Goal: Task Accomplishment & Management: Use online tool/utility

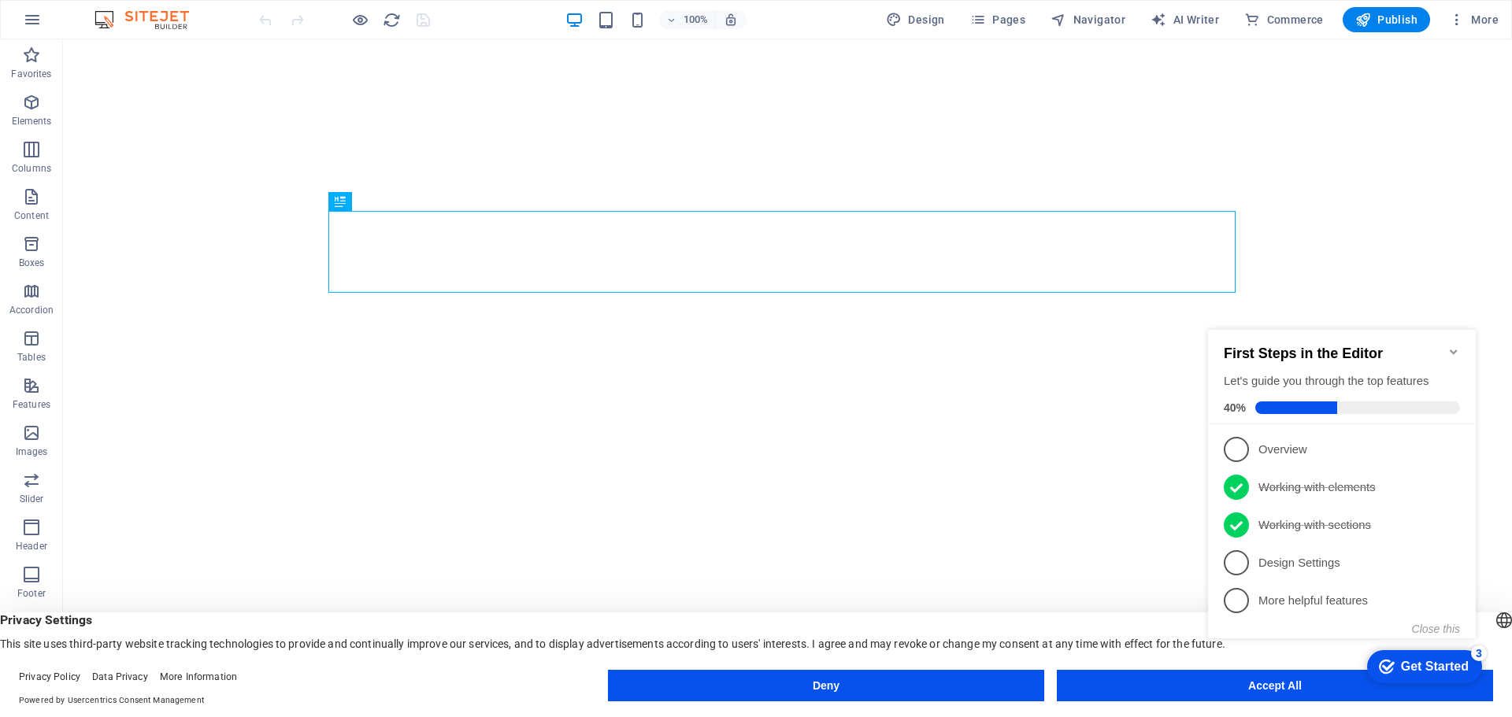
click div "checkmark Get Started 3 First Steps in the Editor Let's guide you through the t…"
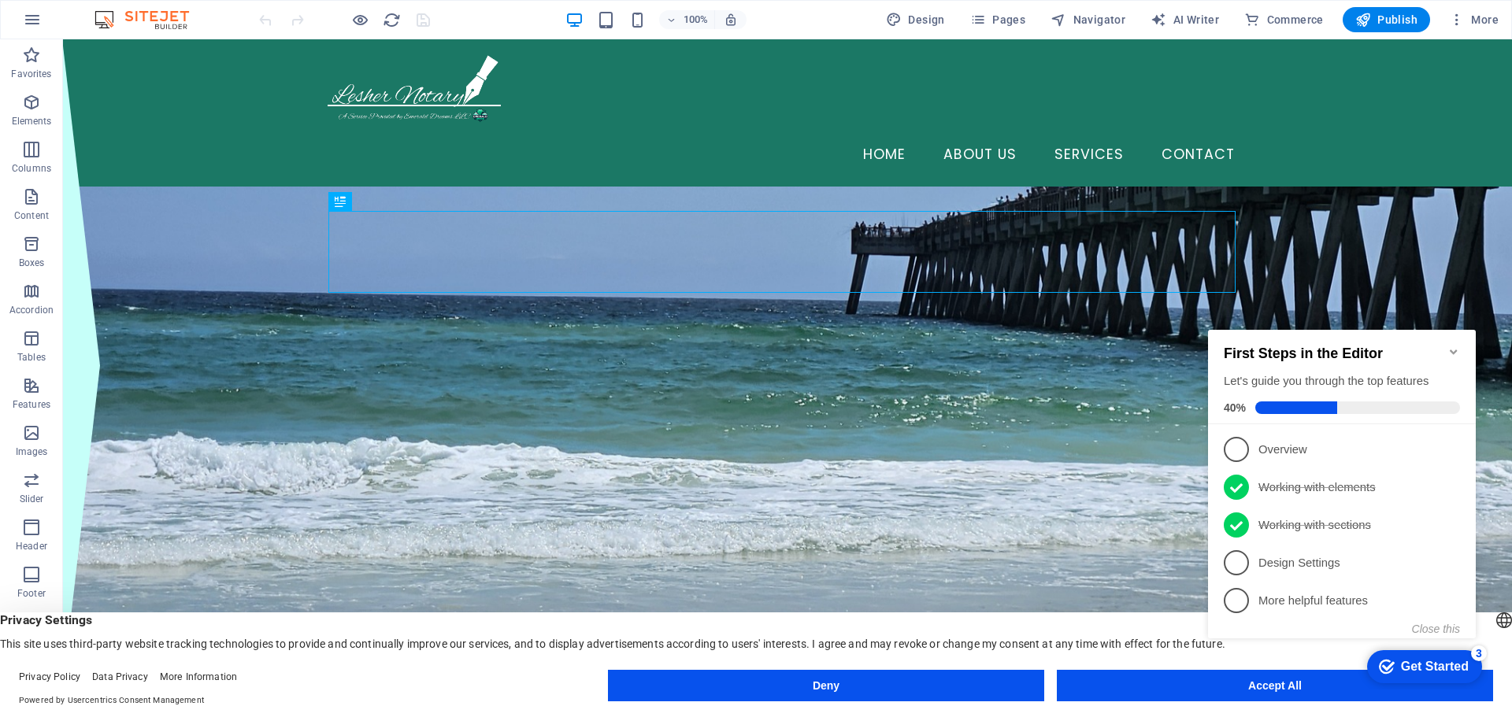
click div "checkmark Get Started 3 First Steps in the Editor Let's guide you through the t…"
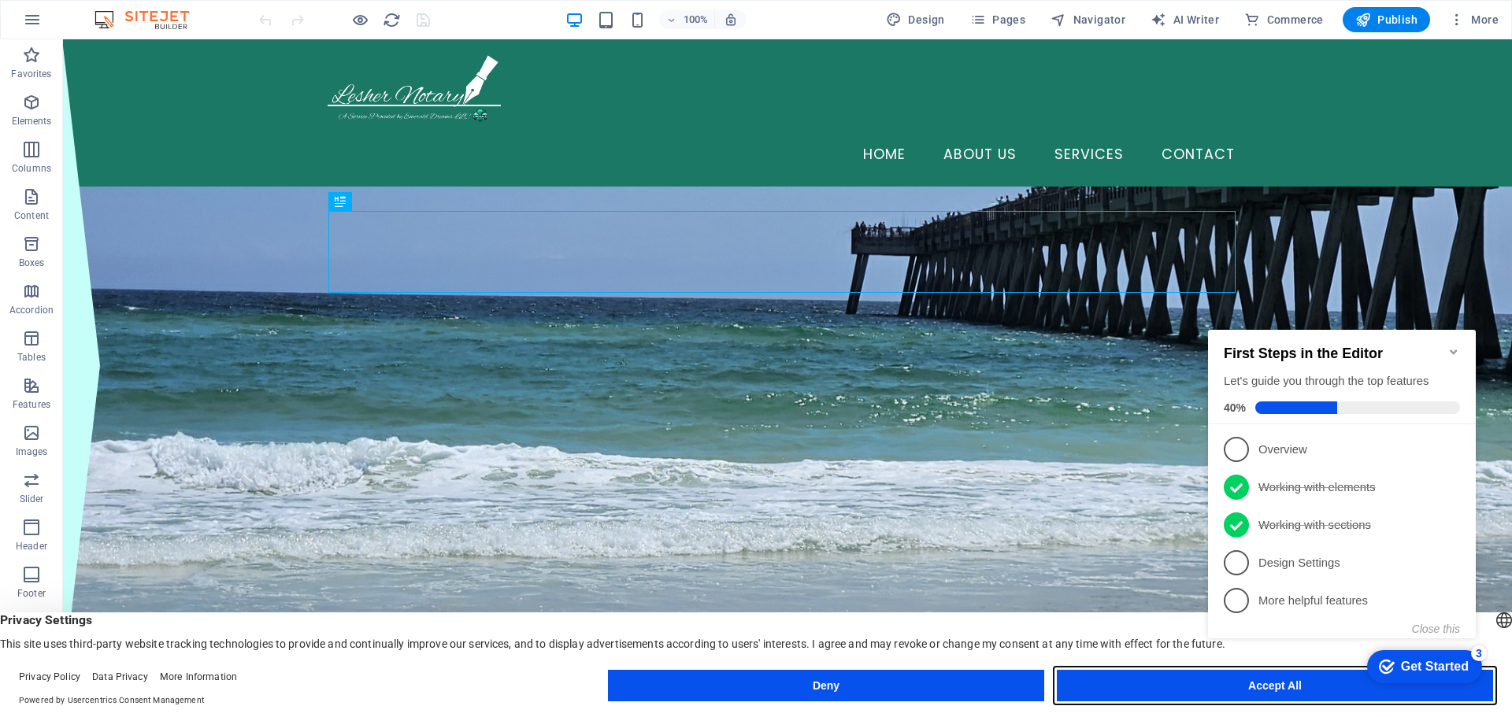
click at [1099, 692] on button "Accept All" at bounding box center [1275, 685] width 436 height 31
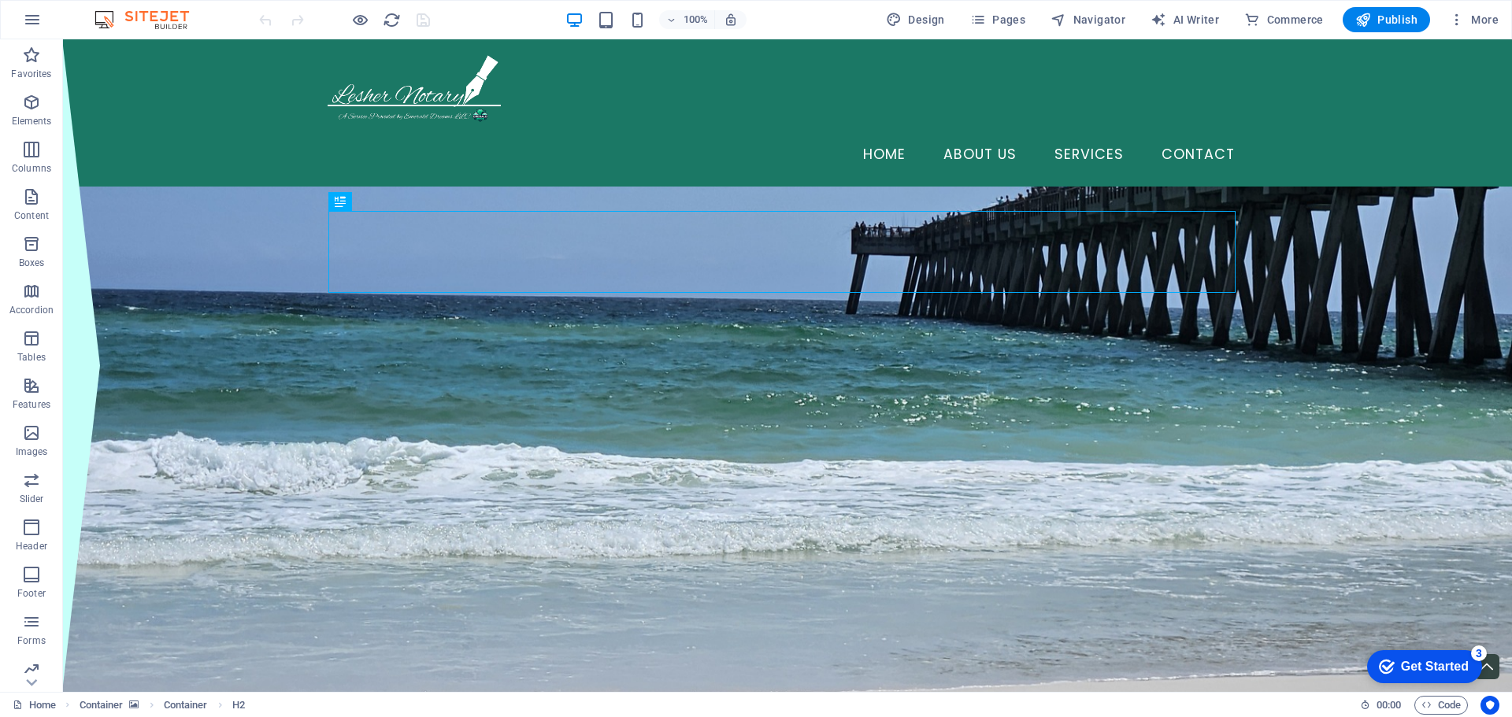
click at [1429, 666] on div "Get Started" at bounding box center [1435, 667] width 68 height 14
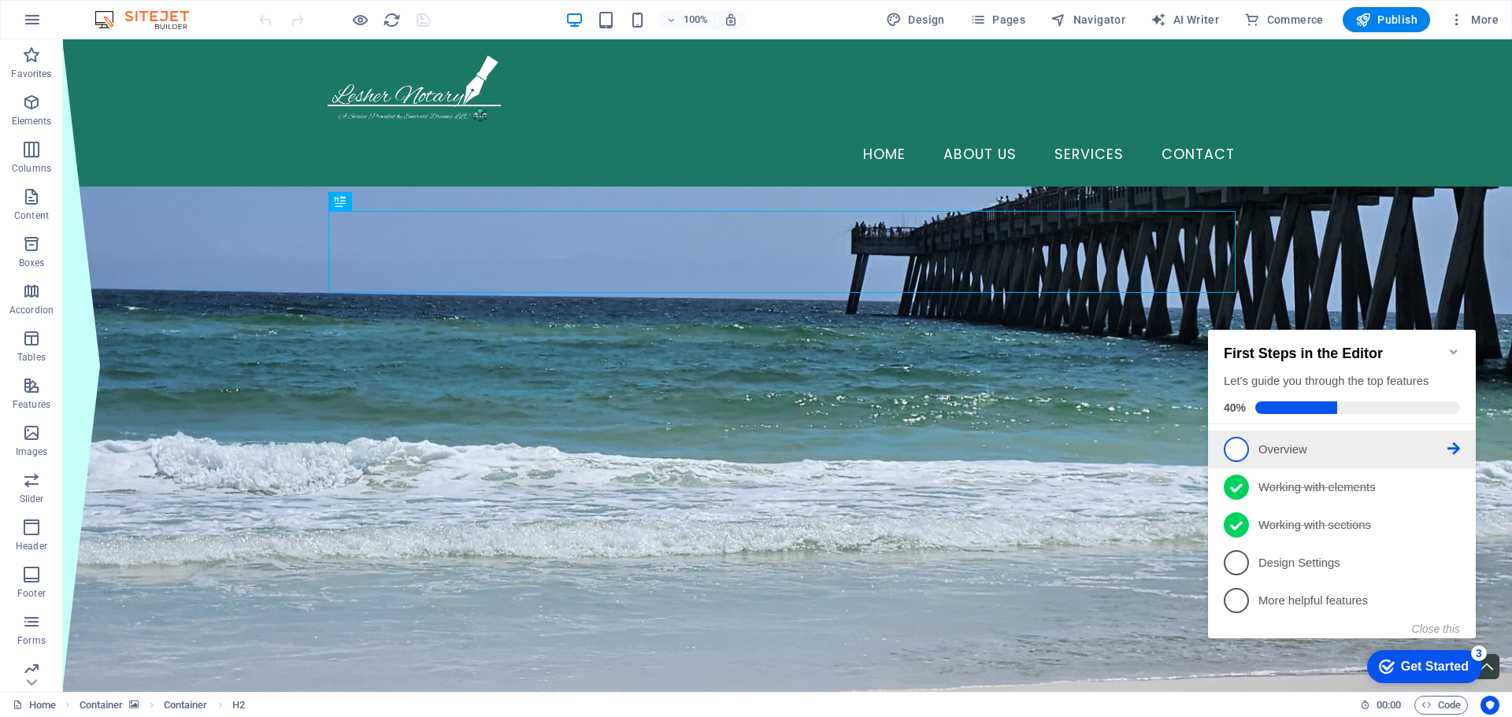
click at [1267, 446] on p "Overview - incomplete" at bounding box center [1352, 450] width 189 height 17
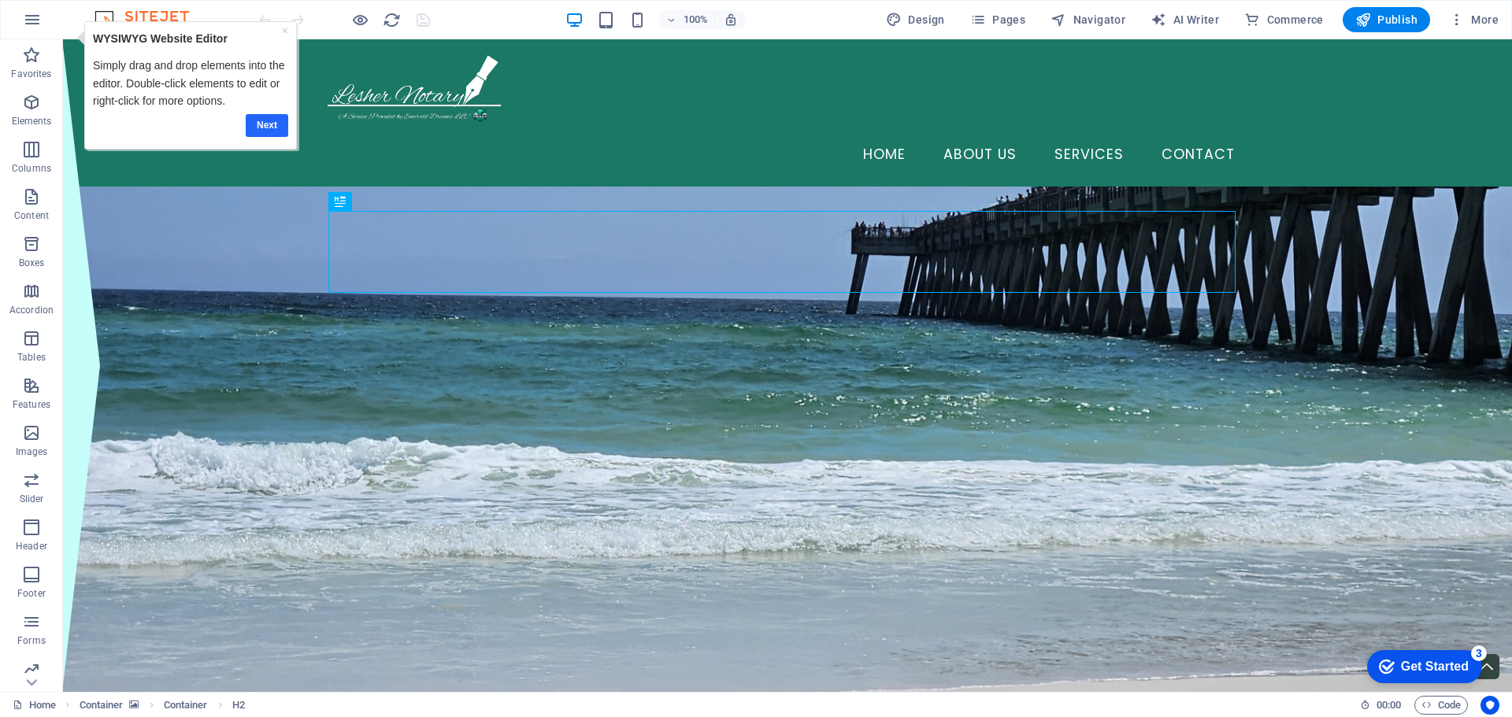
click at [254, 127] on link "Next" at bounding box center [267, 125] width 43 height 23
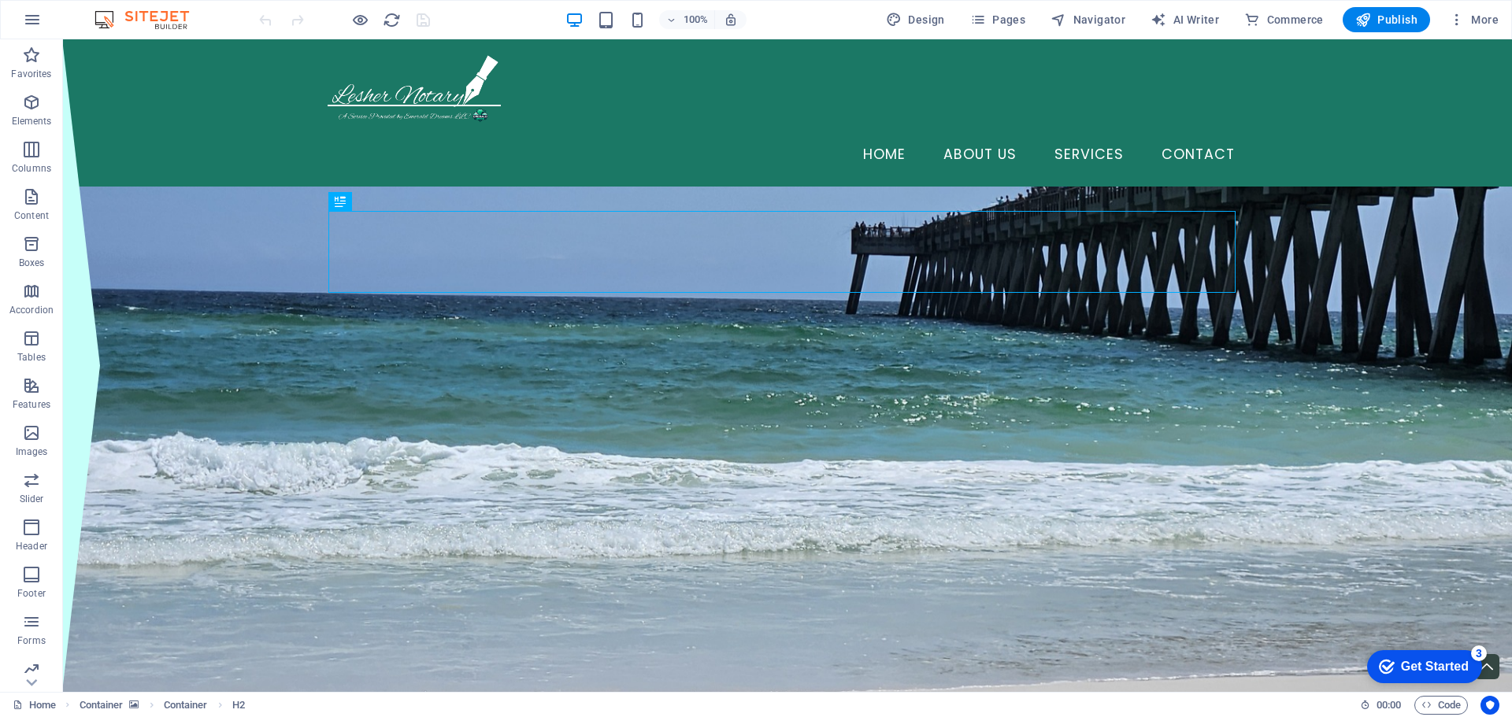
click at [1409, 657] on div "checkmark Get Started 3" at bounding box center [1424, 666] width 115 height 33
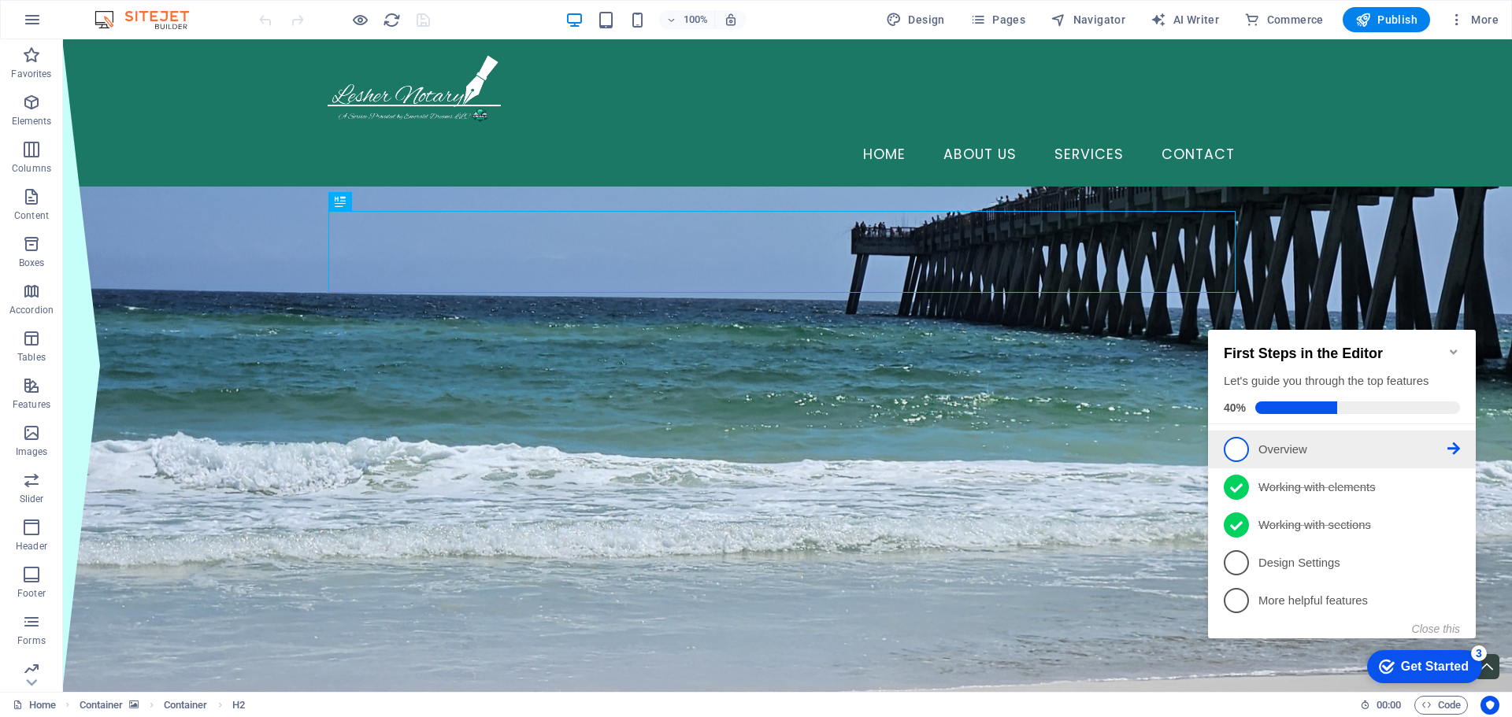
click at [1453, 448] on icon at bounding box center [1453, 448] width 13 height 13
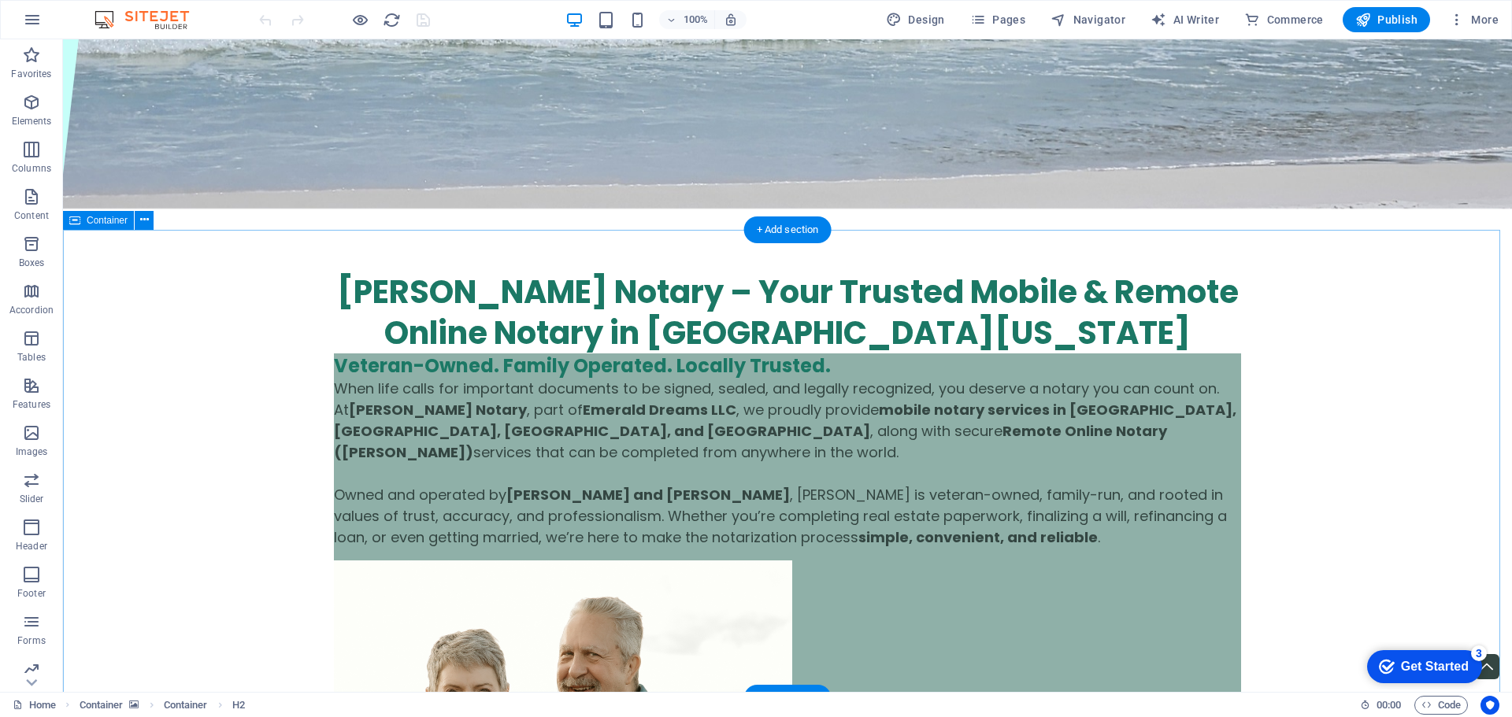
scroll to position [630, 0]
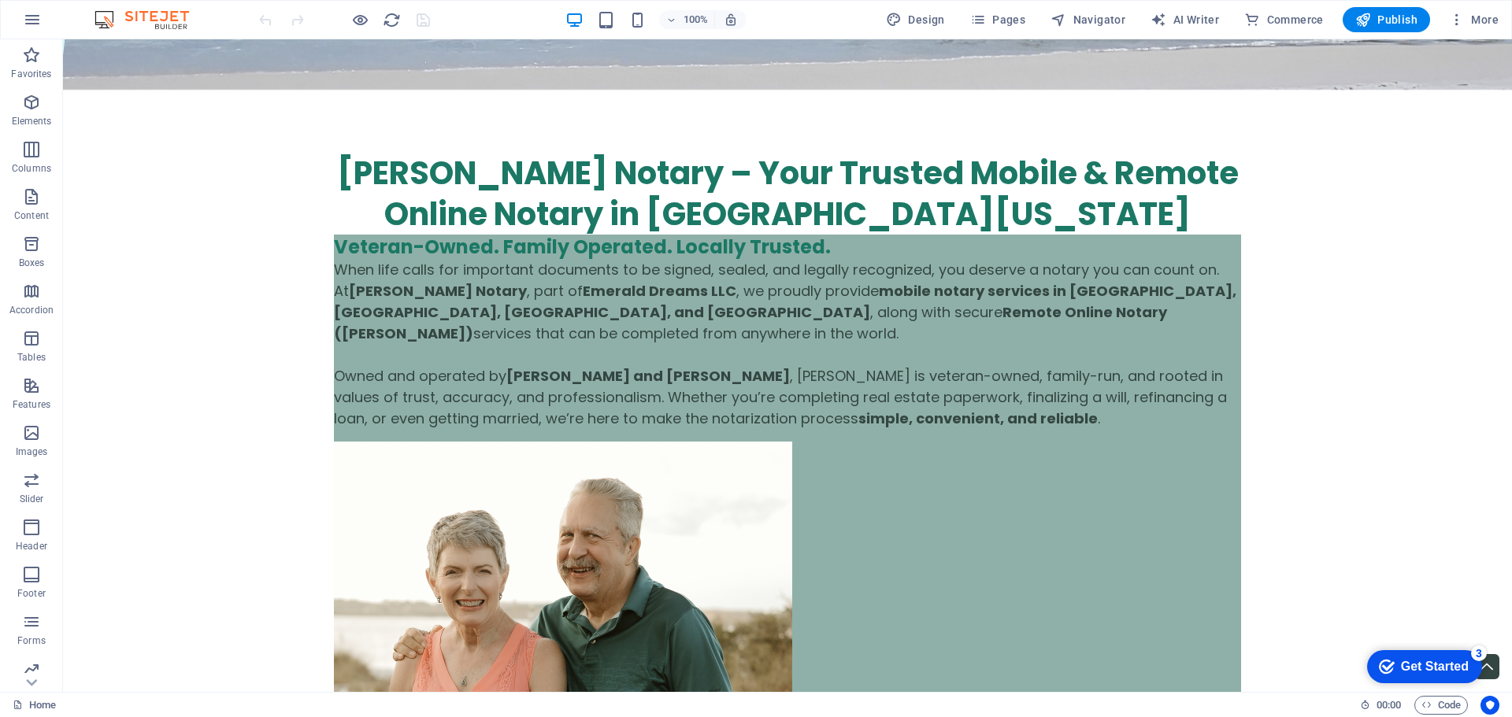
click at [1409, 660] on div "Get Started" at bounding box center [1435, 667] width 68 height 14
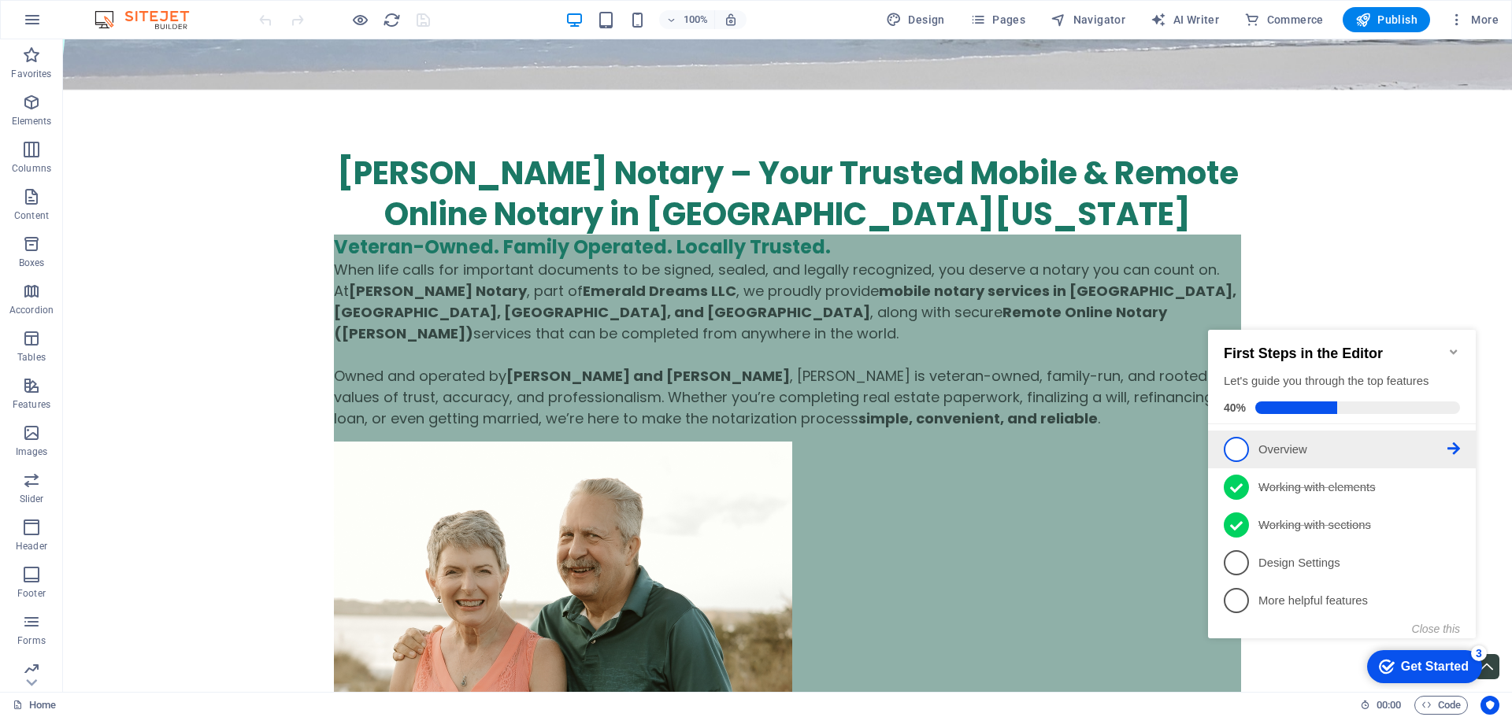
click at [1238, 441] on span "1" at bounding box center [1235, 449] width 25 height 25
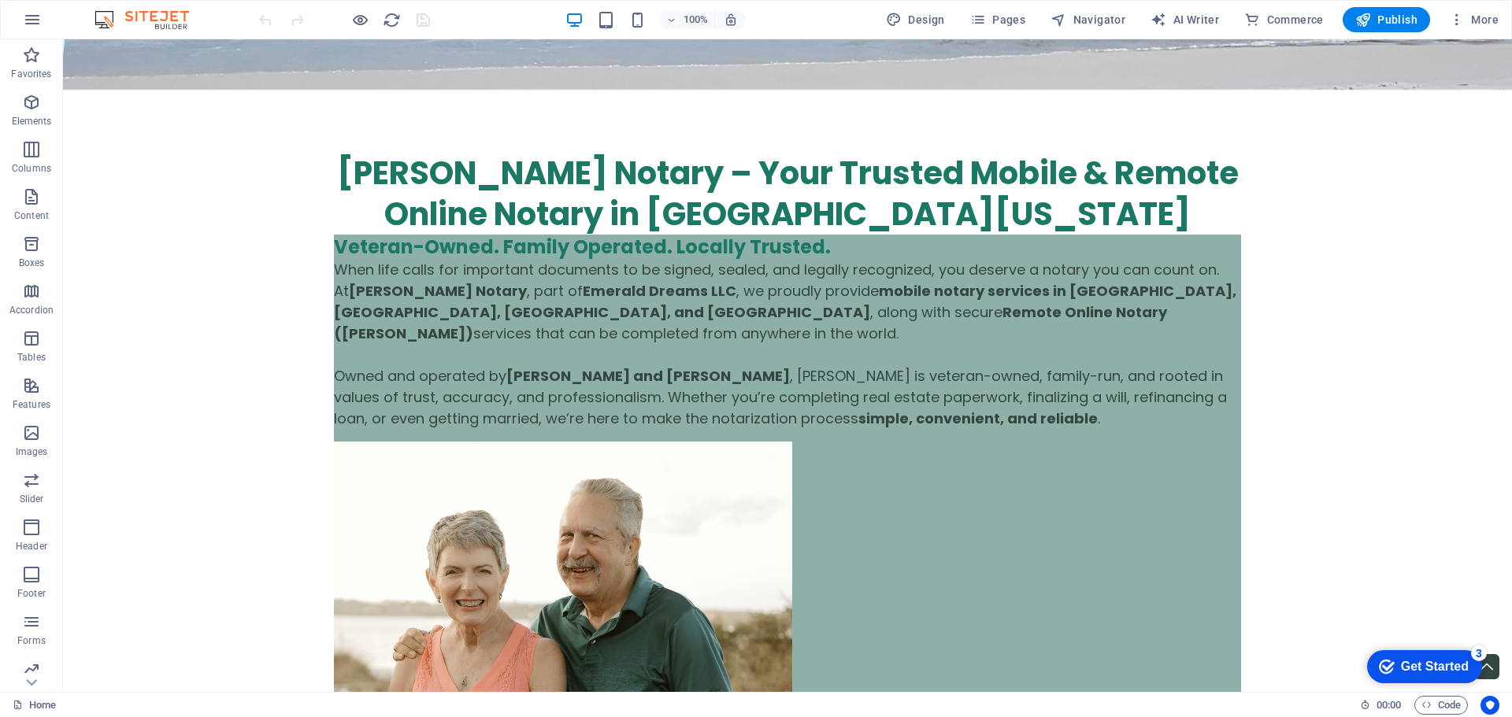
click at [1406, 660] on div "Get Started" at bounding box center [1435, 667] width 68 height 14
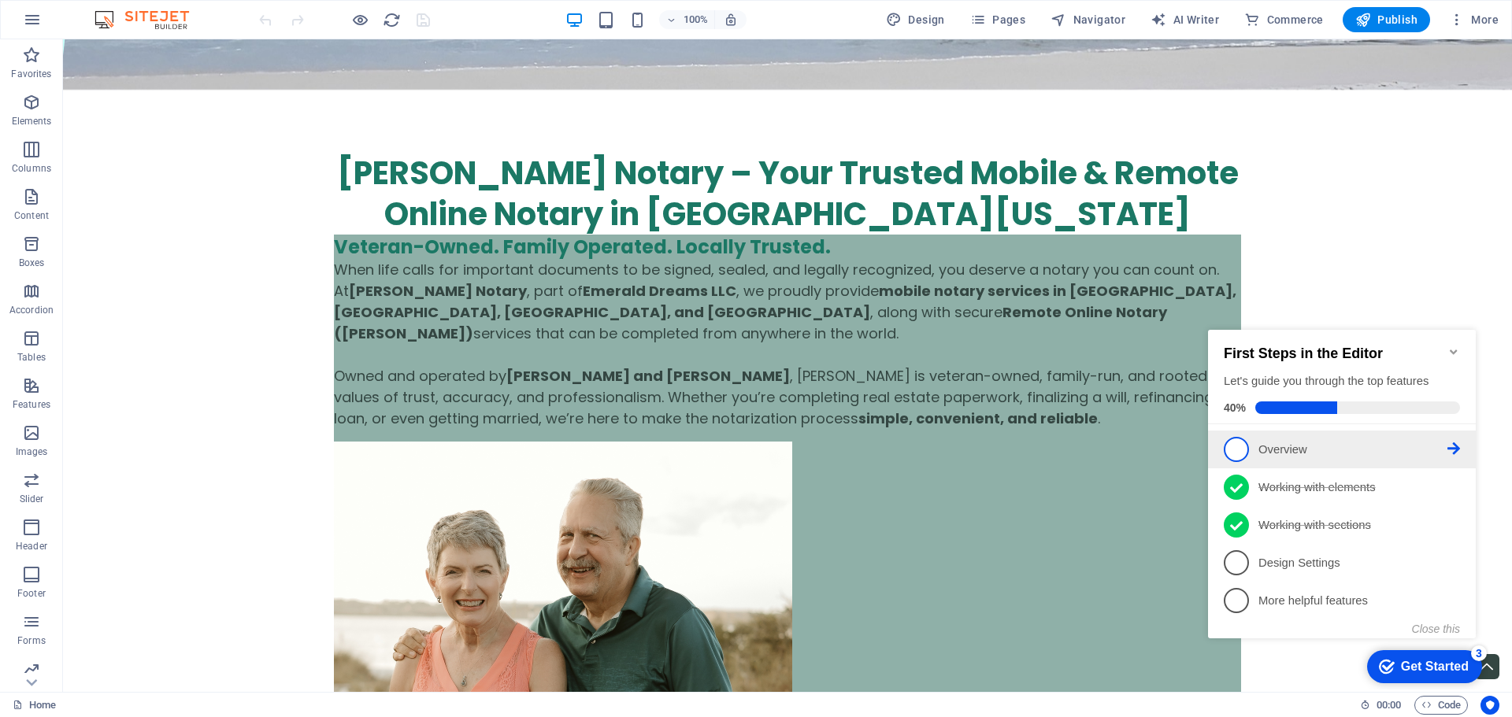
drag, startPoint x: 1238, startPoint y: 441, endPoint x: 1453, endPoint y: 446, distance: 215.0
click at [1453, 446] on icon at bounding box center [1453, 448] width 13 height 13
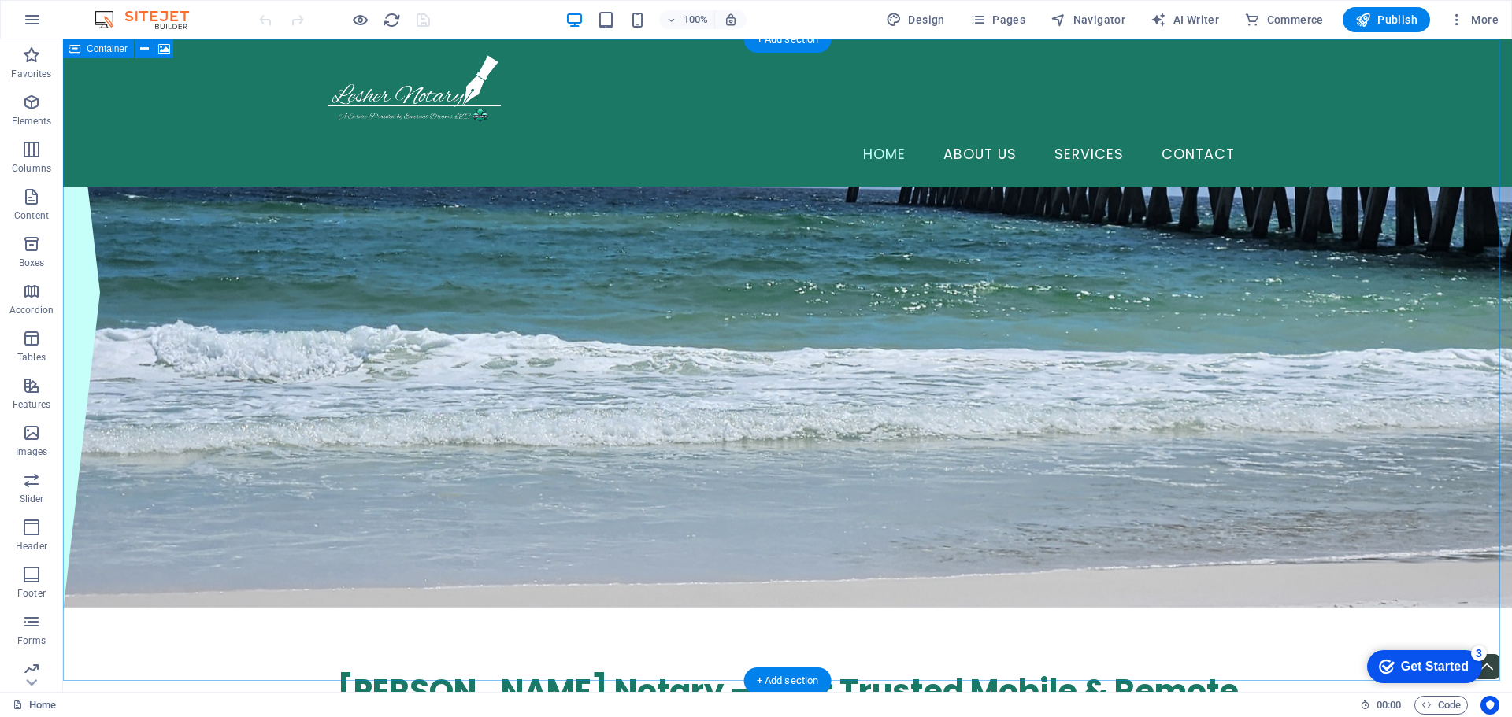
scroll to position [0, 0]
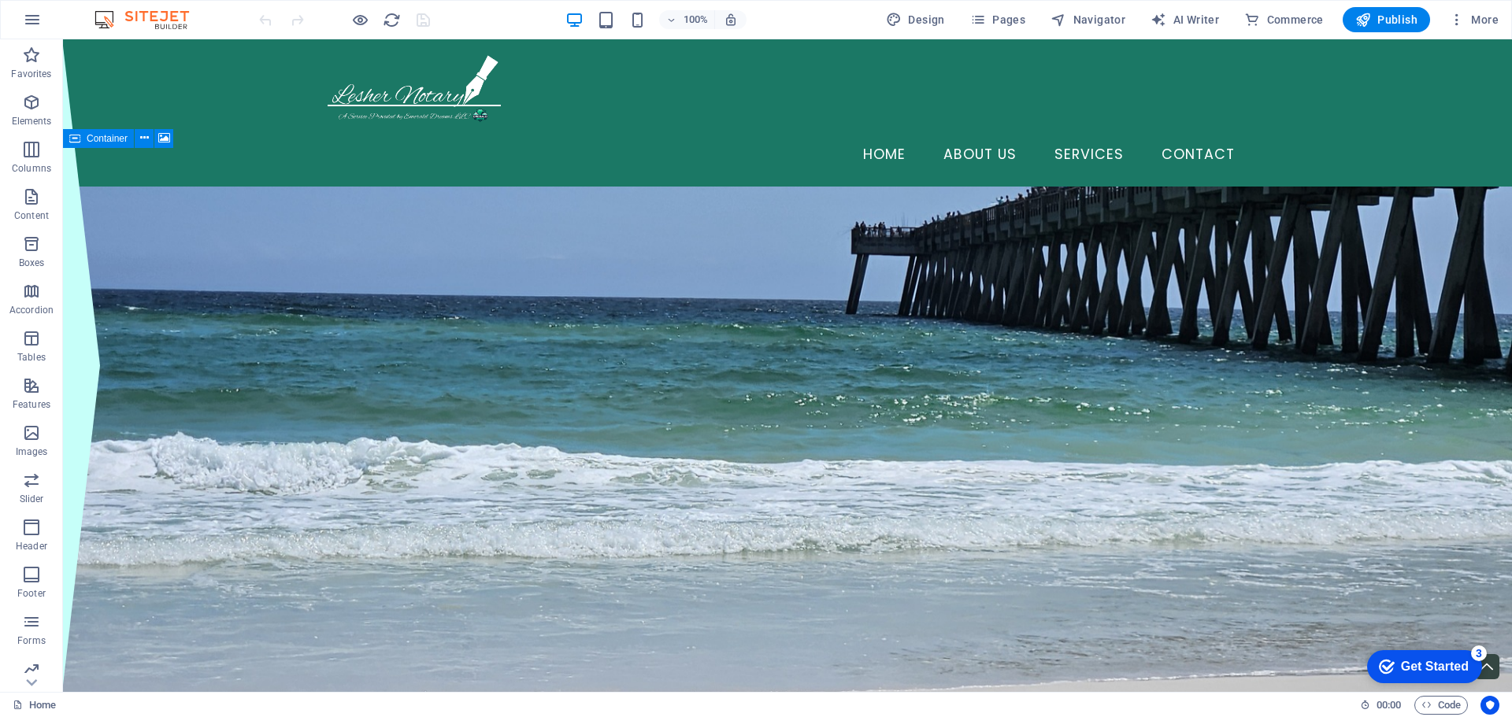
click at [1425, 668] on div "Get Started" at bounding box center [1435, 667] width 68 height 14
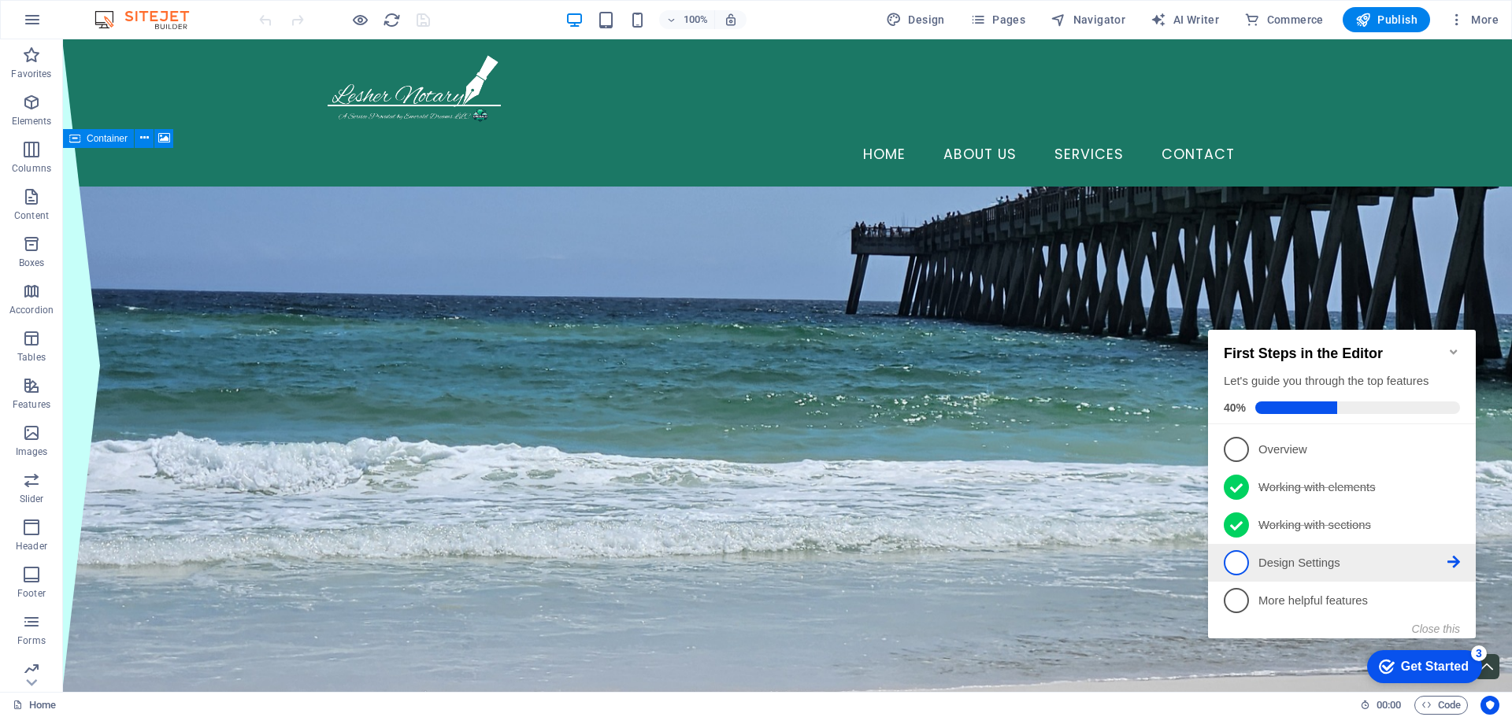
click at [1453, 455] on icon at bounding box center [1453, 448] width 13 height 13
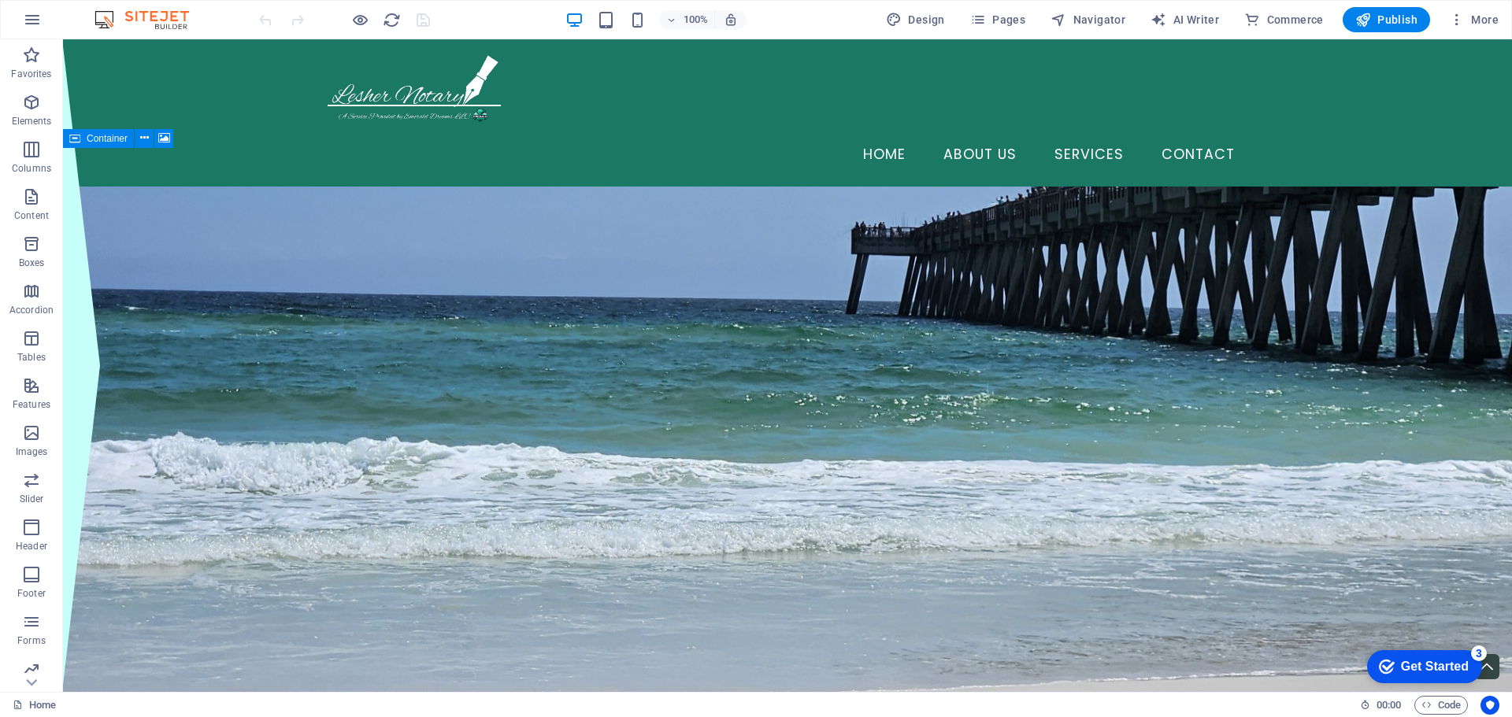
click at [1430, 670] on div "Get Started" at bounding box center [1435, 667] width 68 height 14
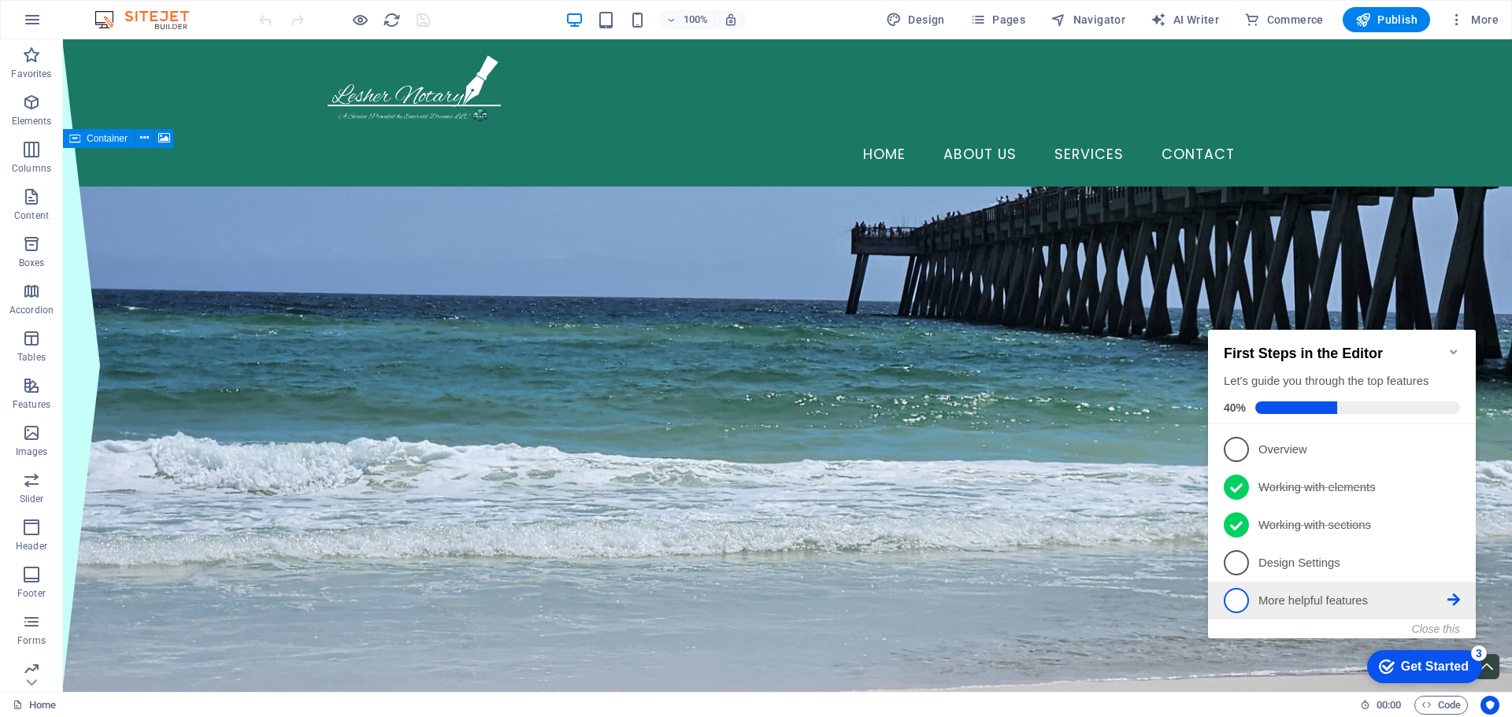
click at [1256, 601] on link "5 More helpful features - incomplete" at bounding box center [1341, 600] width 236 height 25
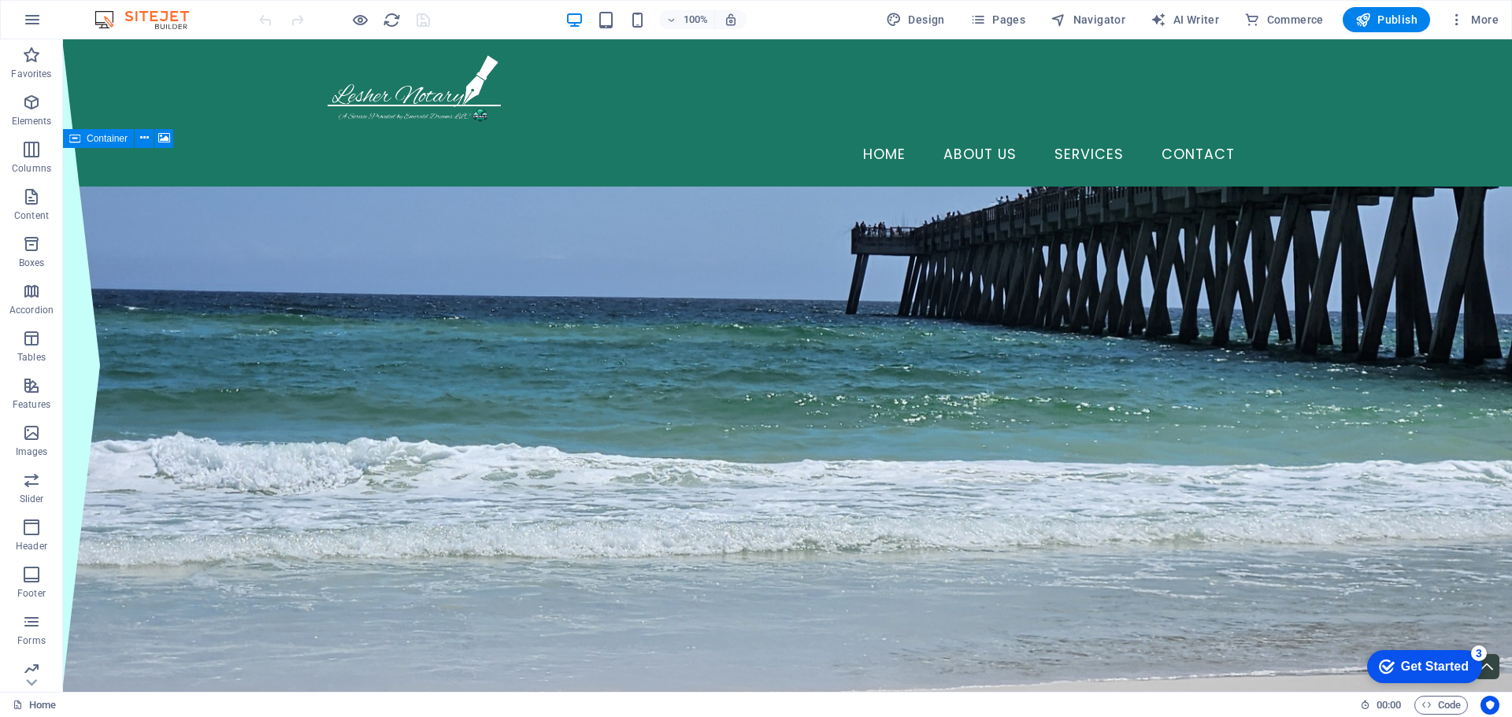
click at [1414, 660] on div "Get Started" at bounding box center [1435, 667] width 68 height 14
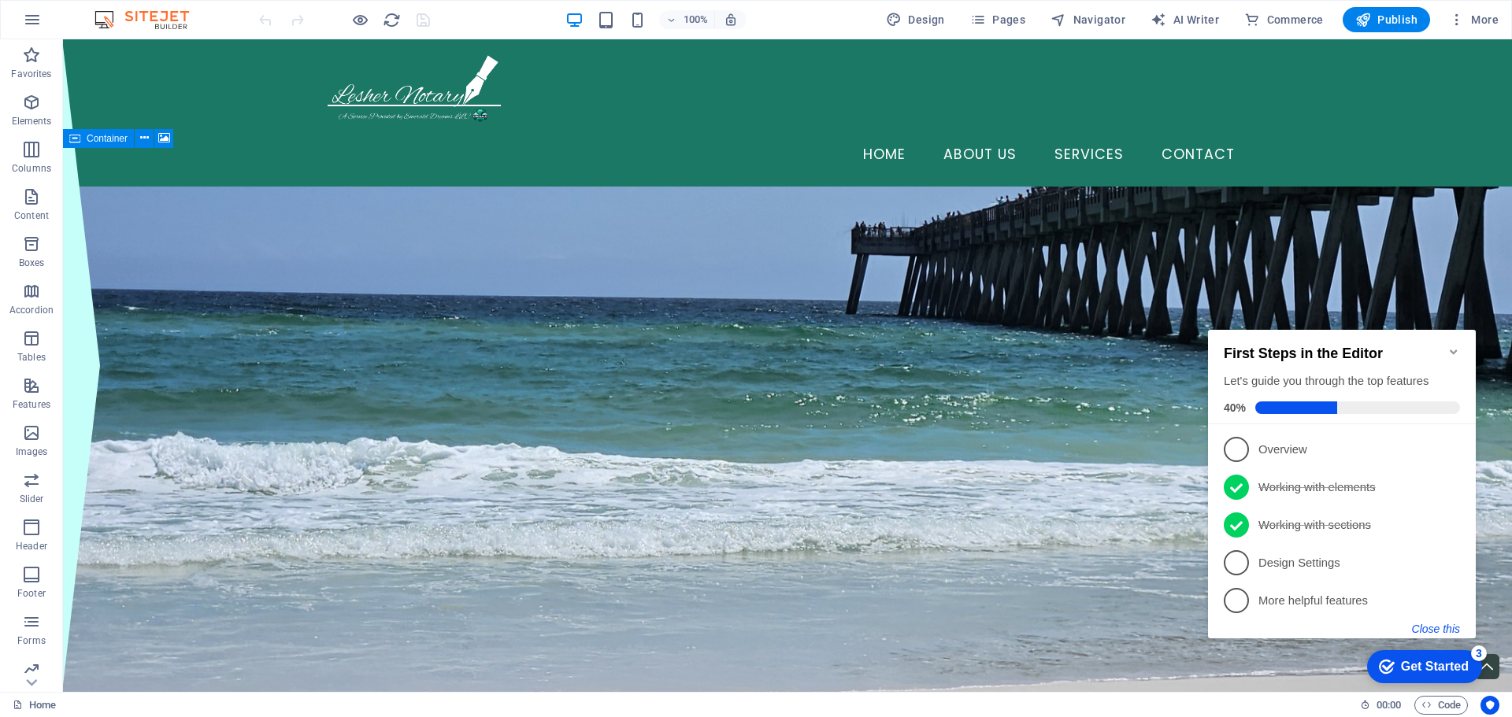
click at [1434, 627] on button "Close this" at bounding box center [1436, 629] width 48 height 13
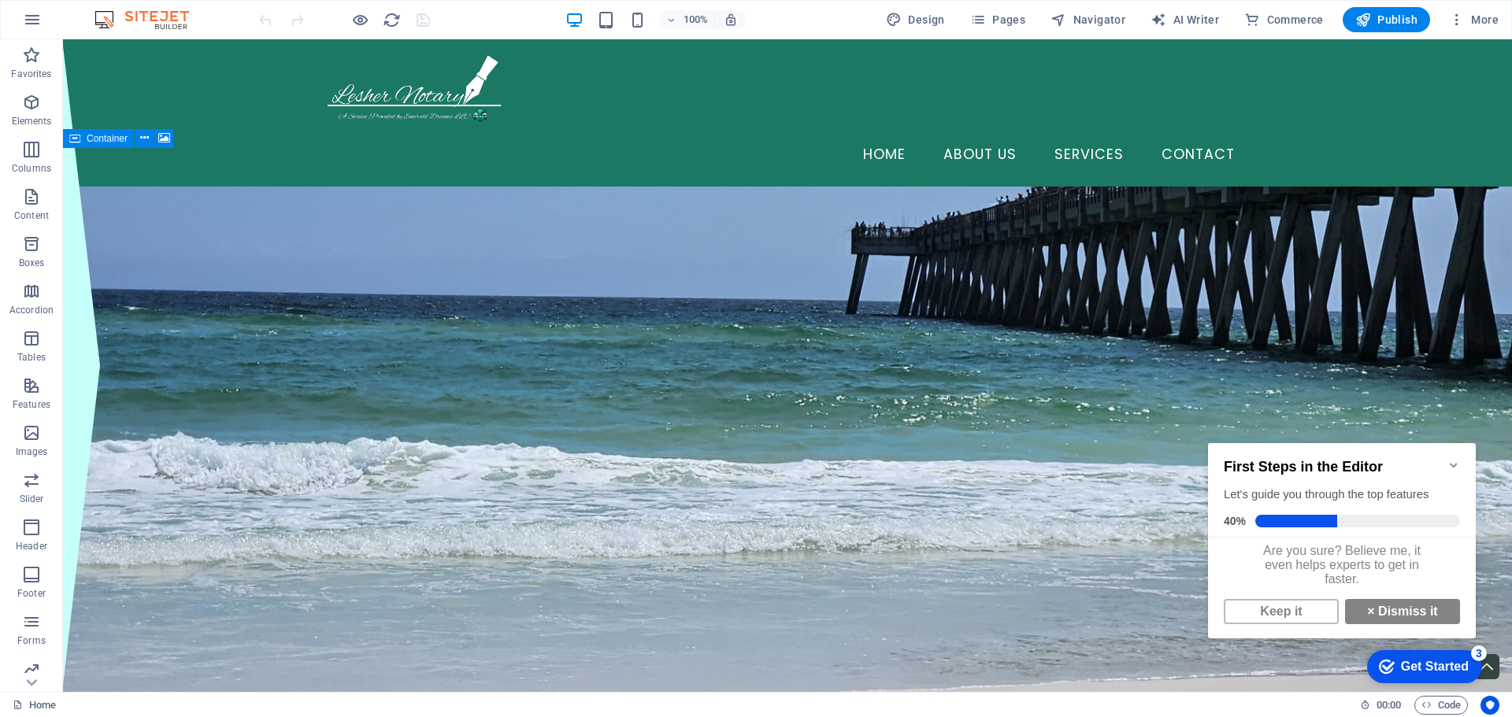
scroll to position [12, 0]
click at [1290, 607] on link "Keep it" at bounding box center [1280, 611] width 115 height 25
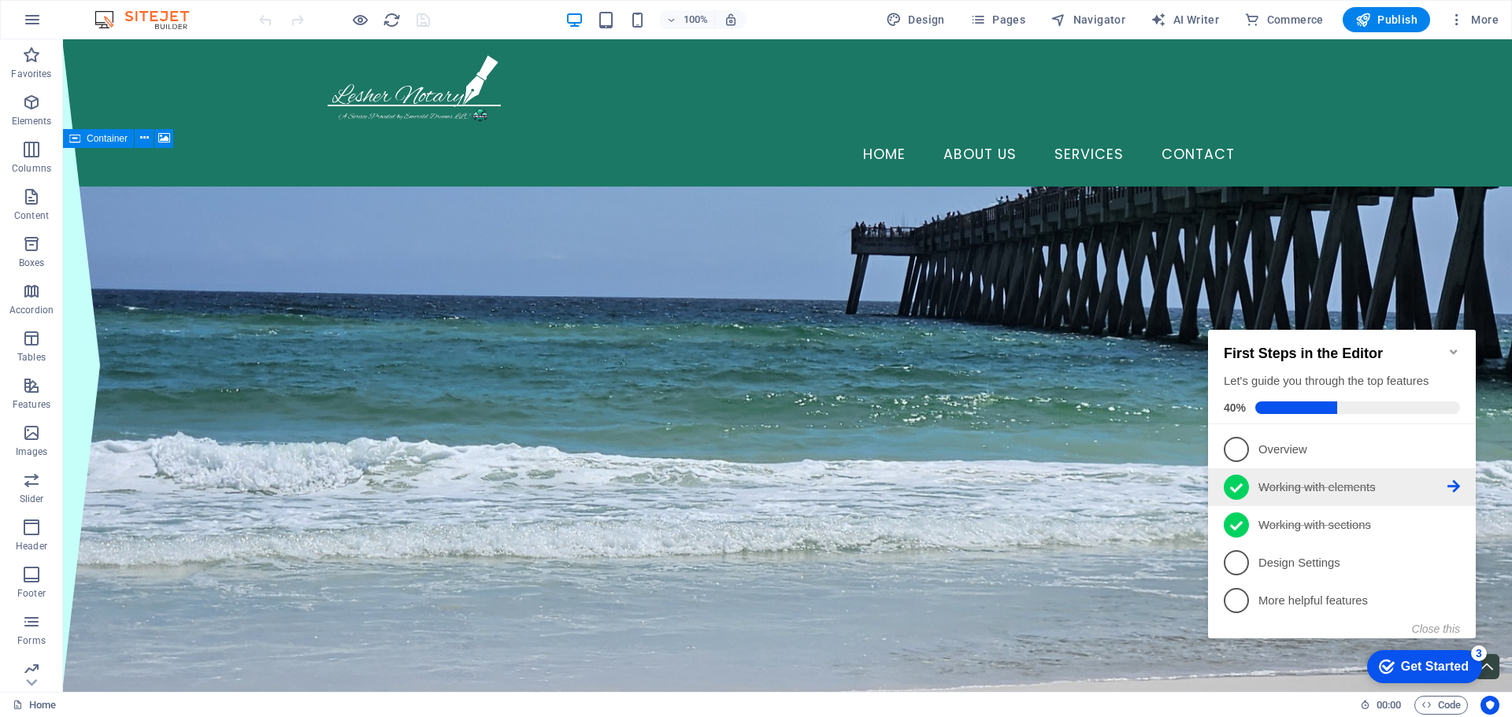
click at [1249, 480] on link "2 Working with elements - completed" at bounding box center [1341, 487] width 236 height 25
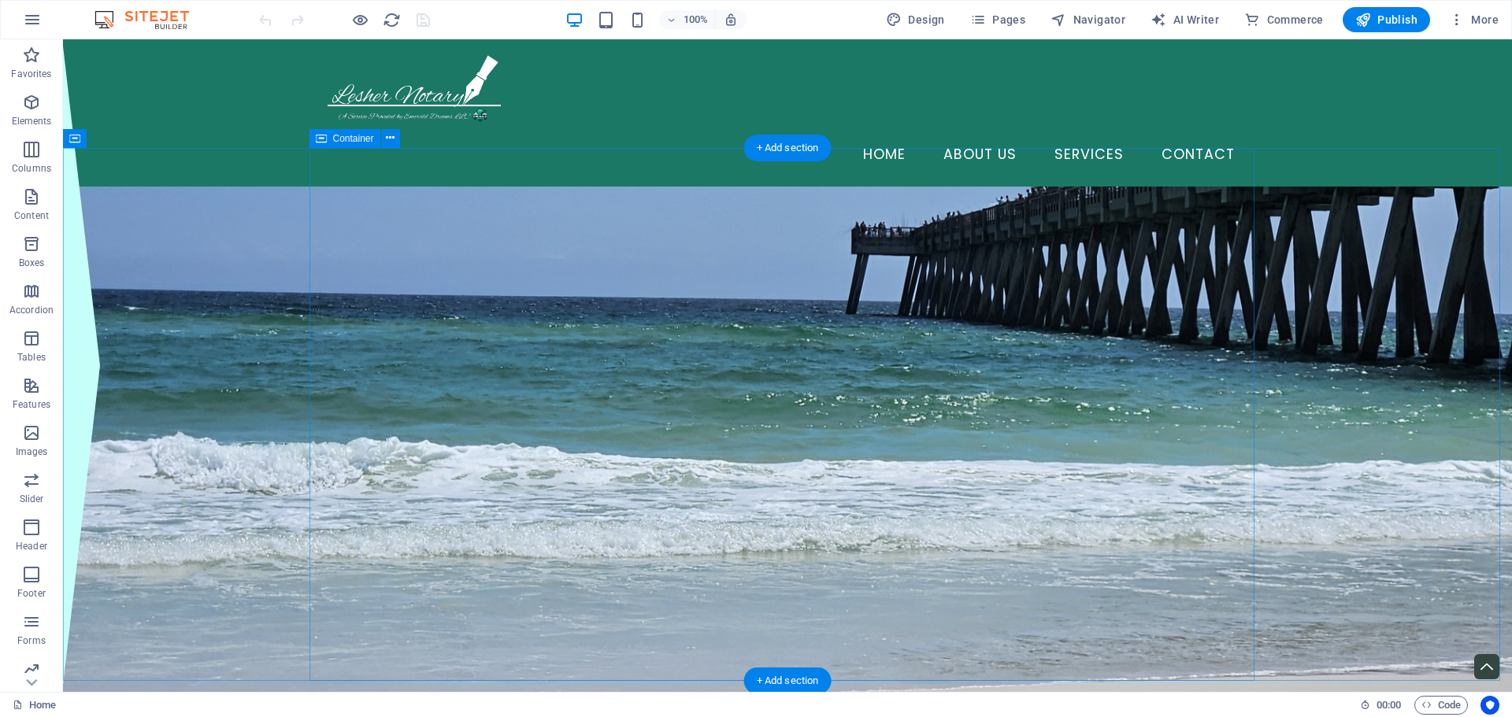
scroll to position [0, 0]
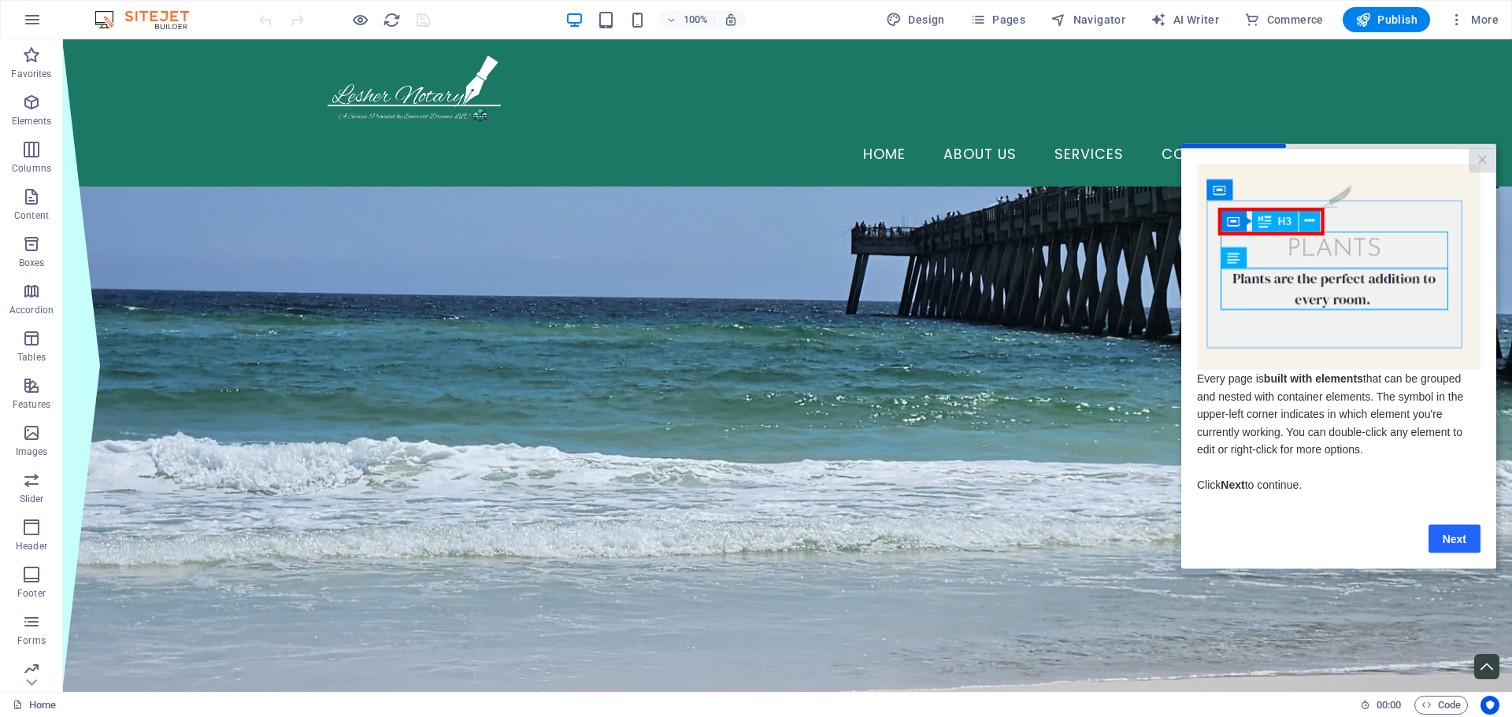
click at [1442, 538] on link "Next" at bounding box center [1454, 538] width 52 height 28
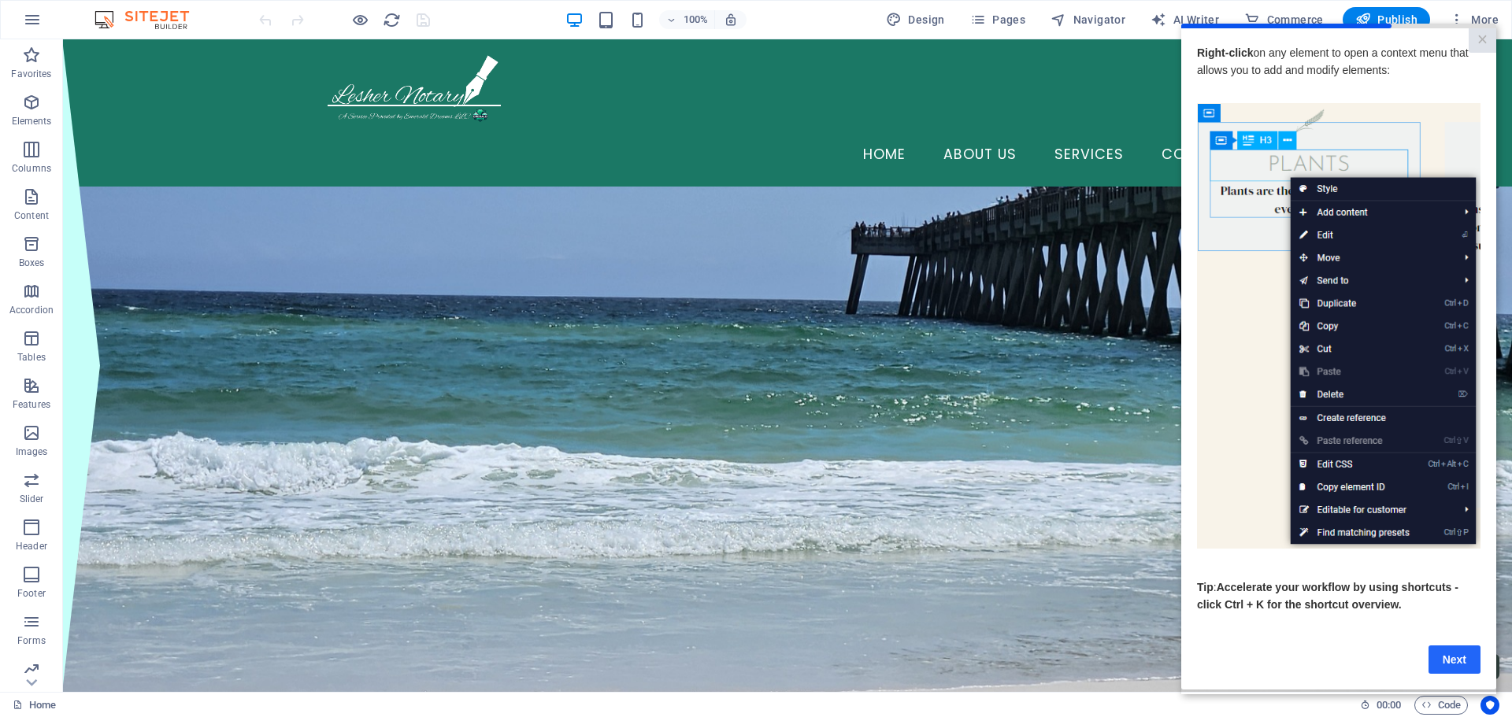
click at [1444, 668] on link "Next" at bounding box center [1454, 659] width 52 height 28
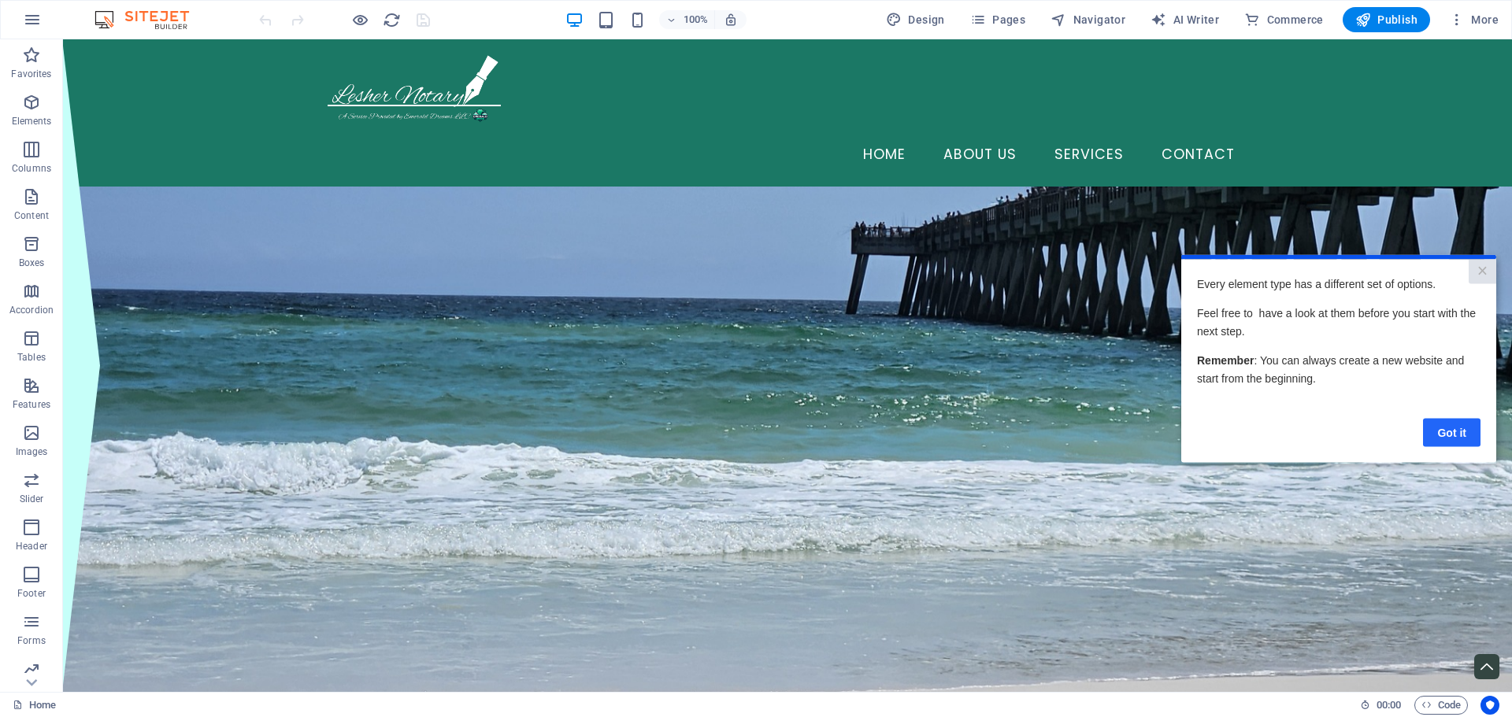
click at [1448, 428] on link "Got it" at bounding box center [1451, 432] width 57 height 28
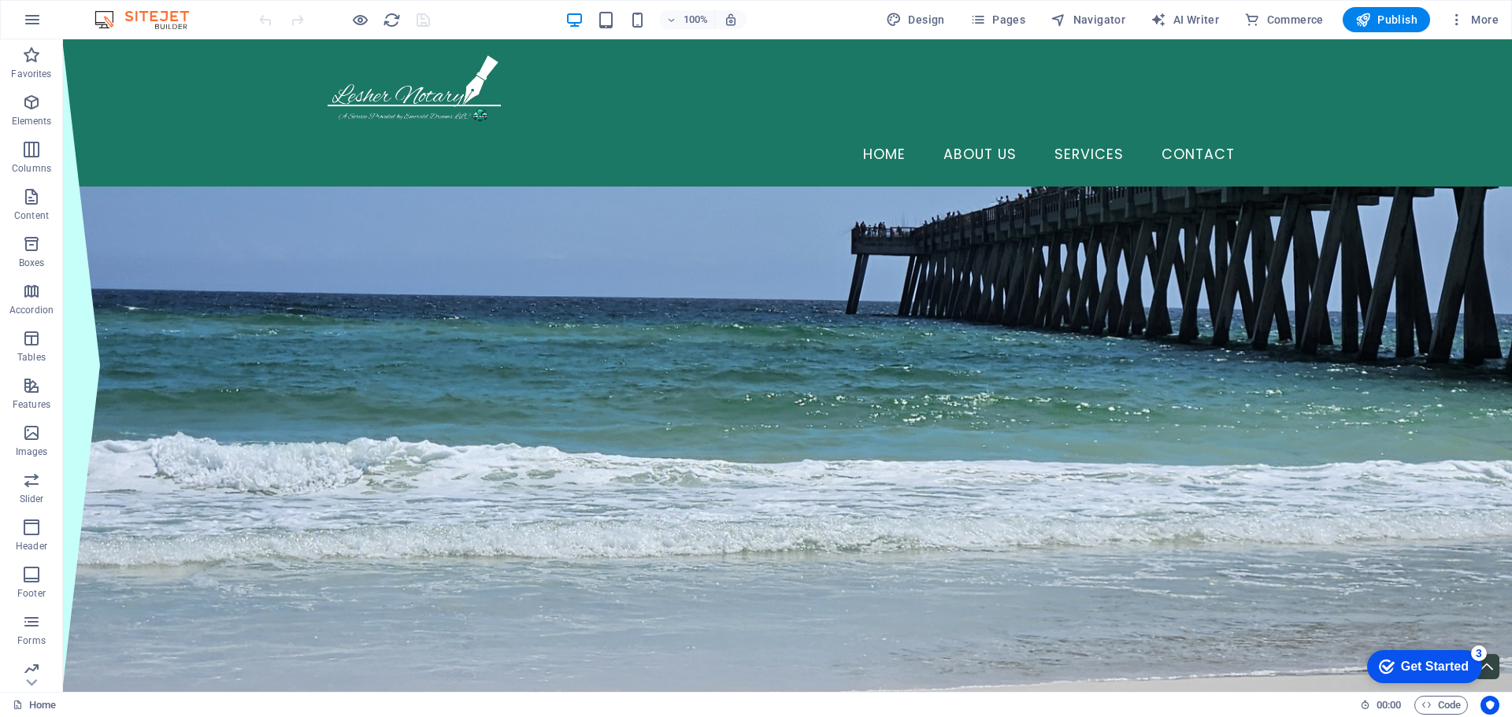
click at [1447, 668] on div "Get Started" at bounding box center [1435, 667] width 68 height 14
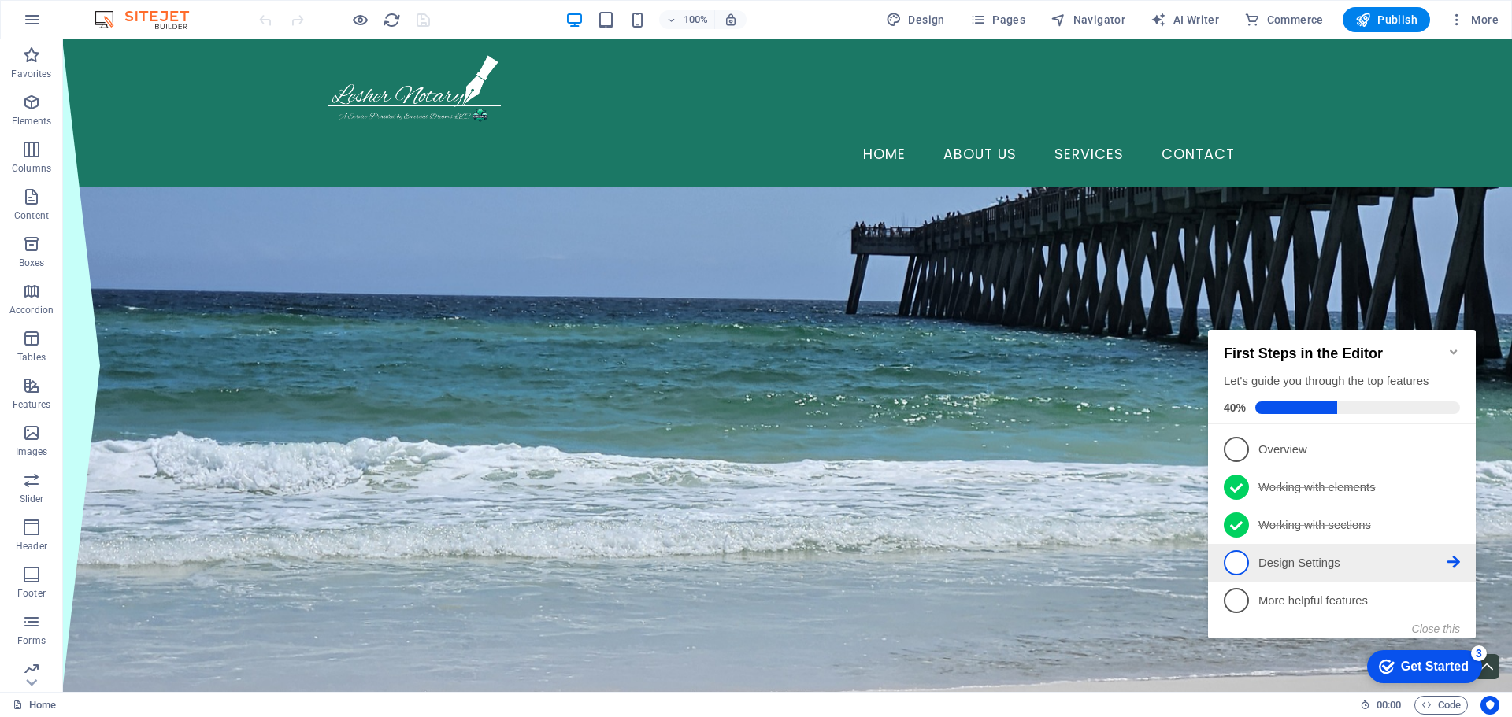
click at [1436, 566] on p "Design Settings - incomplete" at bounding box center [1352, 563] width 189 height 17
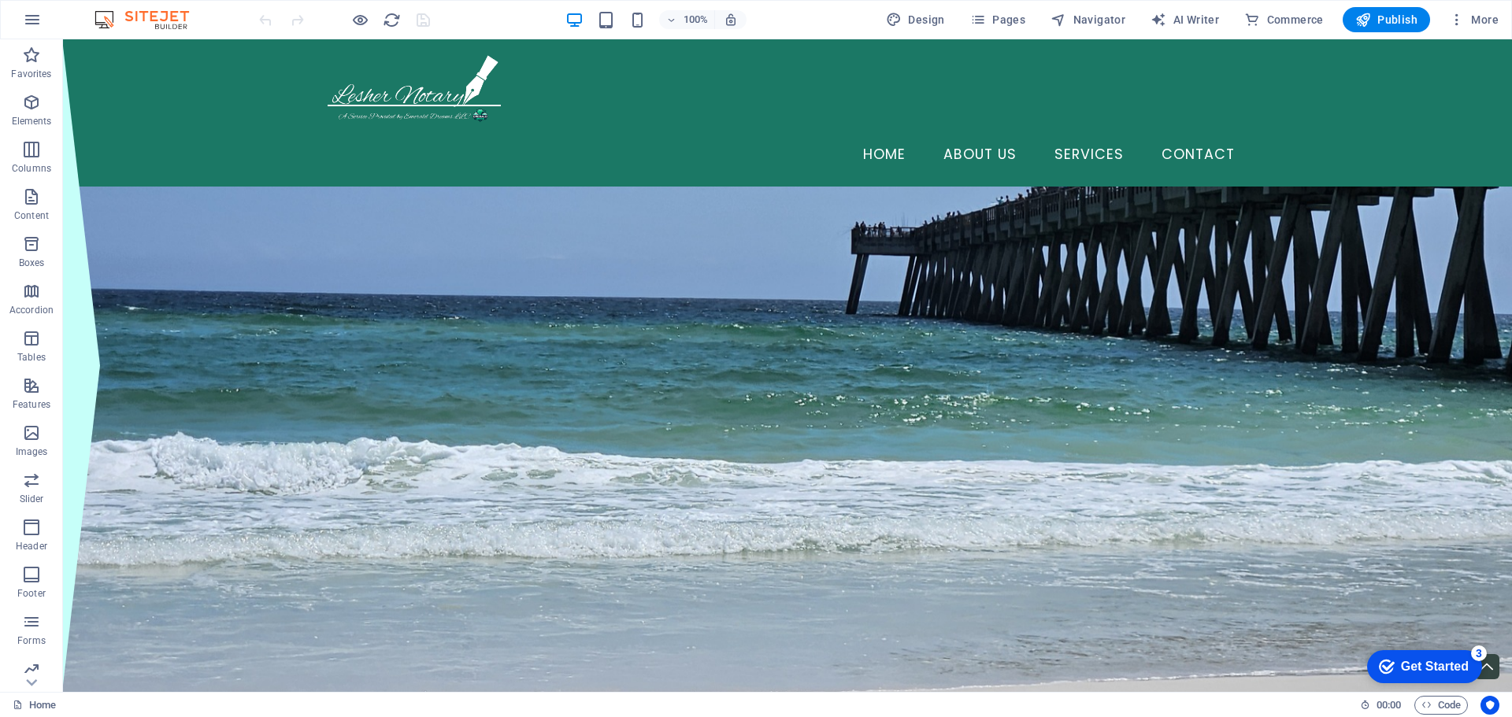
click at [1432, 668] on div "Get Started" at bounding box center [1435, 667] width 68 height 14
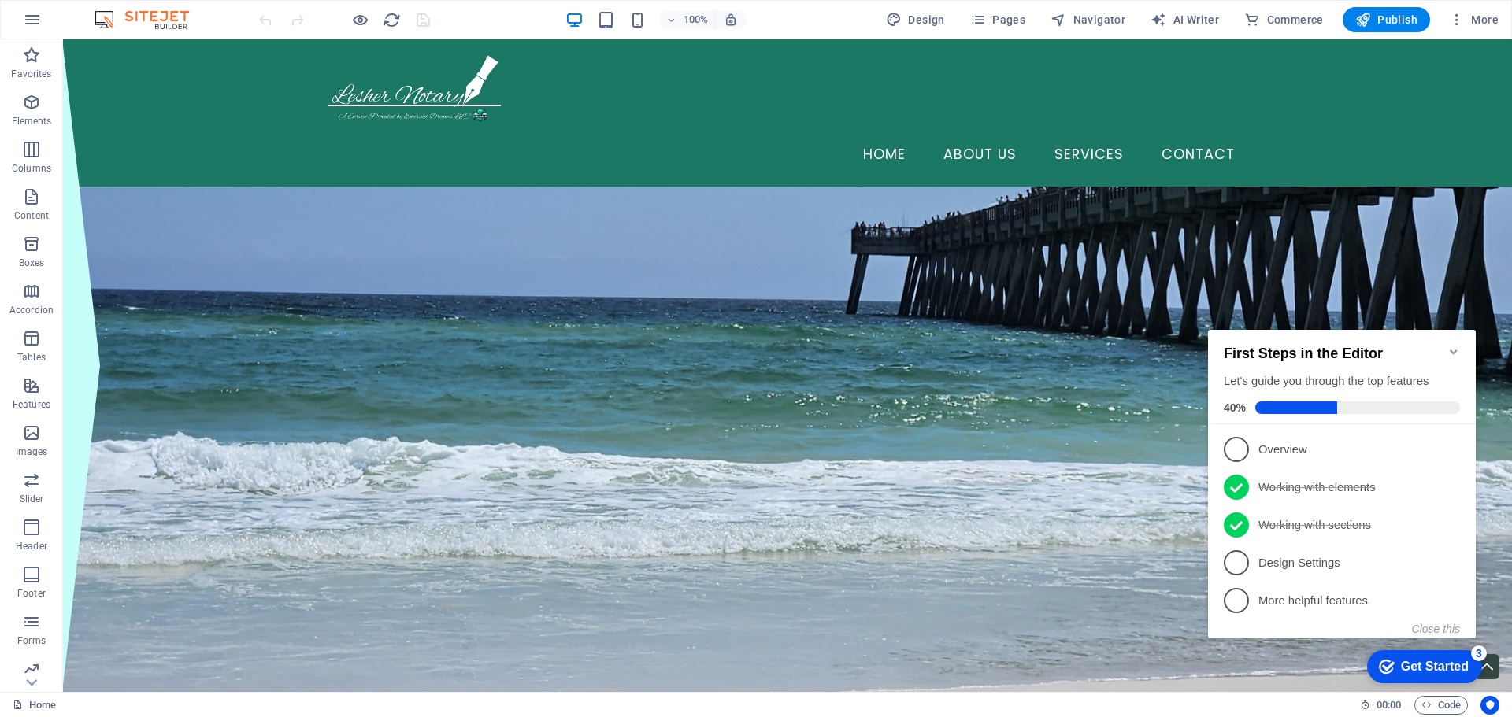
click at [1239, 564] on span "4" at bounding box center [1235, 562] width 25 height 25
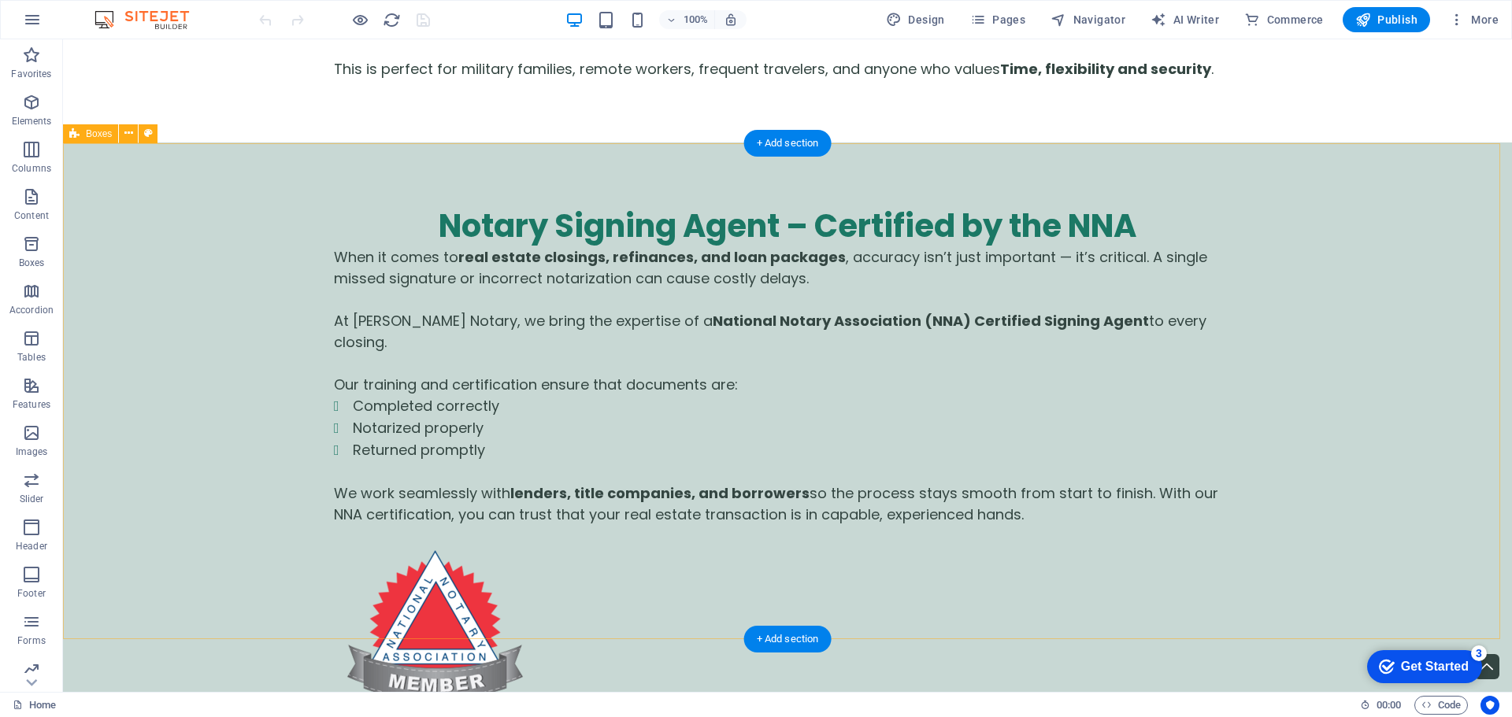
scroll to position [4478, 0]
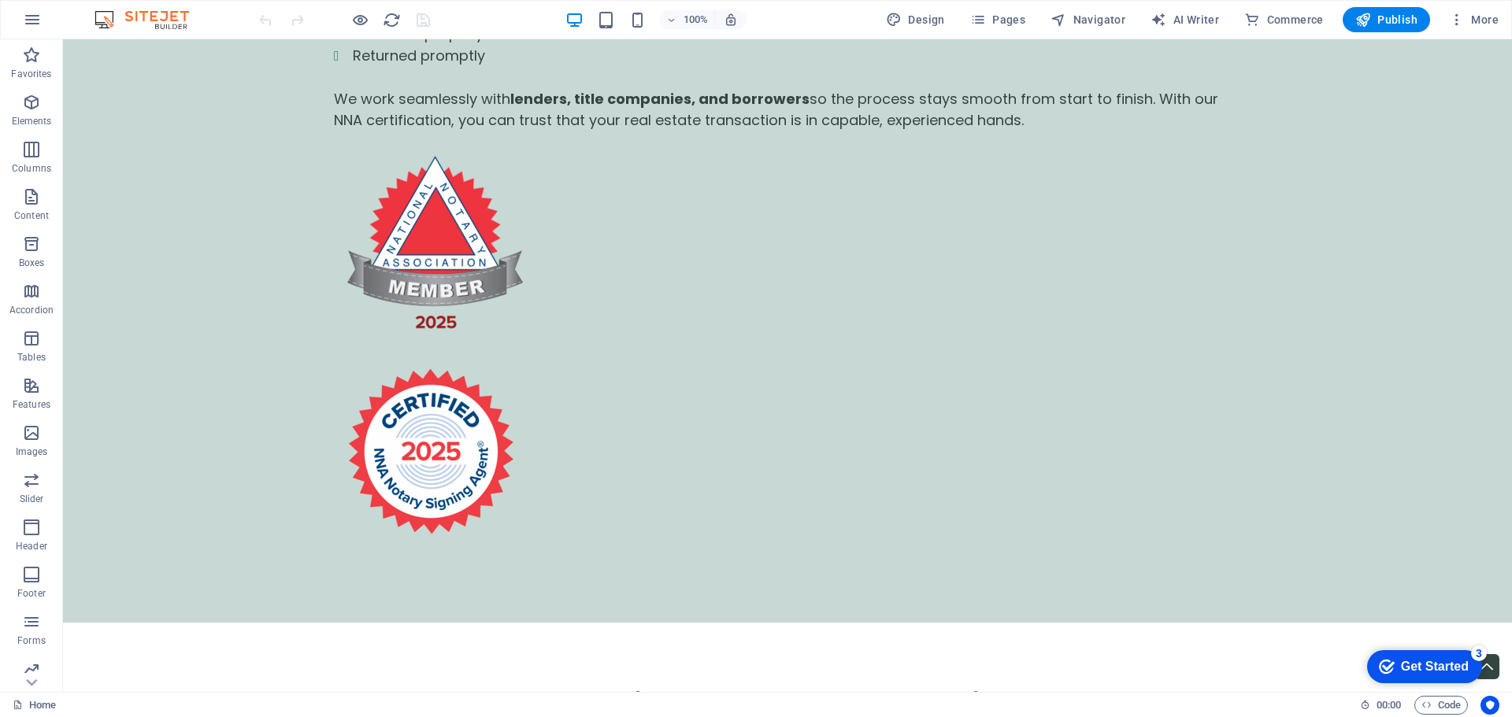
click at [1427, 661] on div "Get Started" at bounding box center [1435, 667] width 68 height 14
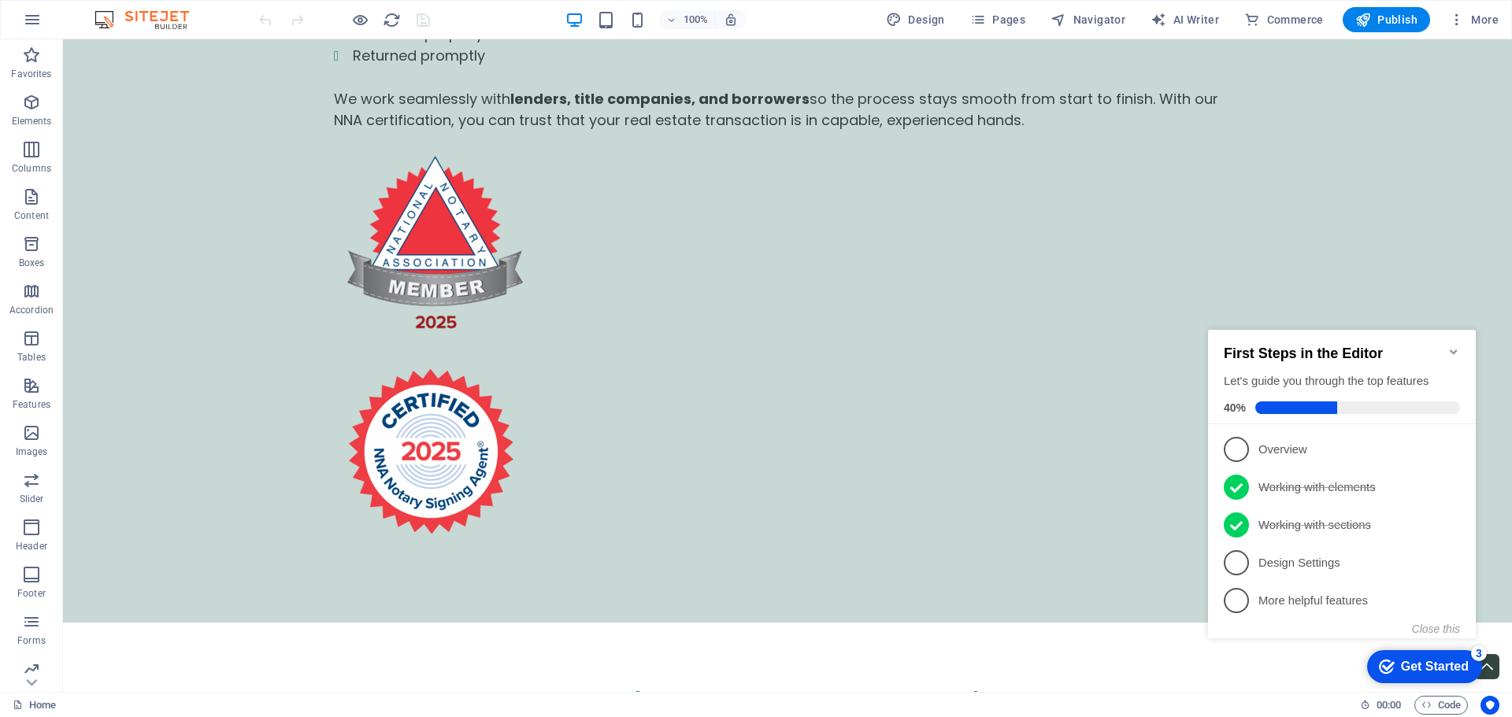
click at [1451, 346] on icon "Minimize checklist" at bounding box center [1453, 352] width 13 height 13
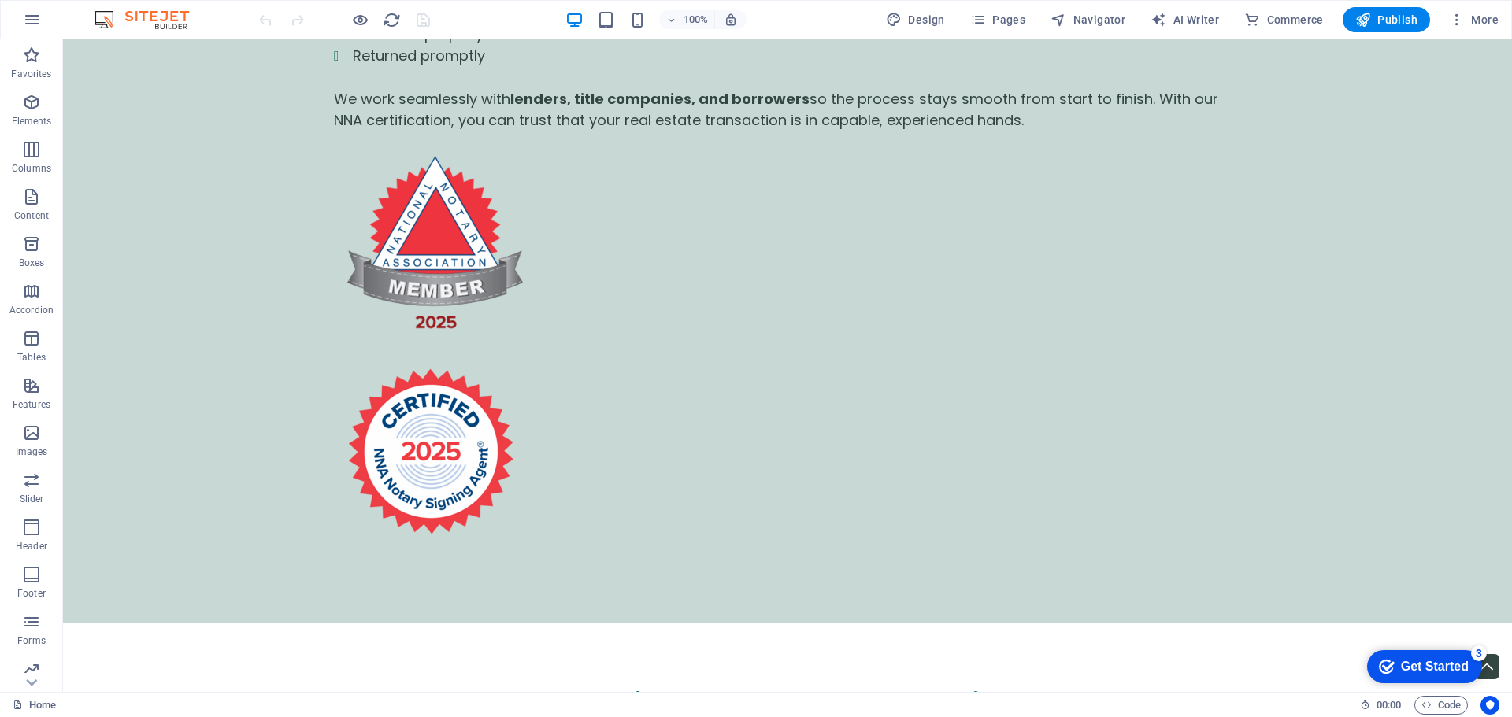
click at [1437, 663] on div "Get Started" at bounding box center [1435, 667] width 68 height 14
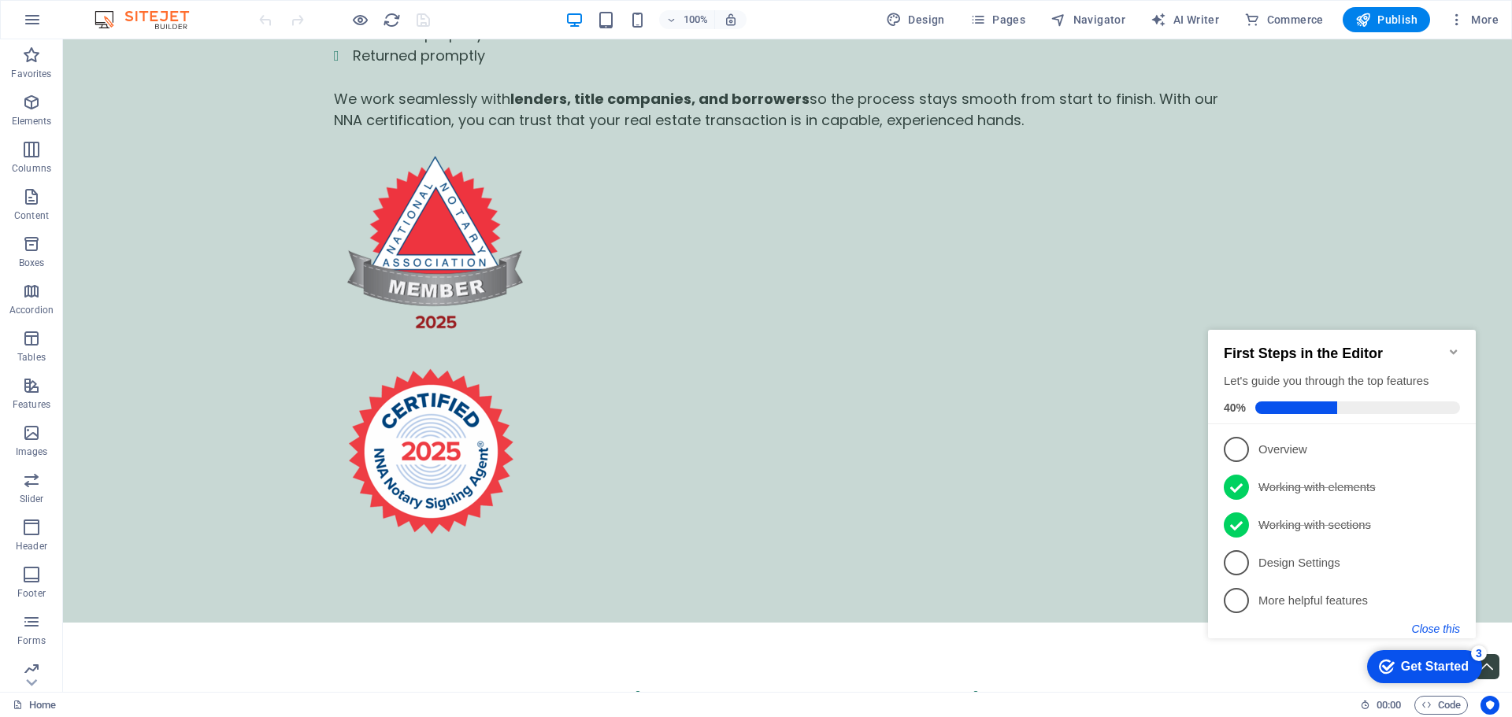
click at [1450, 629] on button "Close this" at bounding box center [1436, 629] width 48 height 13
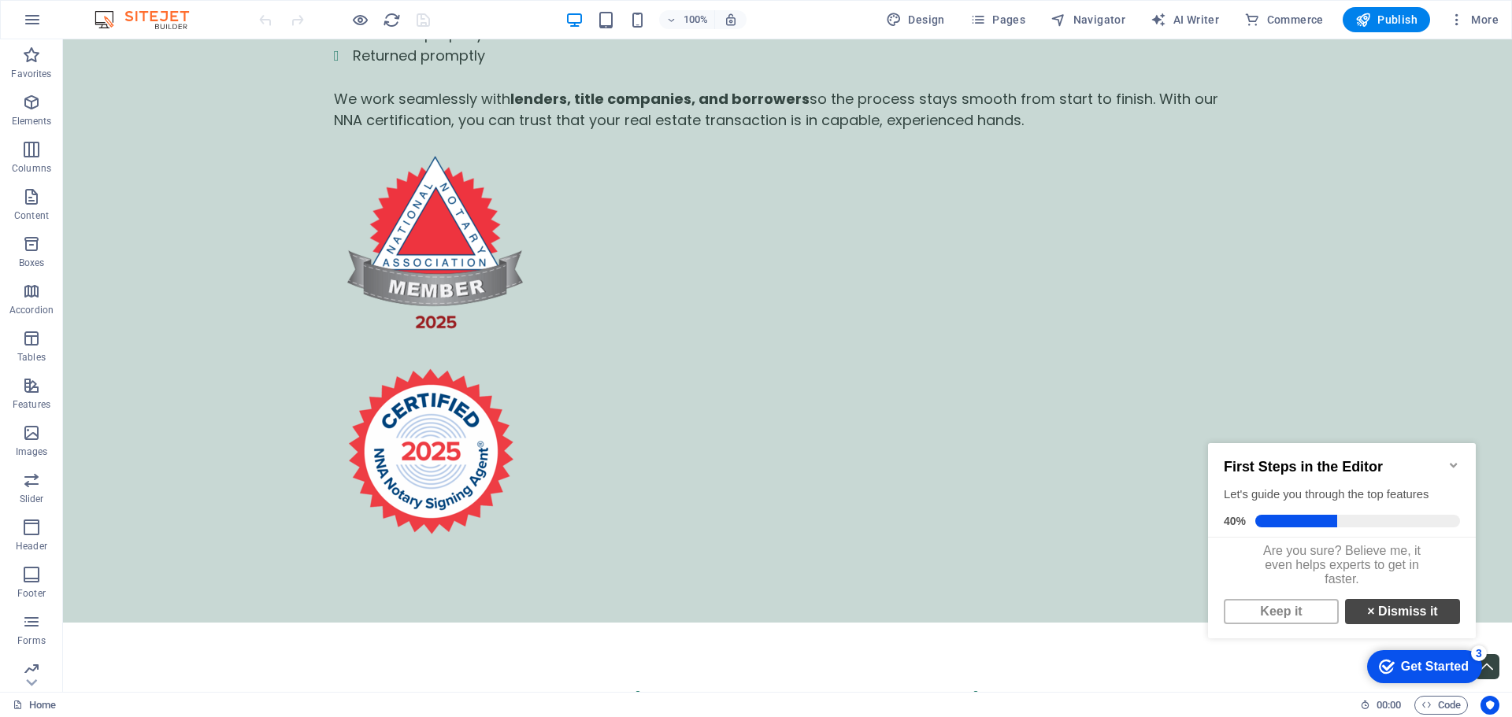
click at [1412, 611] on link "× Dismiss it" at bounding box center [1402, 611] width 115 height 25
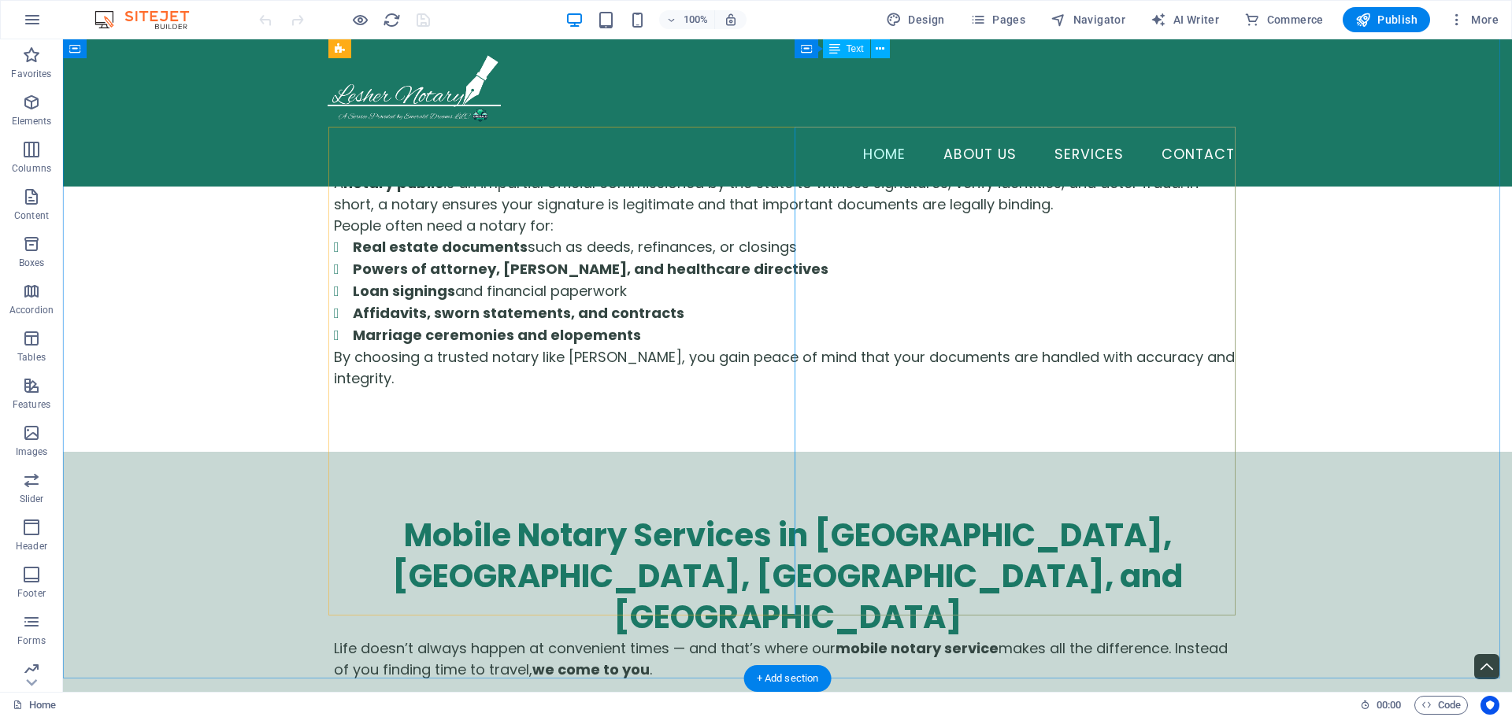
scroll to position [1653, 0]
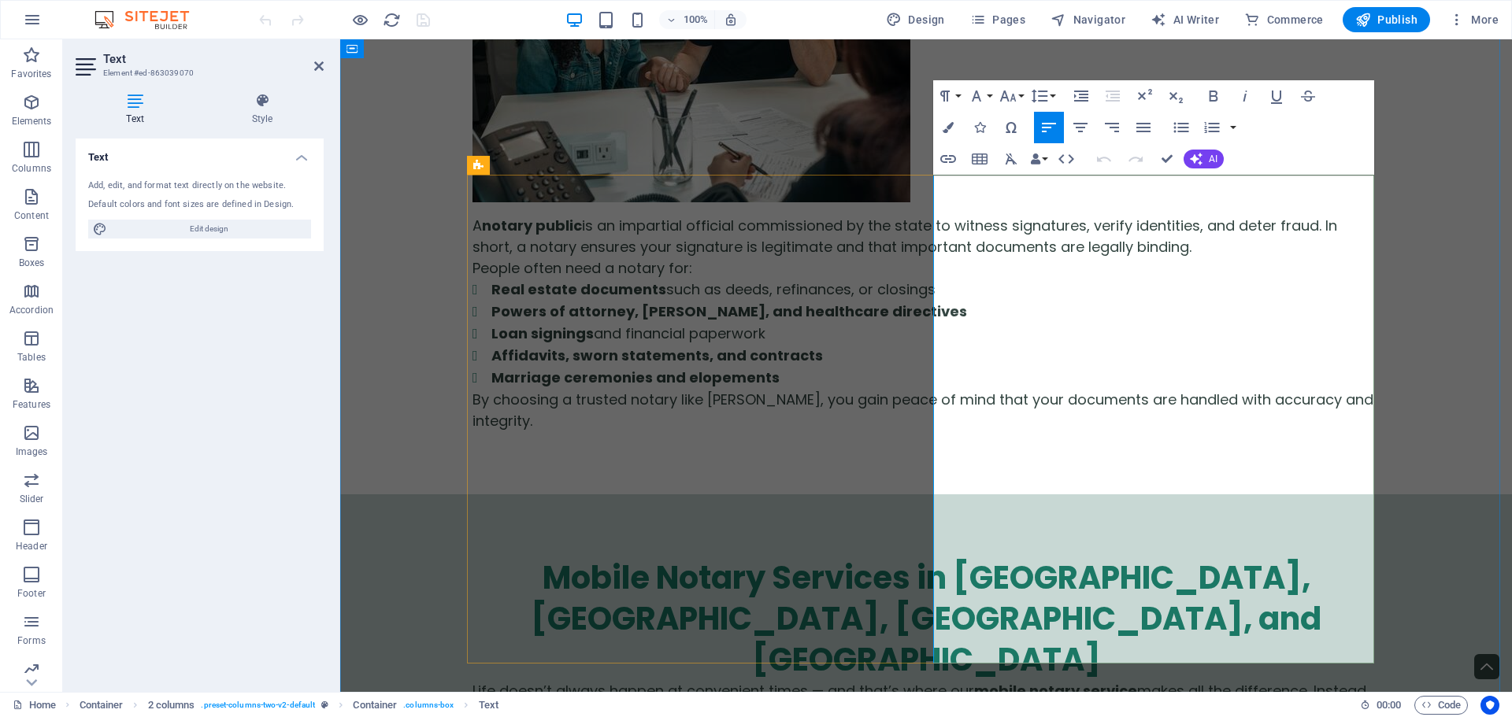
click at [34, 99] on icon "button" at bounding box center [31, 102] width 19 height 19
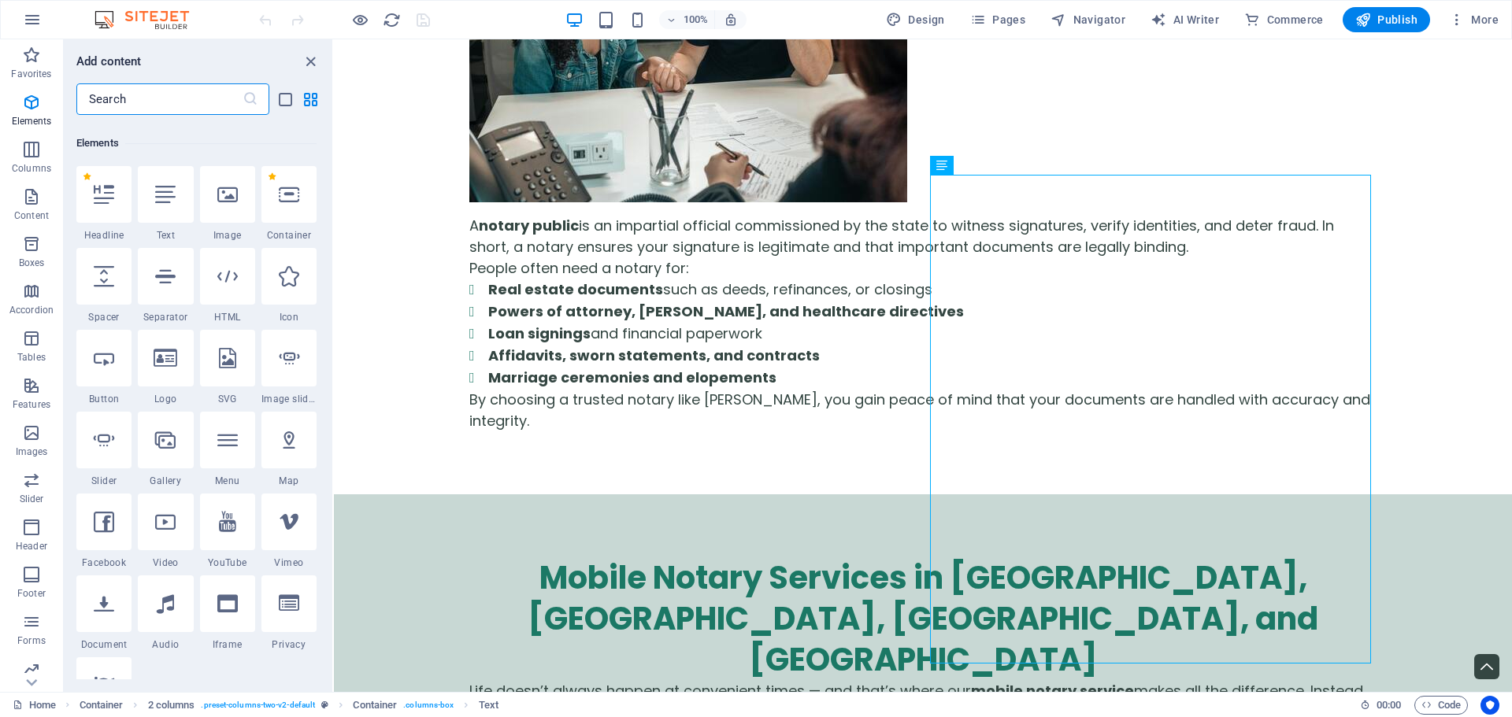
scroll to position [168, 0]
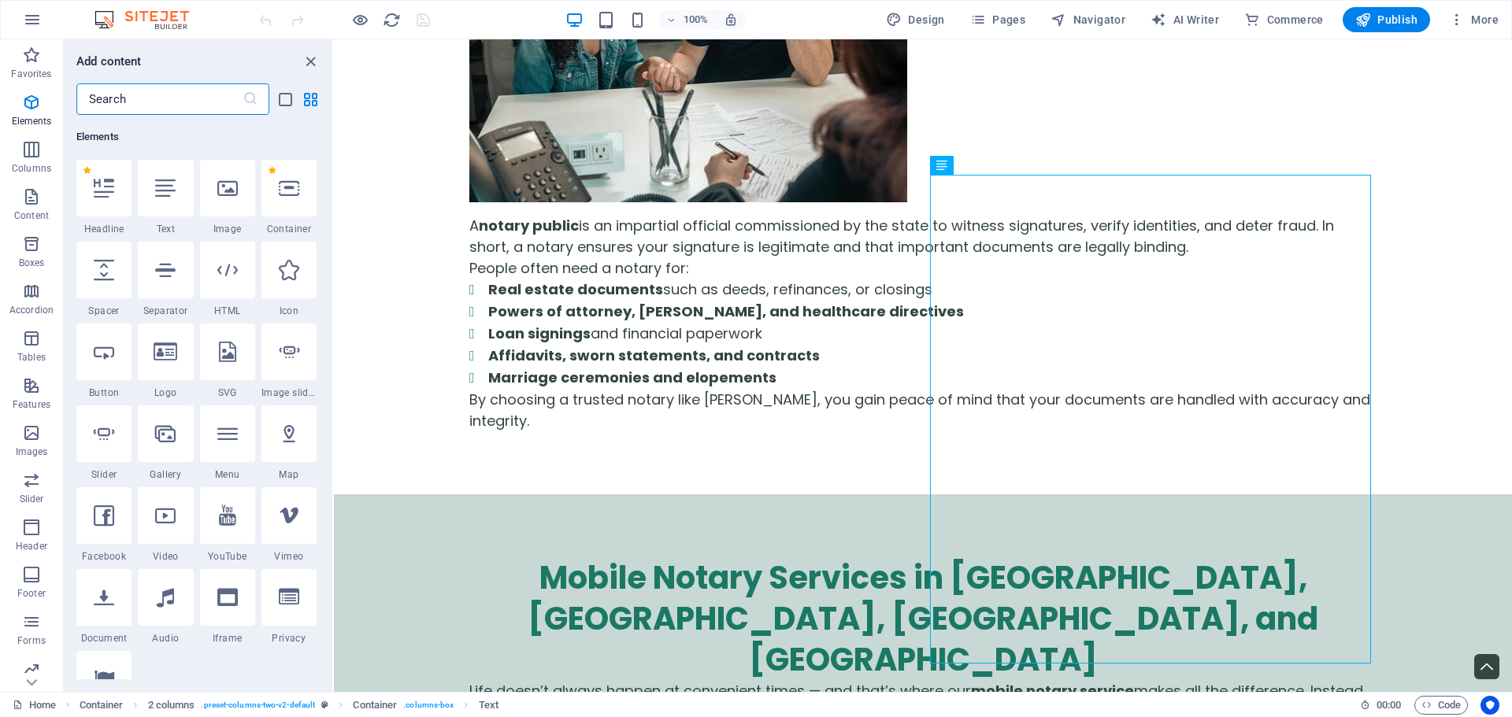
click at [198, 106] on input "text" at bounding box center [159, 98] width 166 height 31
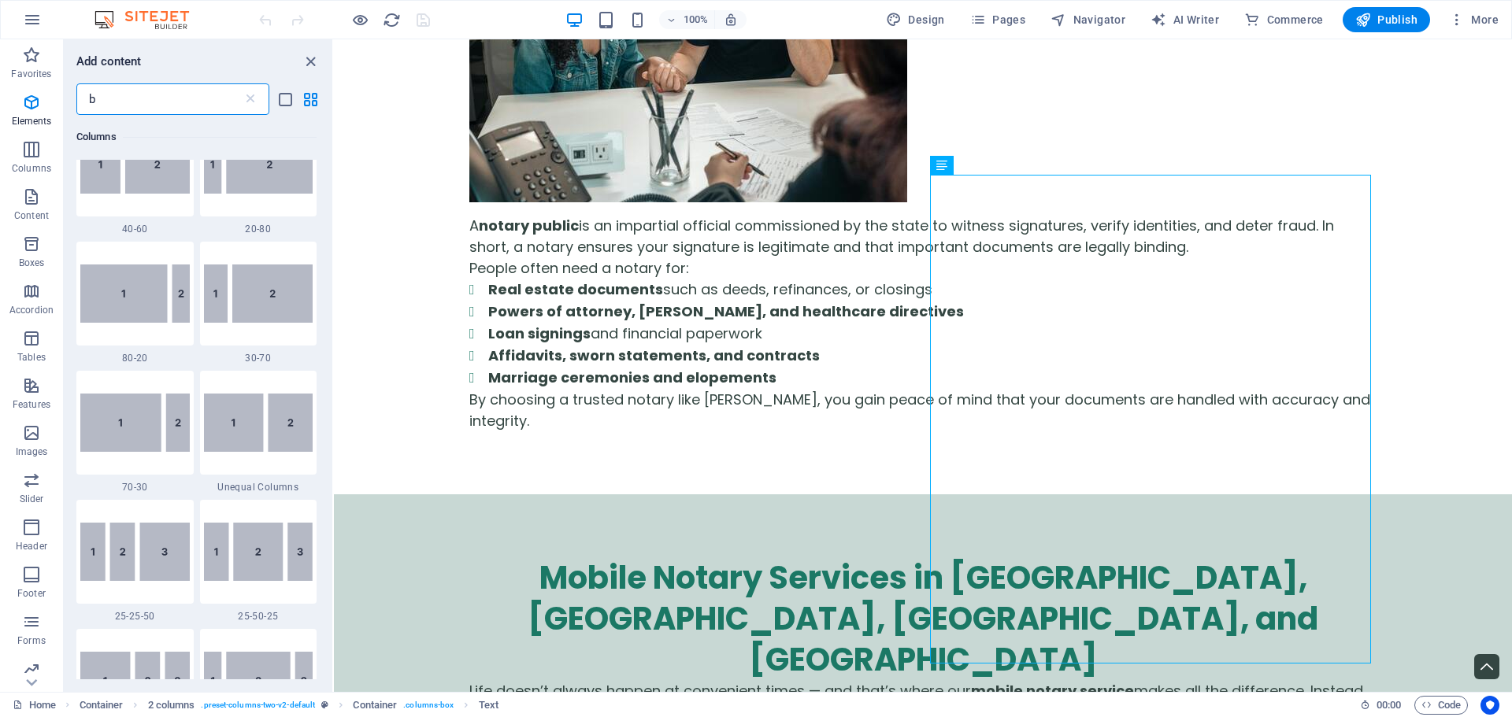
scroll to position [0, 0]
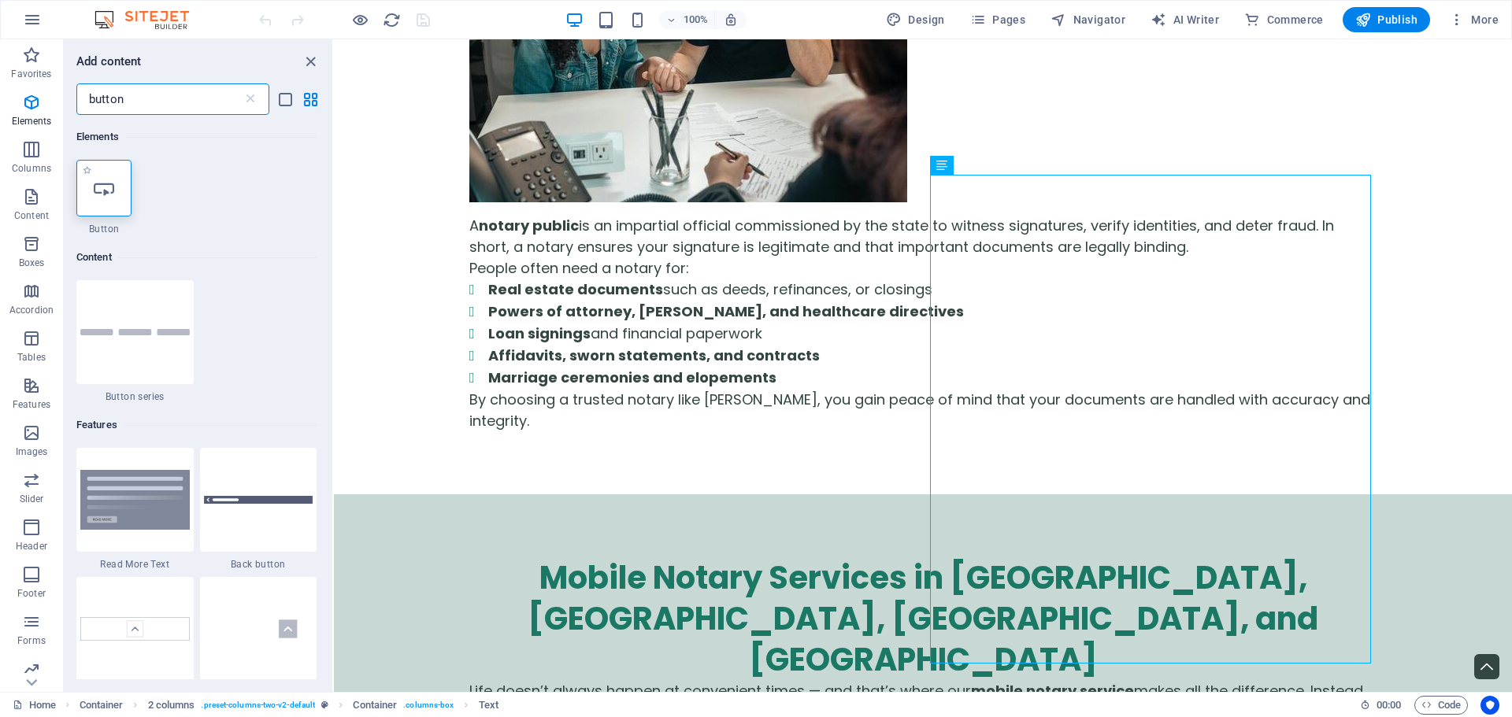
type input "button"
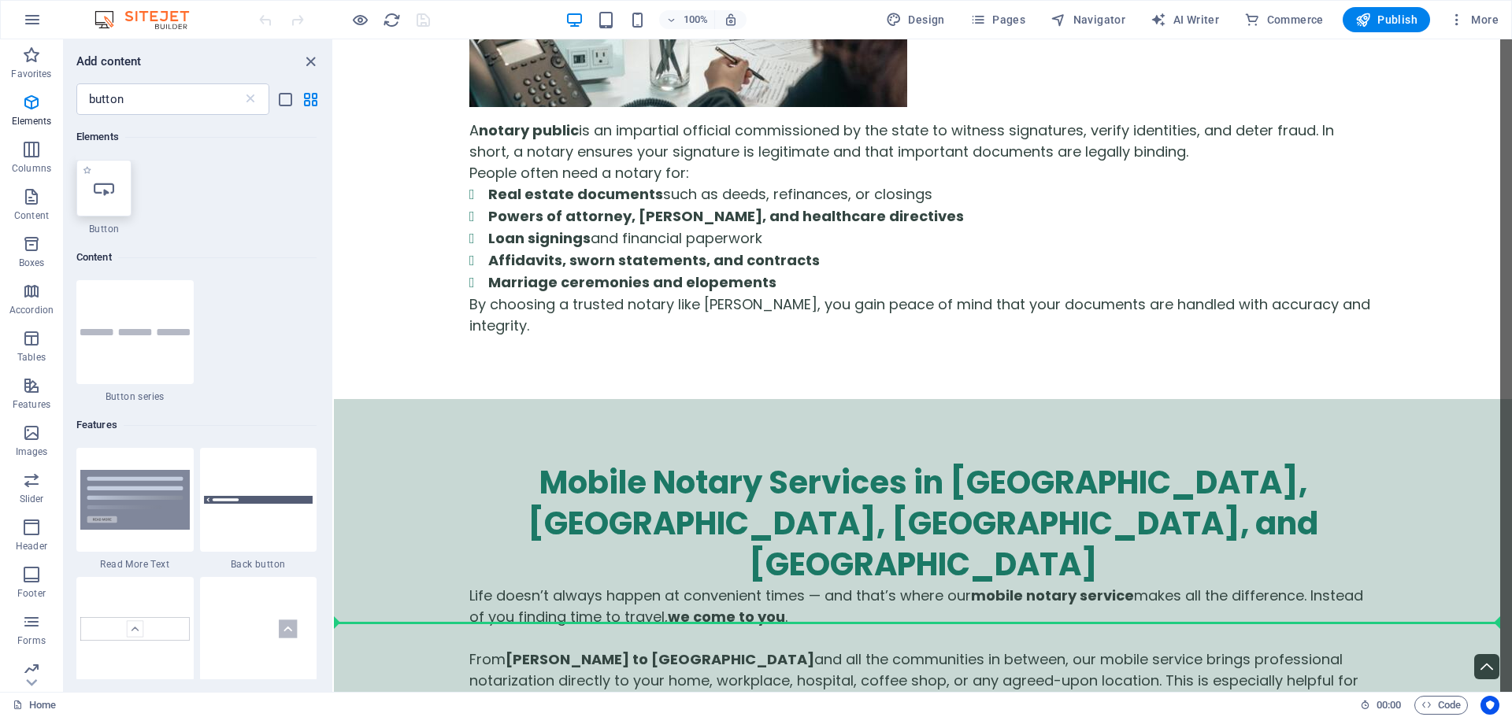
scroll to position [1758, 0]
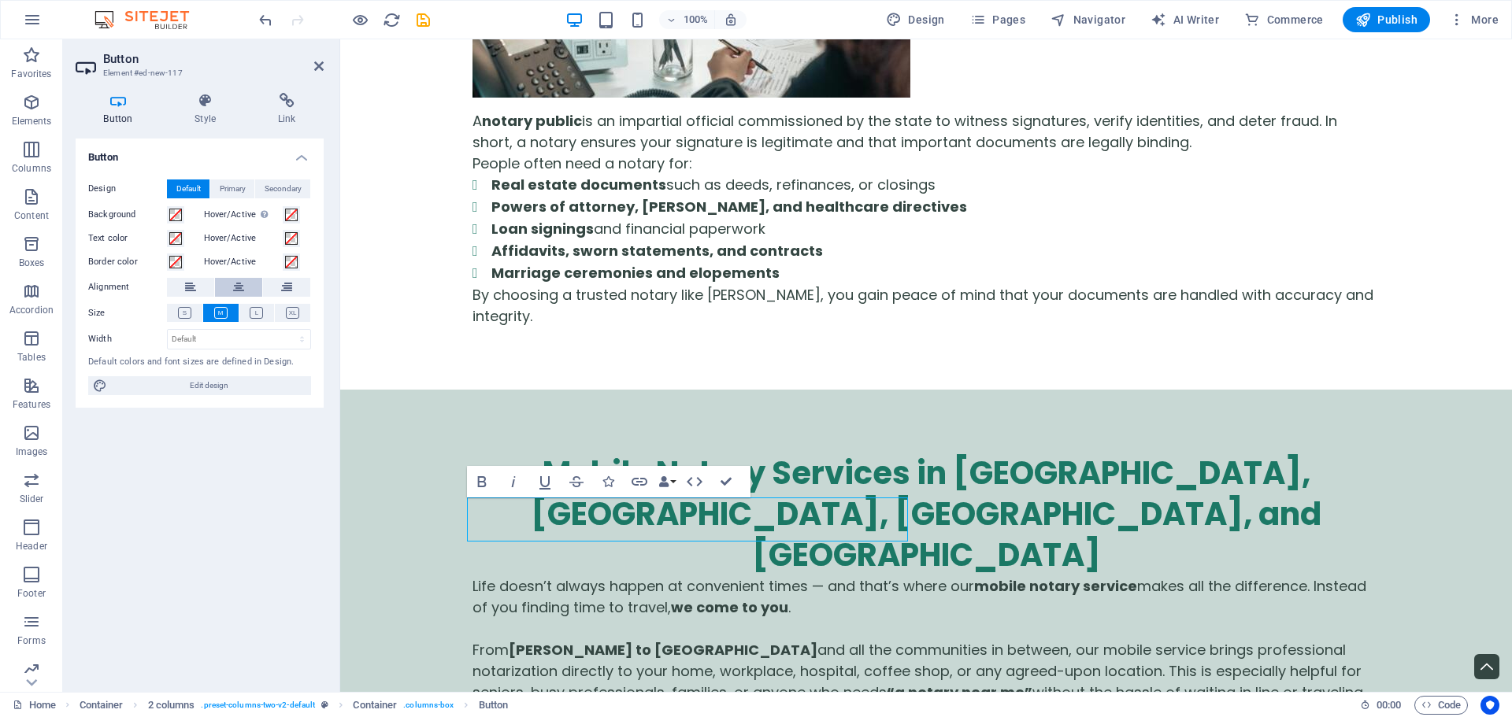
click at [239, 288] on icon at bounding box center [238, 287] width 11 height 19
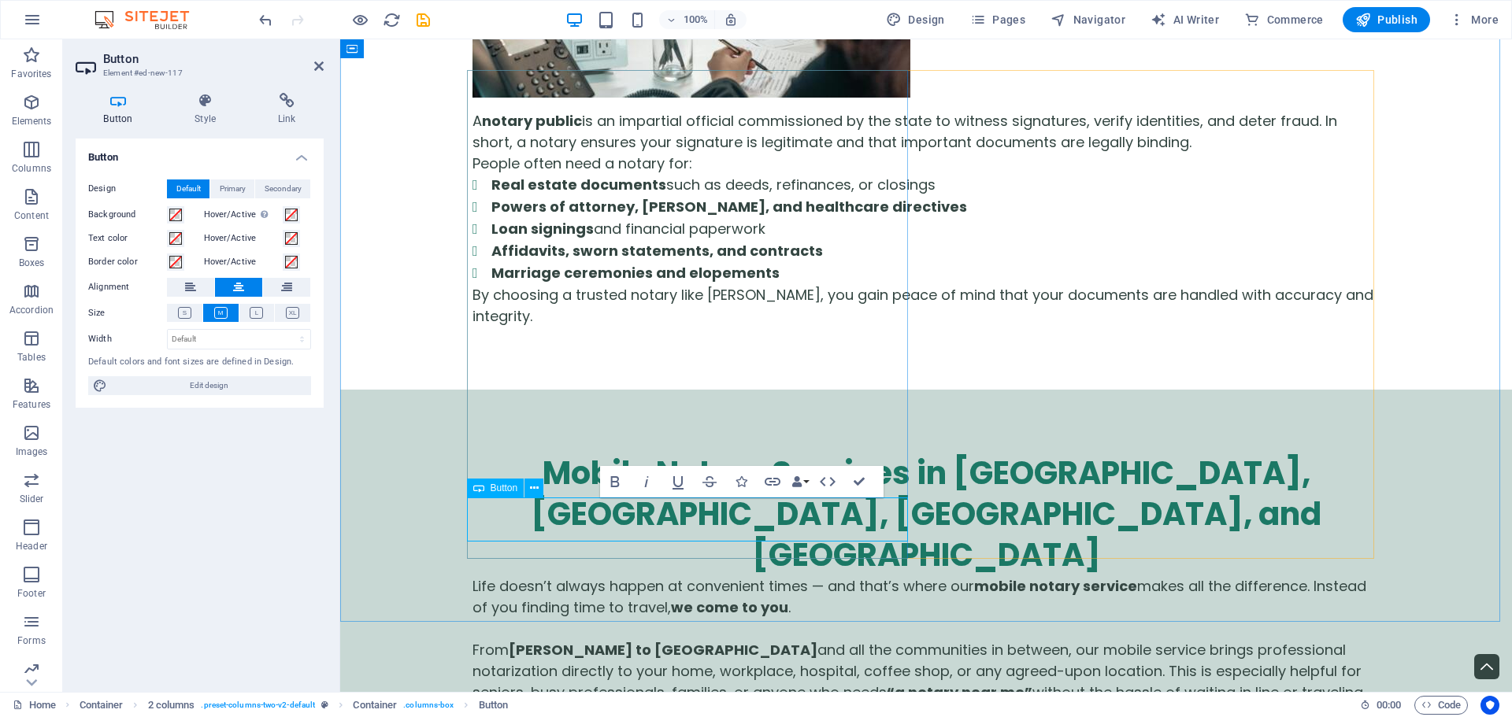
drag, startPoint x: 743, startPoint y: 513, endPoint x: 624, endPoint y: 516, distance: 119.7
click at [779, 482] on icon "button" at bounding box center [777, 482] width 16 height 8
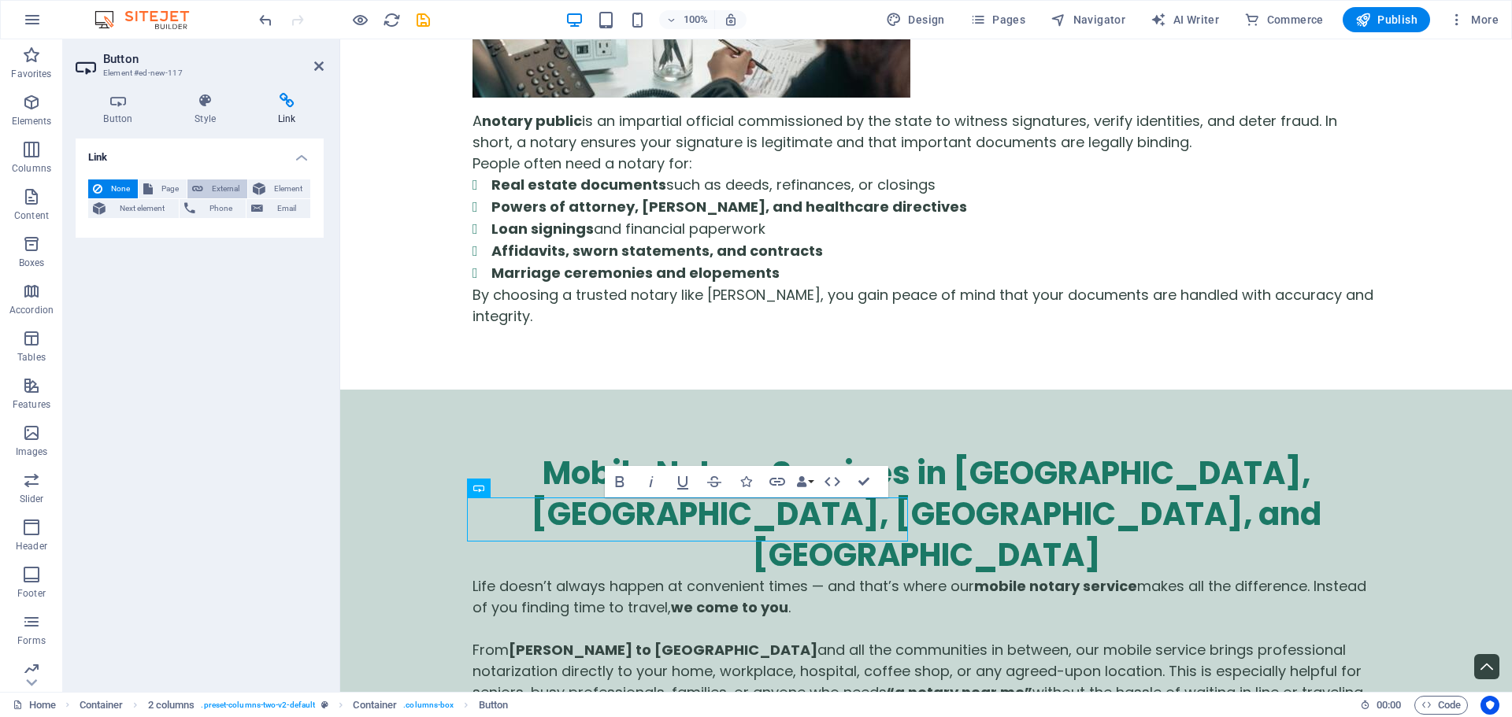
click at [215, 191] on span "External" at bounding box center [225, 189] width 35 height 19
select select "blank"
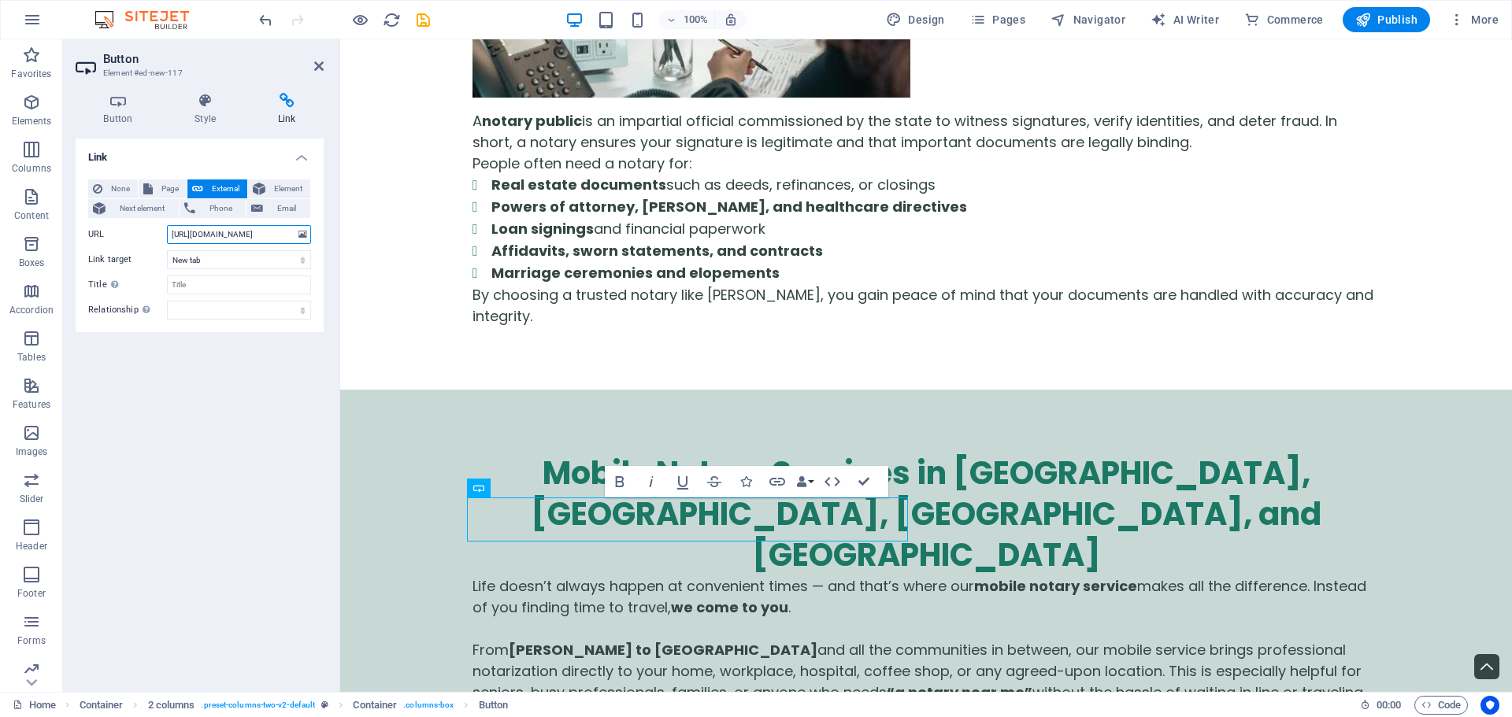
scroll to position [0, 359]
type input "[URL][DOMAIN_NAME]"
click at [252, 255] on select "New tab Same tab Overlay" at bounding box center [239, 259] width 144 height 19
click at [167, 250] on select "New tab Same tab Overlay" at bounding box center [239, 259] width 144 height 19
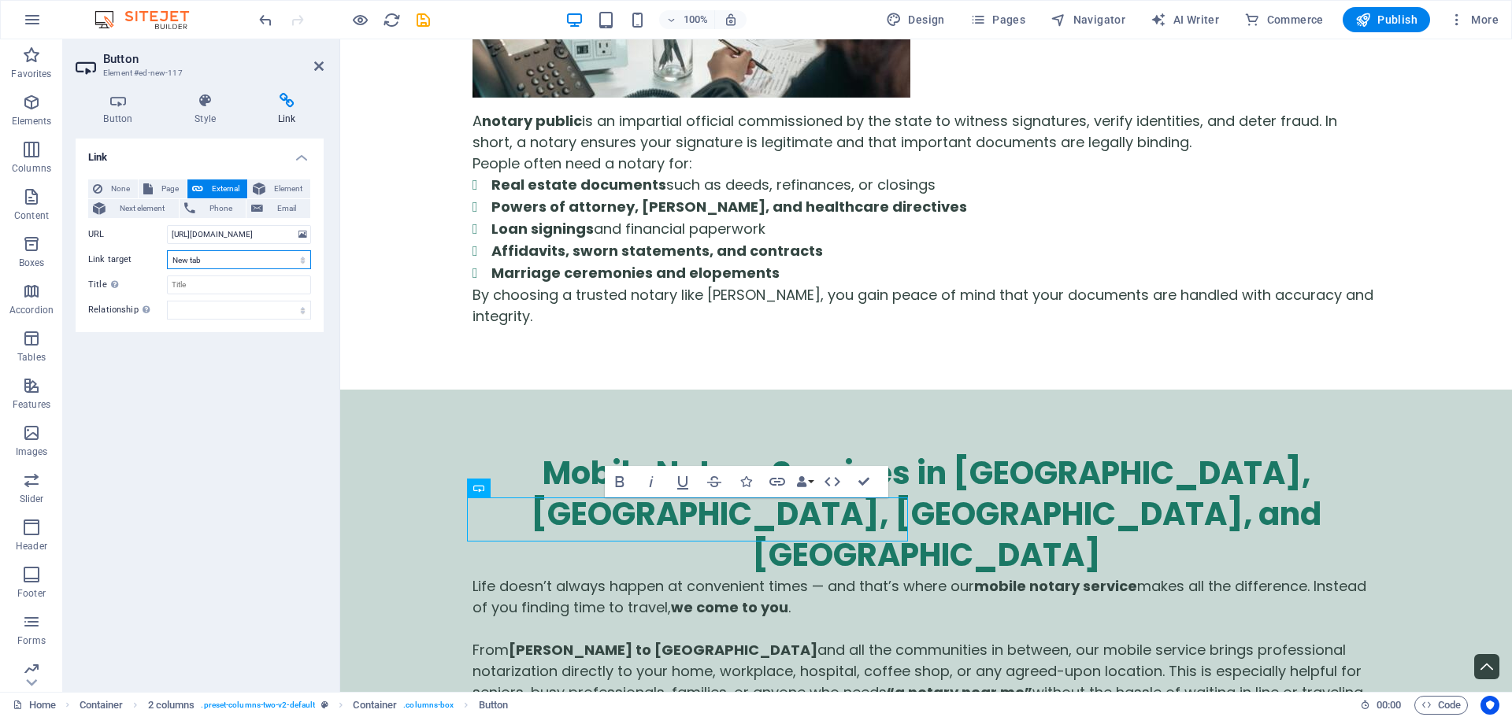
click at [243, 257] on select "New tab Same tab Overlay" at bounding box center [239, 259] width 144 height 19
click at [167, 250] on select "New tab Same tab Overlay" at bounding box center [239, 259] width 144 height 19
click at [226, 285] on input "Title Additional link description, should not be the same as the link text. The…" at bounding box center [239, 285] width 144 height 19
type input "Get Started with Blue Notary"
click at [240, 311] on select "alternate author bookmark external help license next nofollow noreferrer noopen…" at bounding box center [239, 310] width 144 height 19
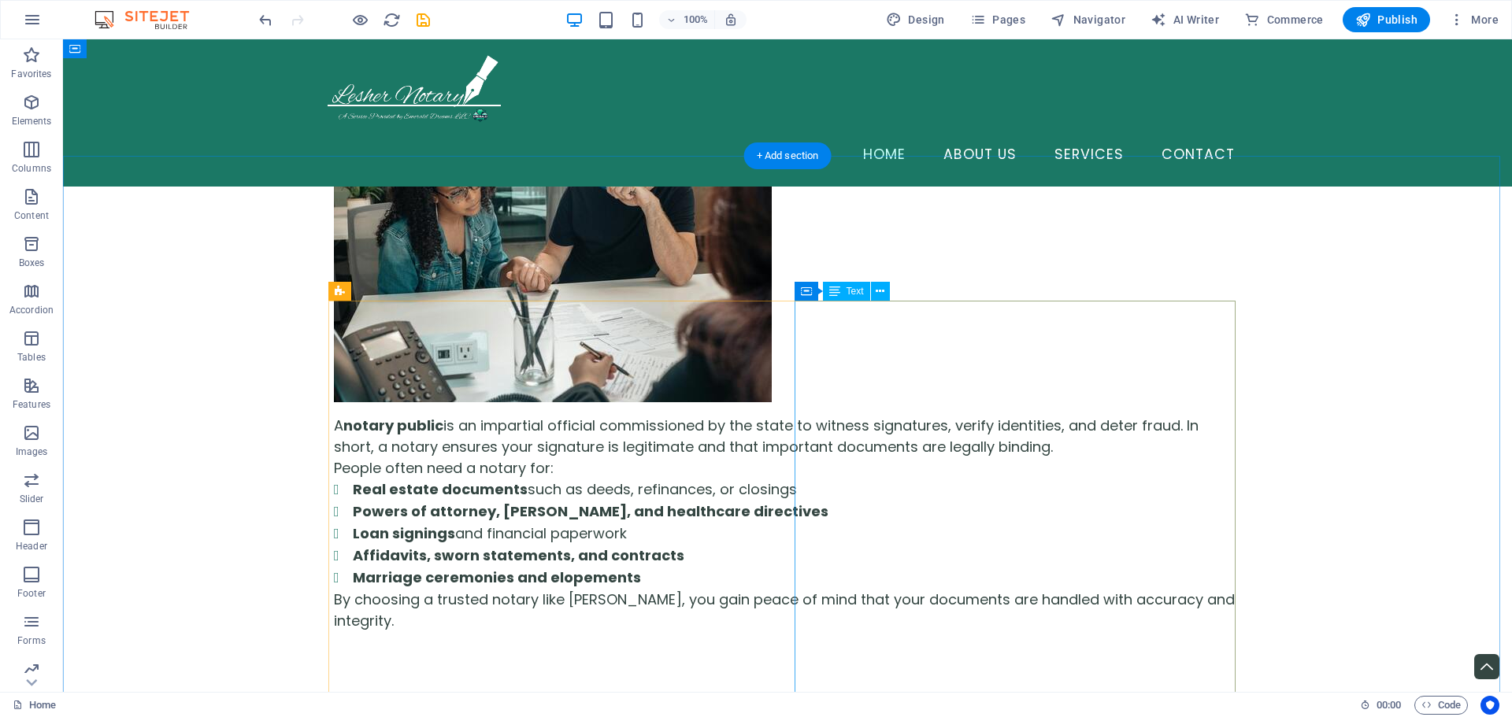
scroll to position [1522, 0]
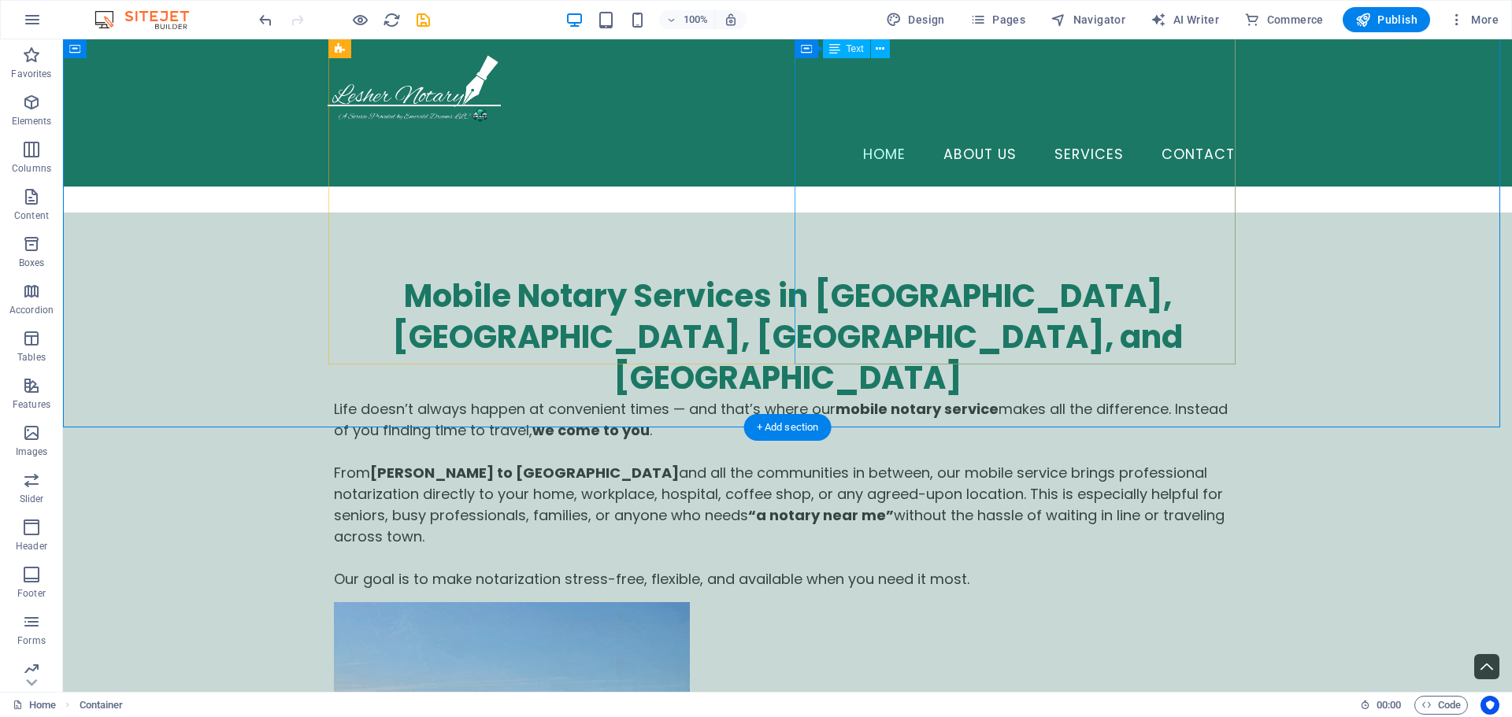
scroll to position [1994, 0]
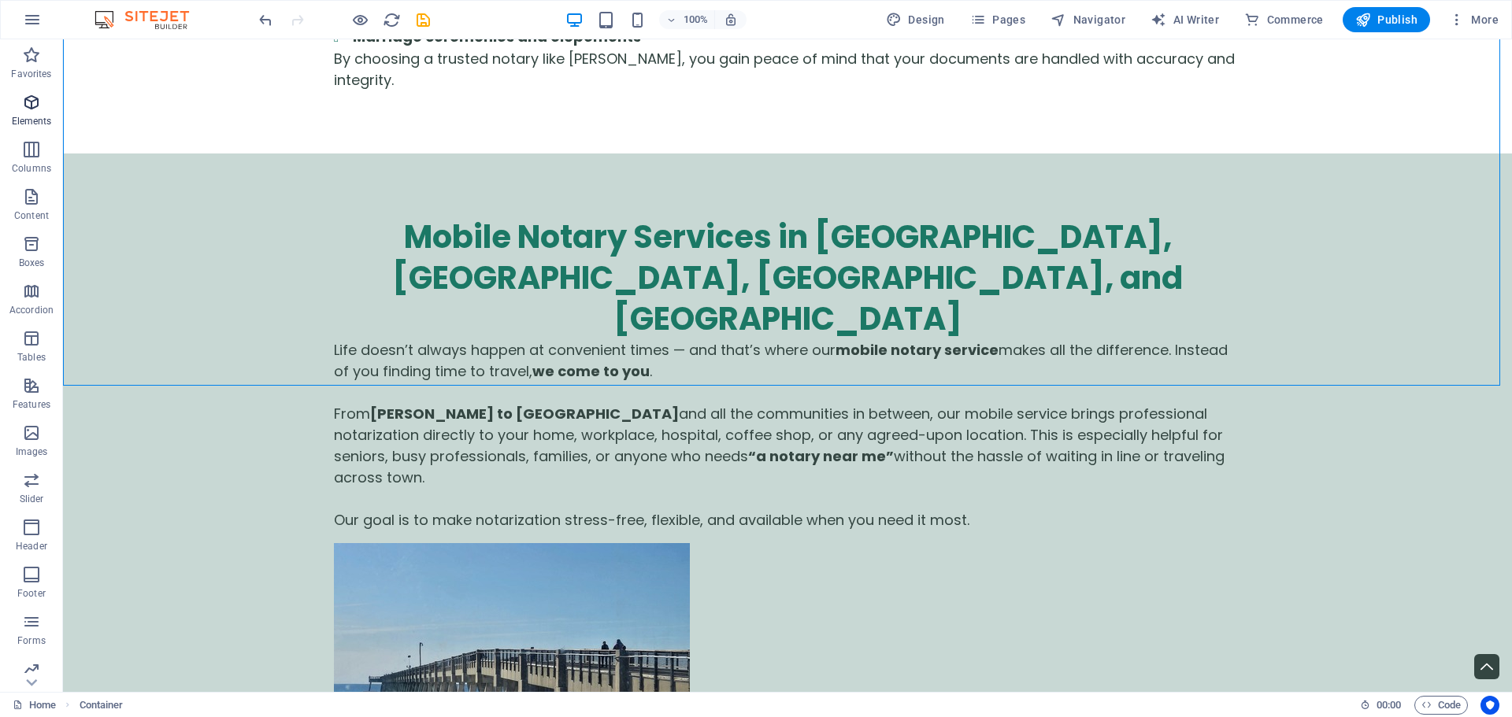
click at [27, 103] on icon "button" at bounding box center [31, 102] width 19 height 19
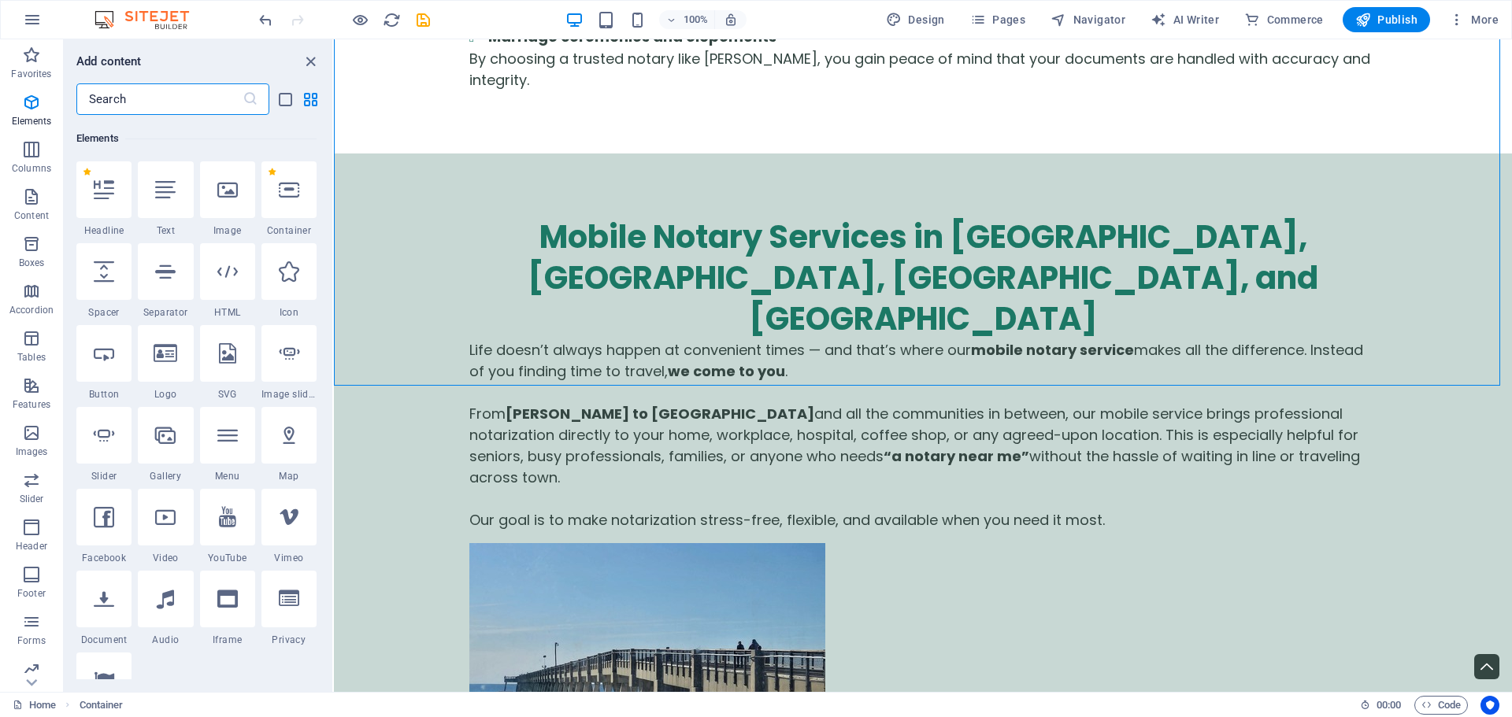
scroll to position [168, 0]
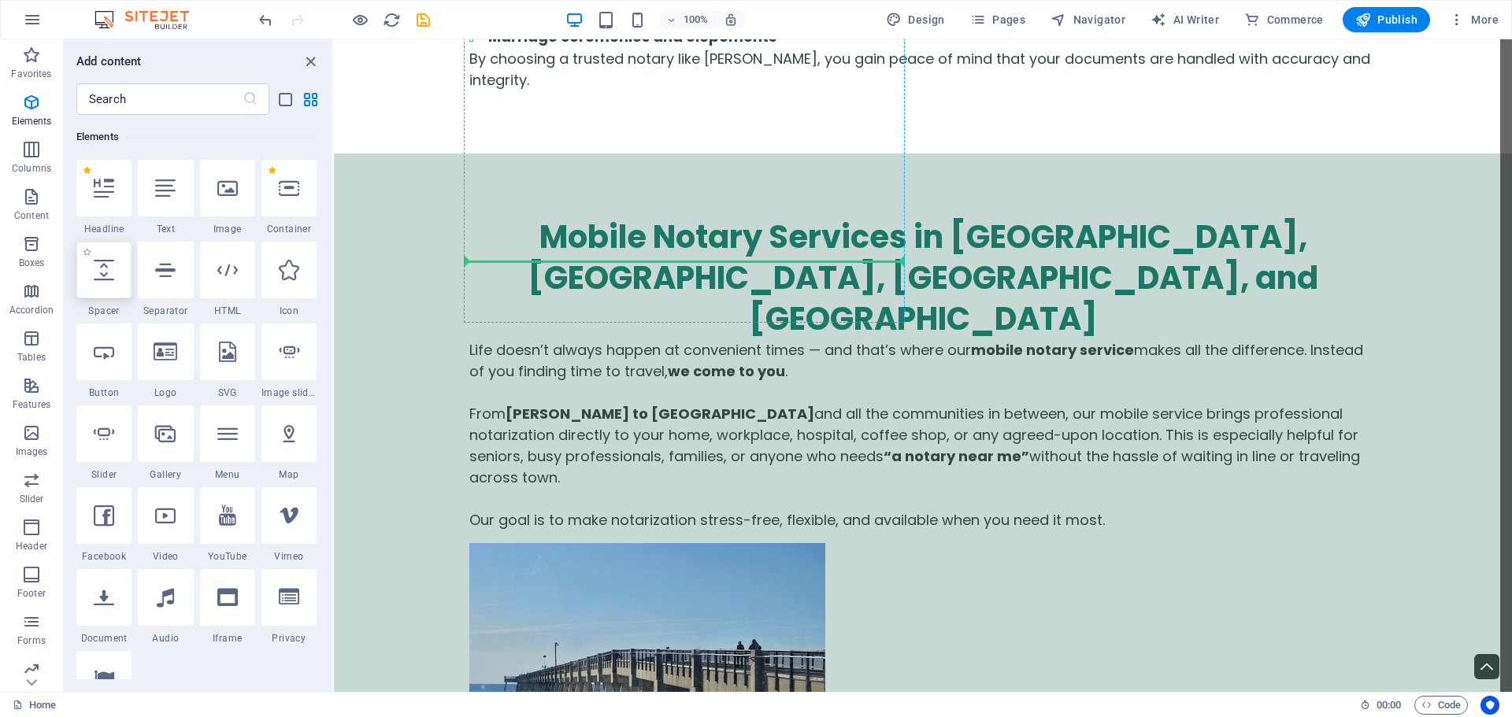
select select "px"
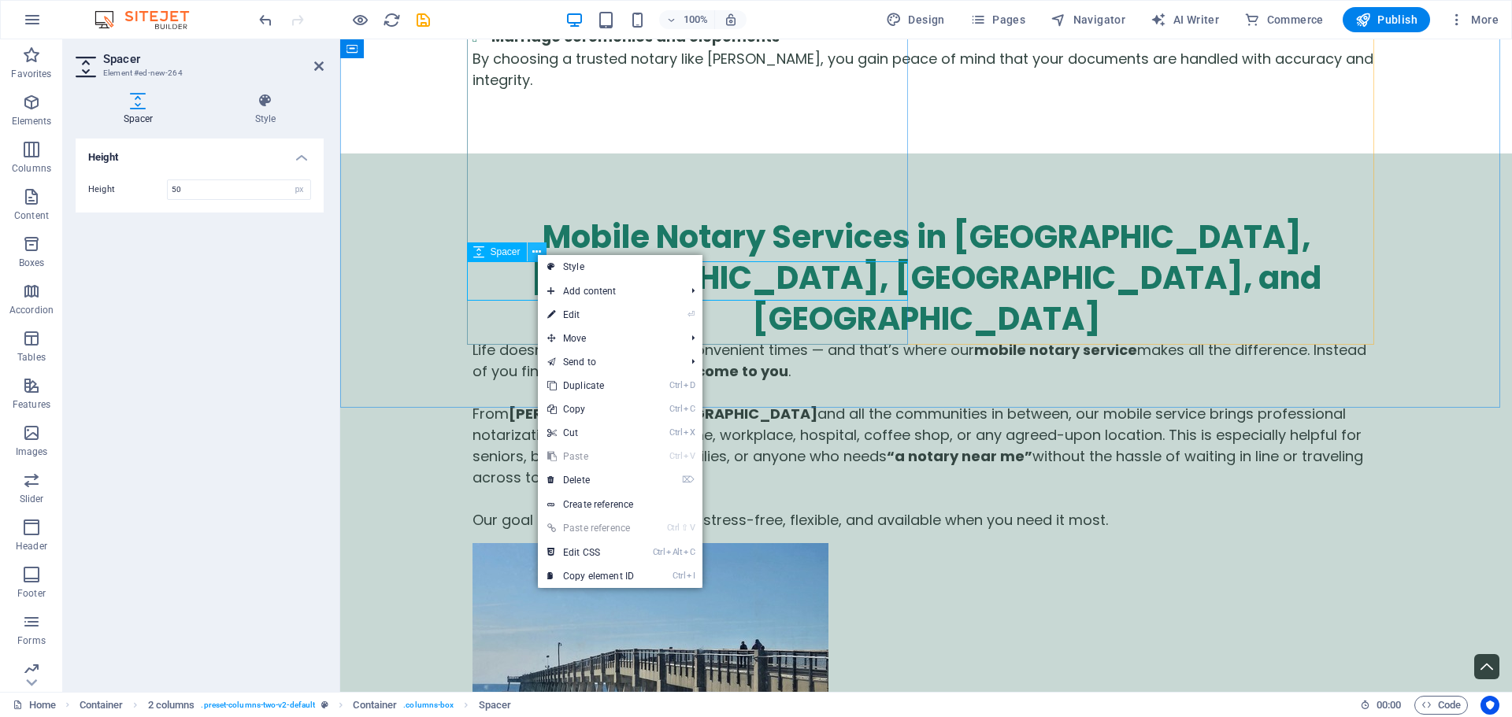
click at [534, 254] on icon at bounding box center [536, 252] width 9 height 17
click at [579, 311] on link "⏎ Edit" at bounding box center [587, 316] width 105 height 24
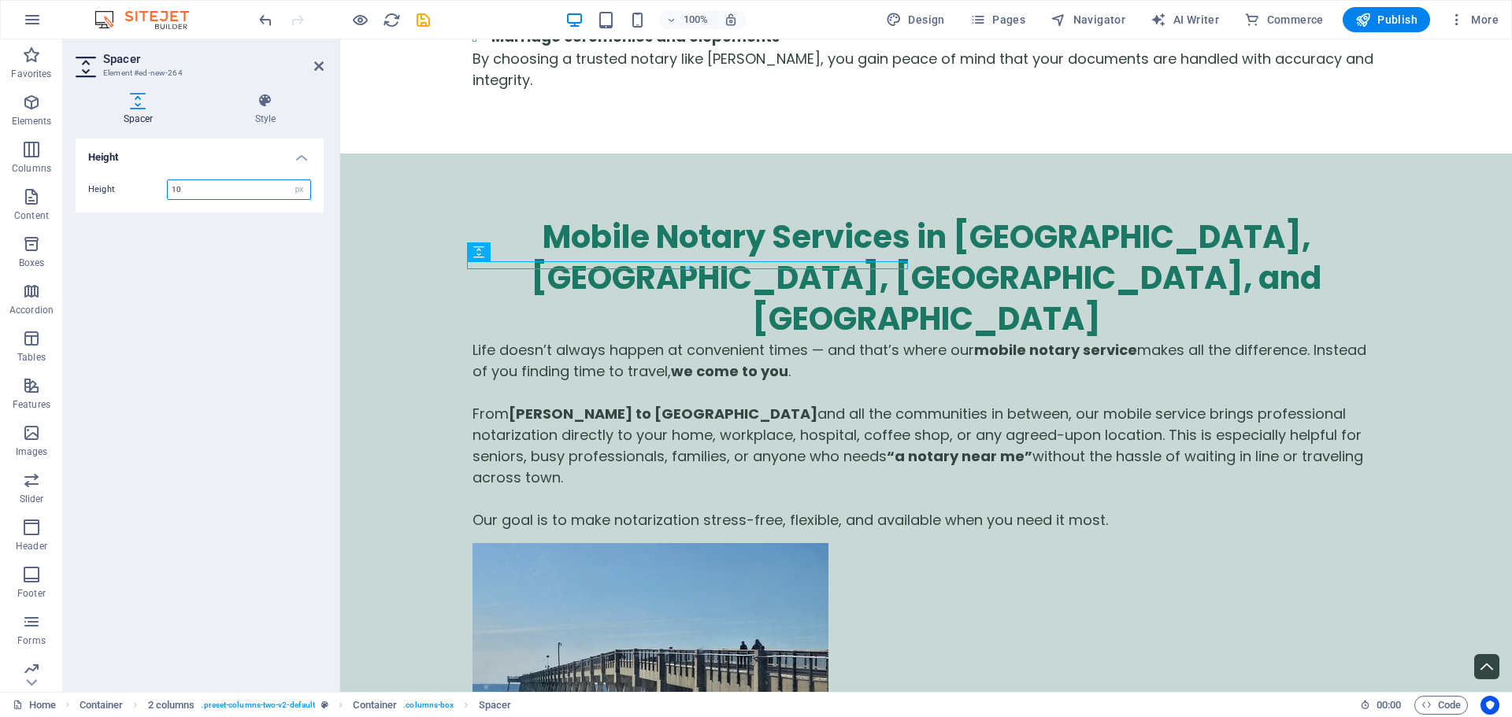
type input "10"
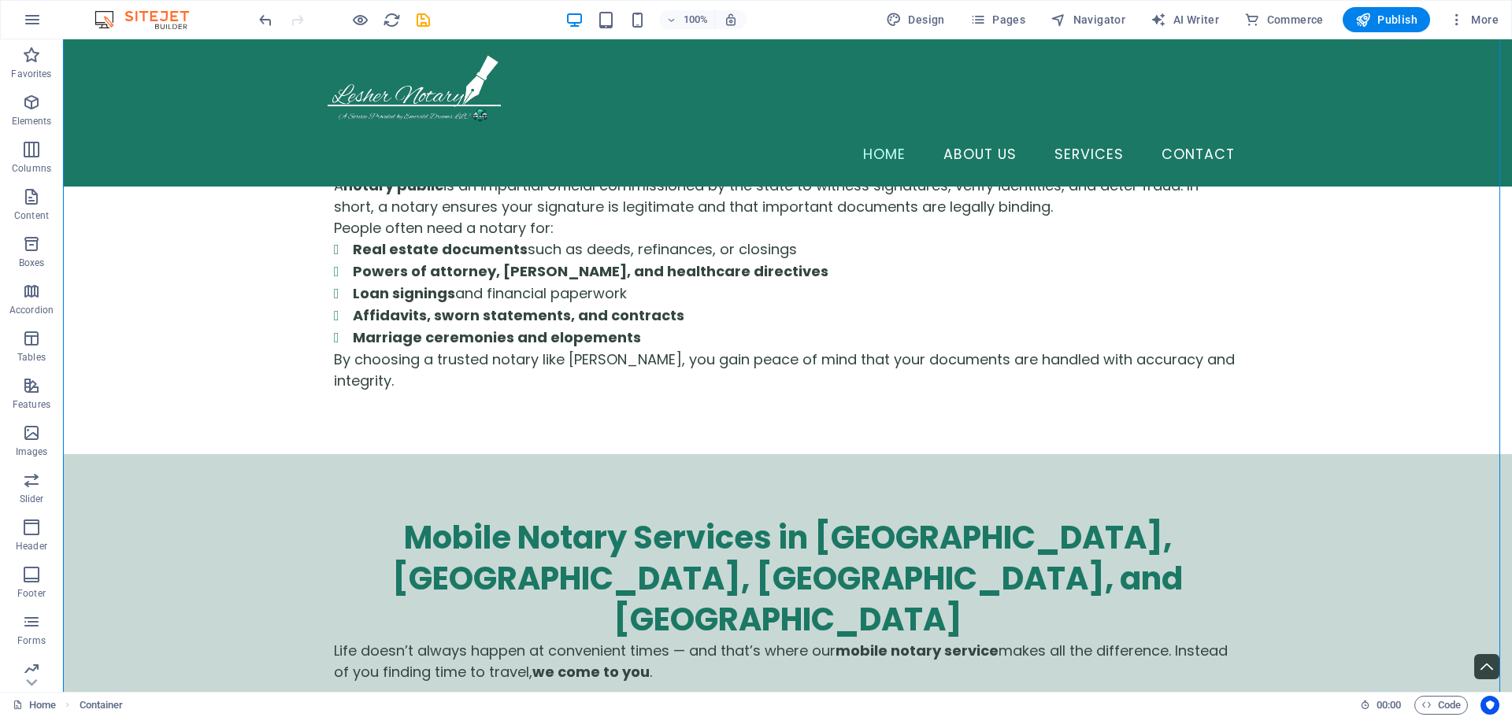
scroll to position [1679, 0]
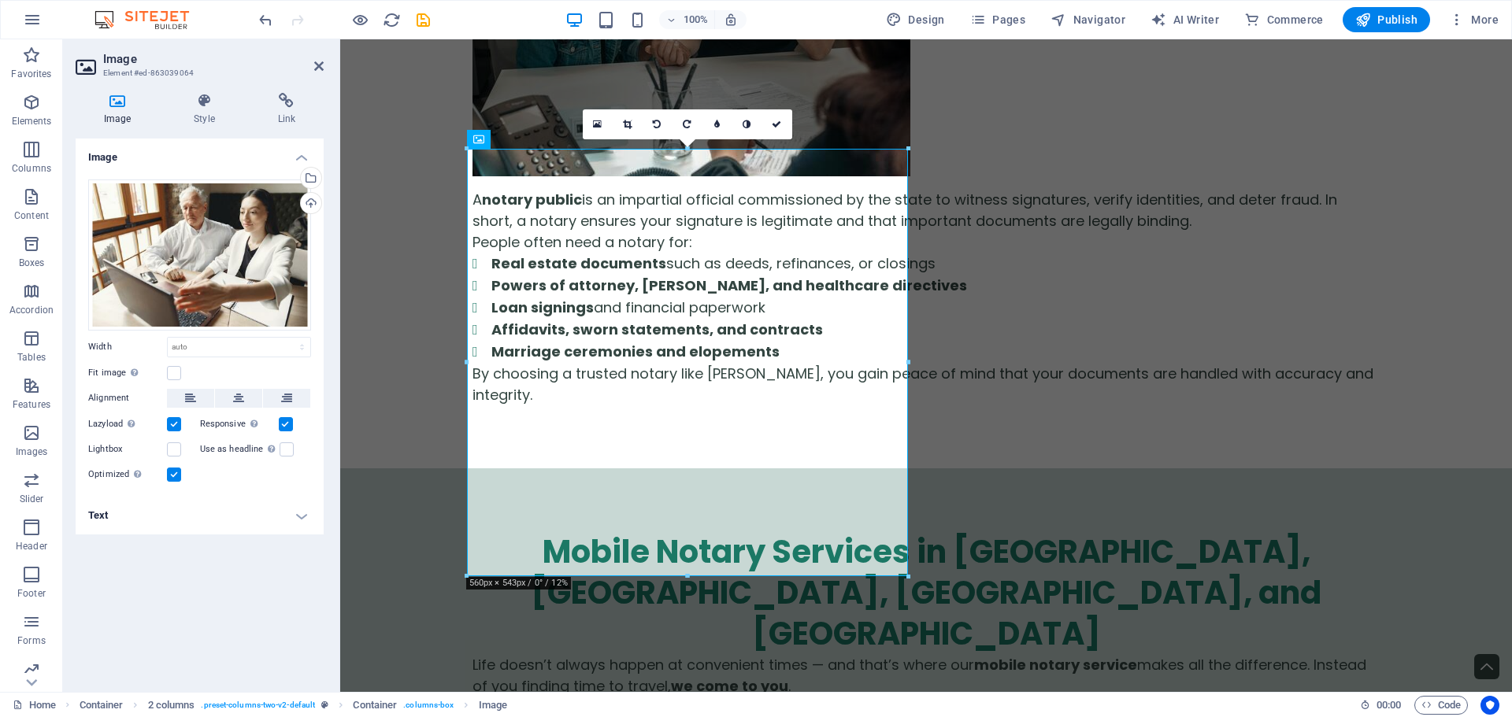
click at [122, 516] on h4 "Text" at bounding box center [200, 516] width 248 height 38
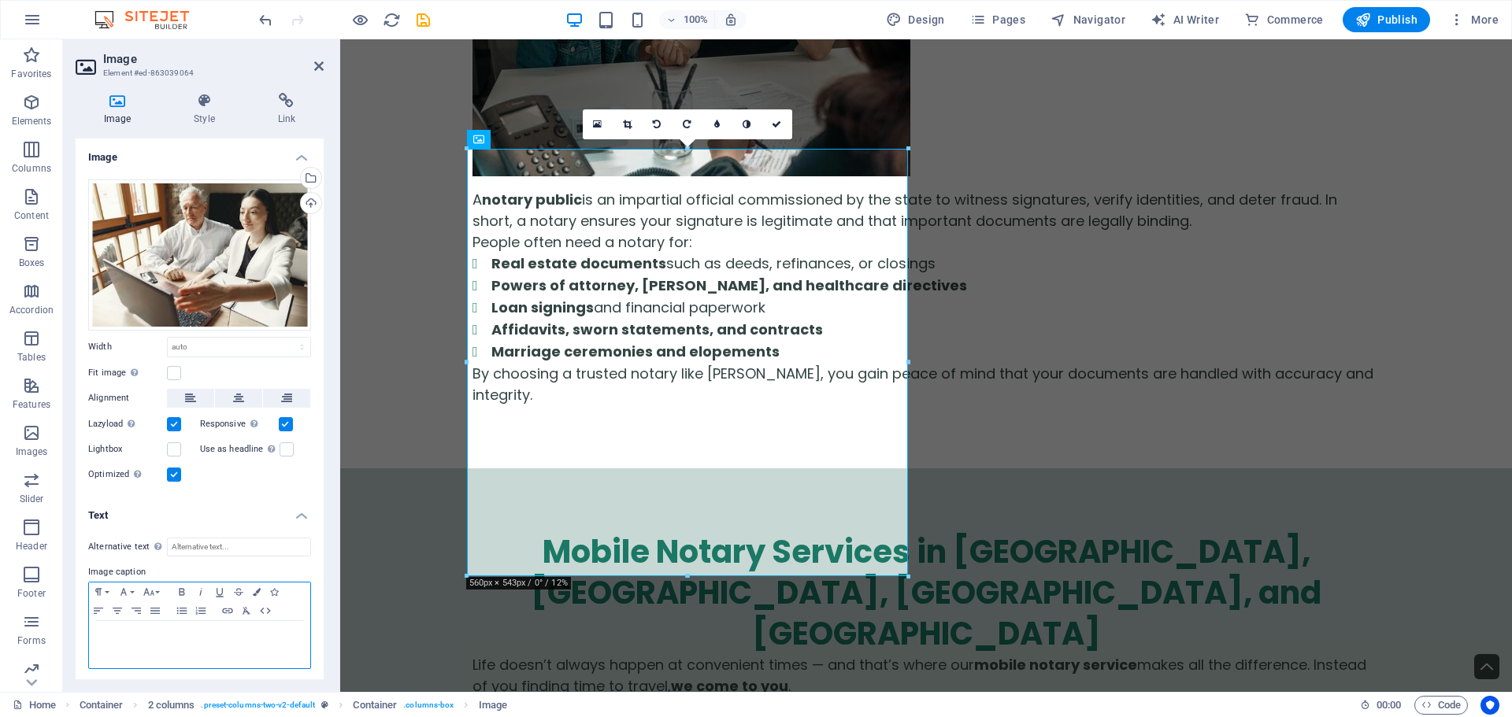
click at [191, 644] on div at bounding box center [199, 644] width 221 height 47
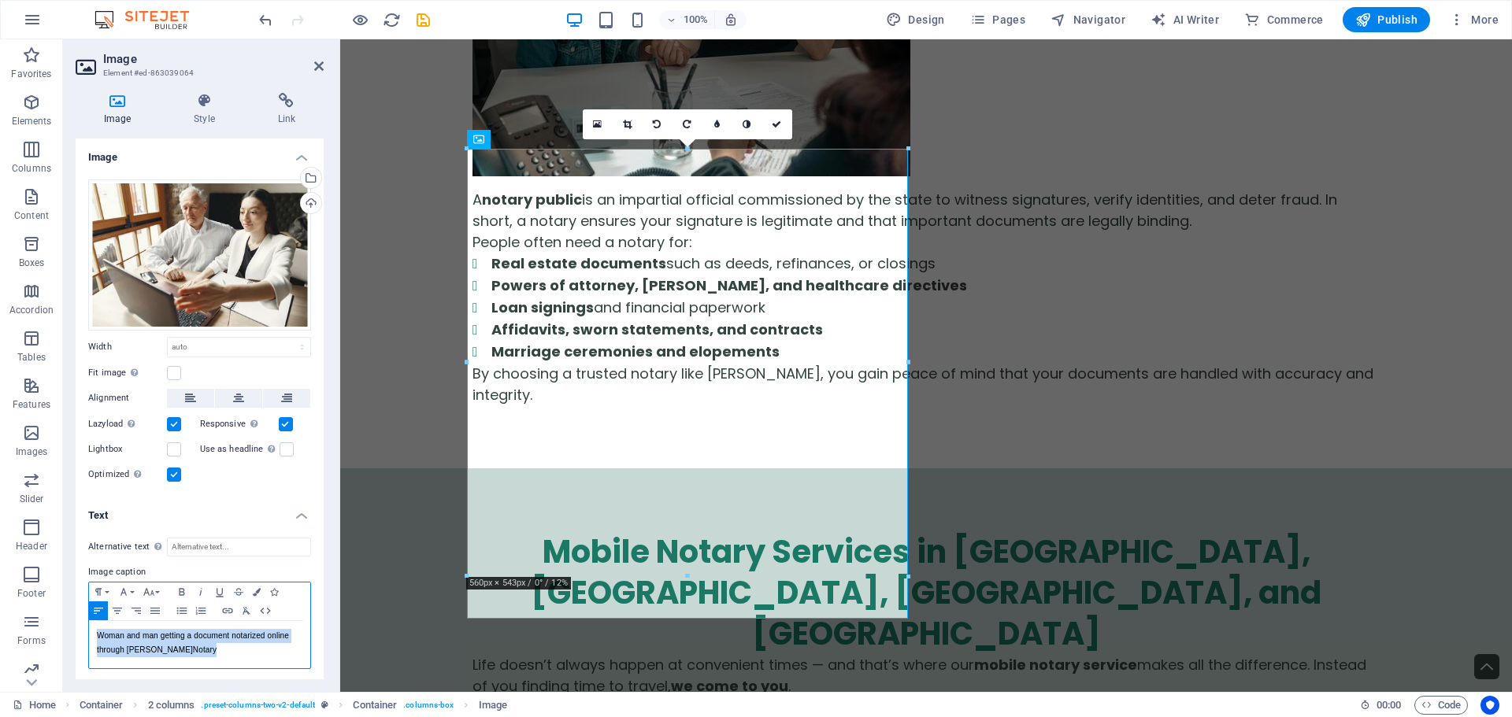
drag, startPoint x: 191, startPoint y: 650, endPoint x: 78, endPoint y: 620, distance: 117.5
click at [78, 620] on div "Alternative text The alternative text is used by devices that cannot display im…" at bounding box center [200, 603] width 248 height 157
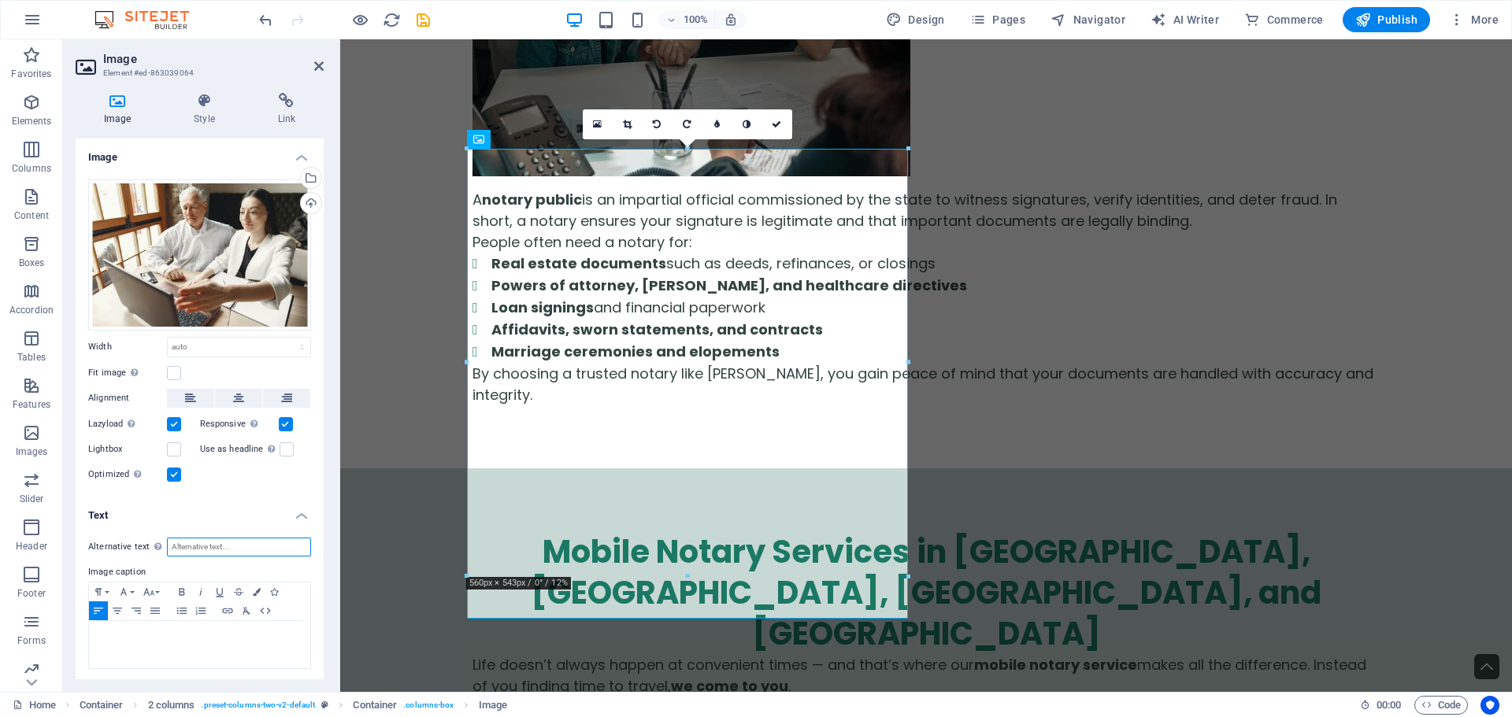
click at [197, 546] on input "Alternative text The alternative text is used by devices that cannot display im…" at bounding box center [239, 547] width 144 height 19
paste input "Woman and man getting a document notarized online through [PERSON_NAME] Notary"
type input "Woman and man getting a document notarized online through [PERSON_NAME] Notary"
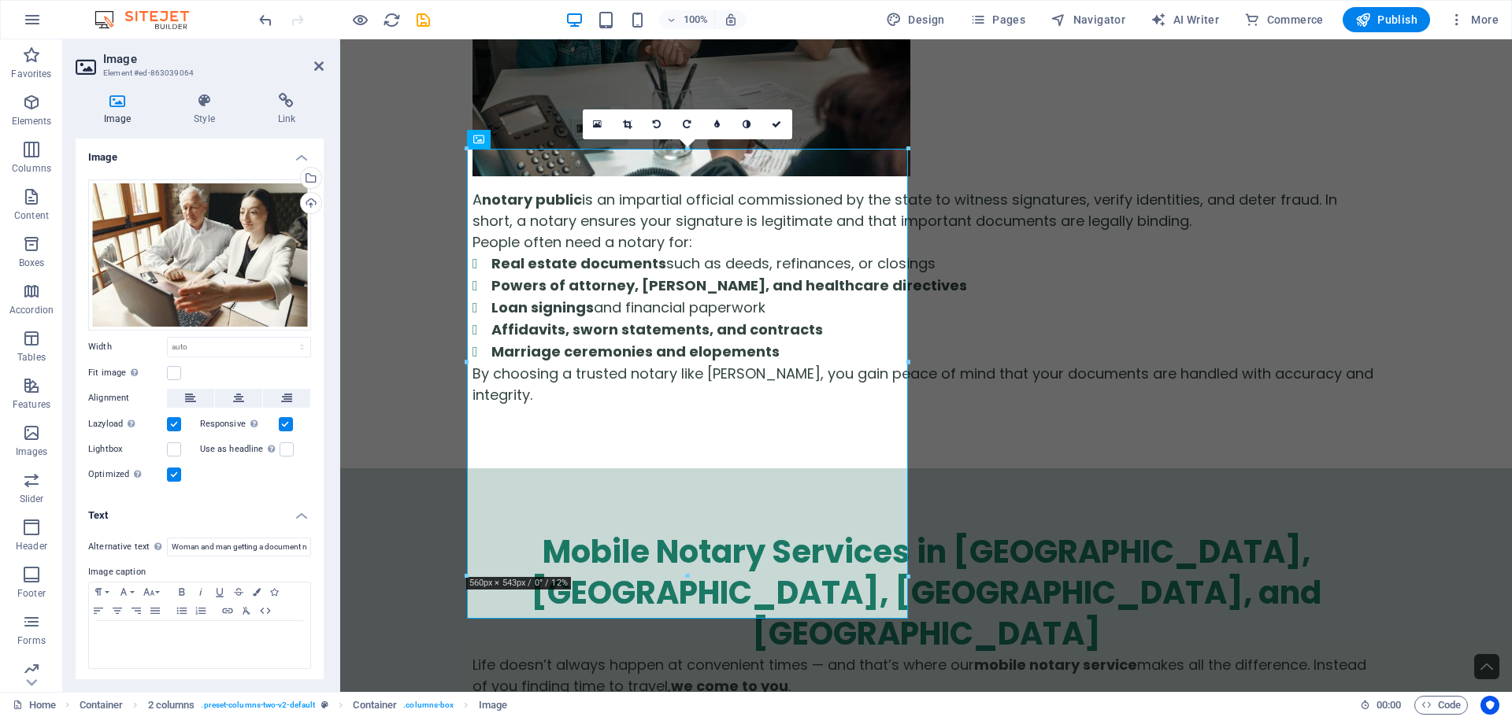
click at [286, 570] on label "Image caption" at bounding box center [199, 572] width 223 height 19
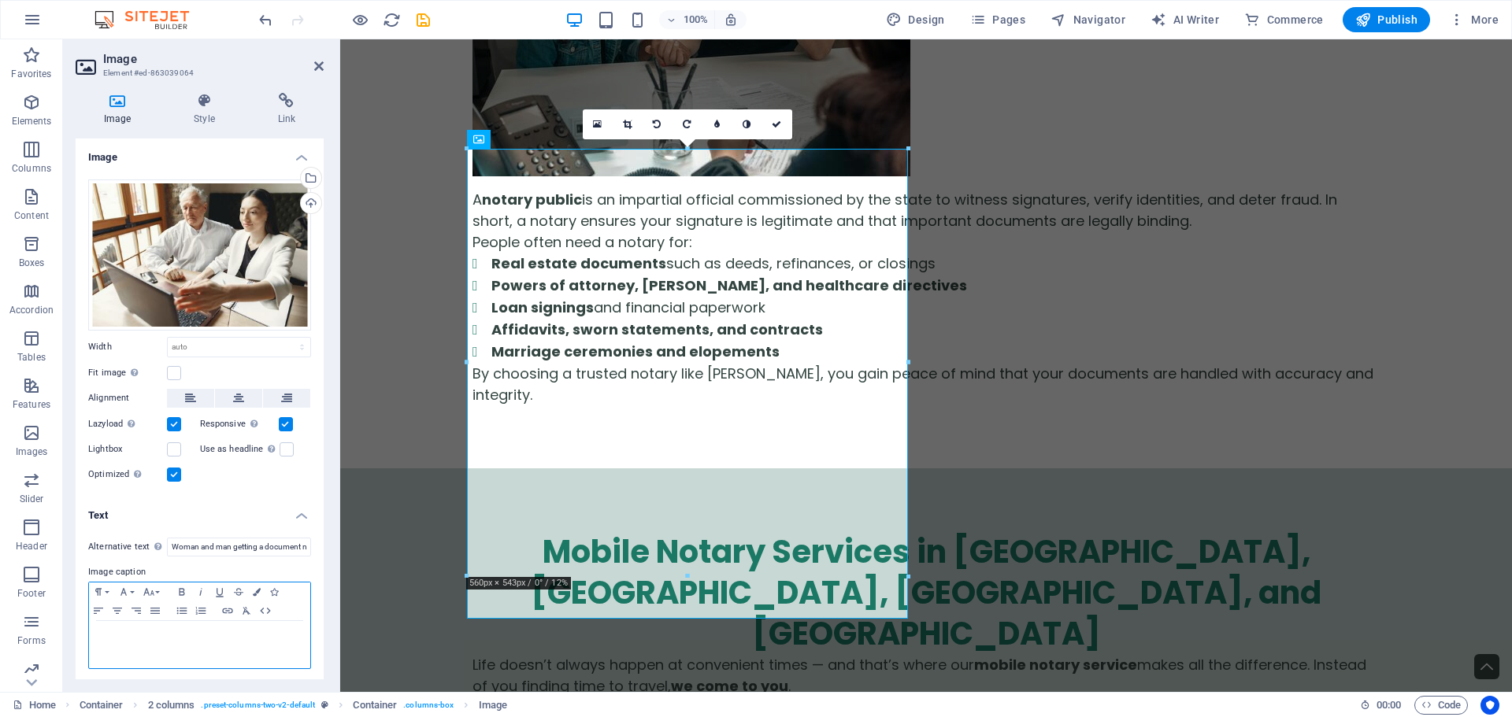
click at [230, 621] on div at bounding box center [199, 644] width 221 height 47
click at [265, 611] on icon "button" at bounding box center [265, 611] width 19 height 13
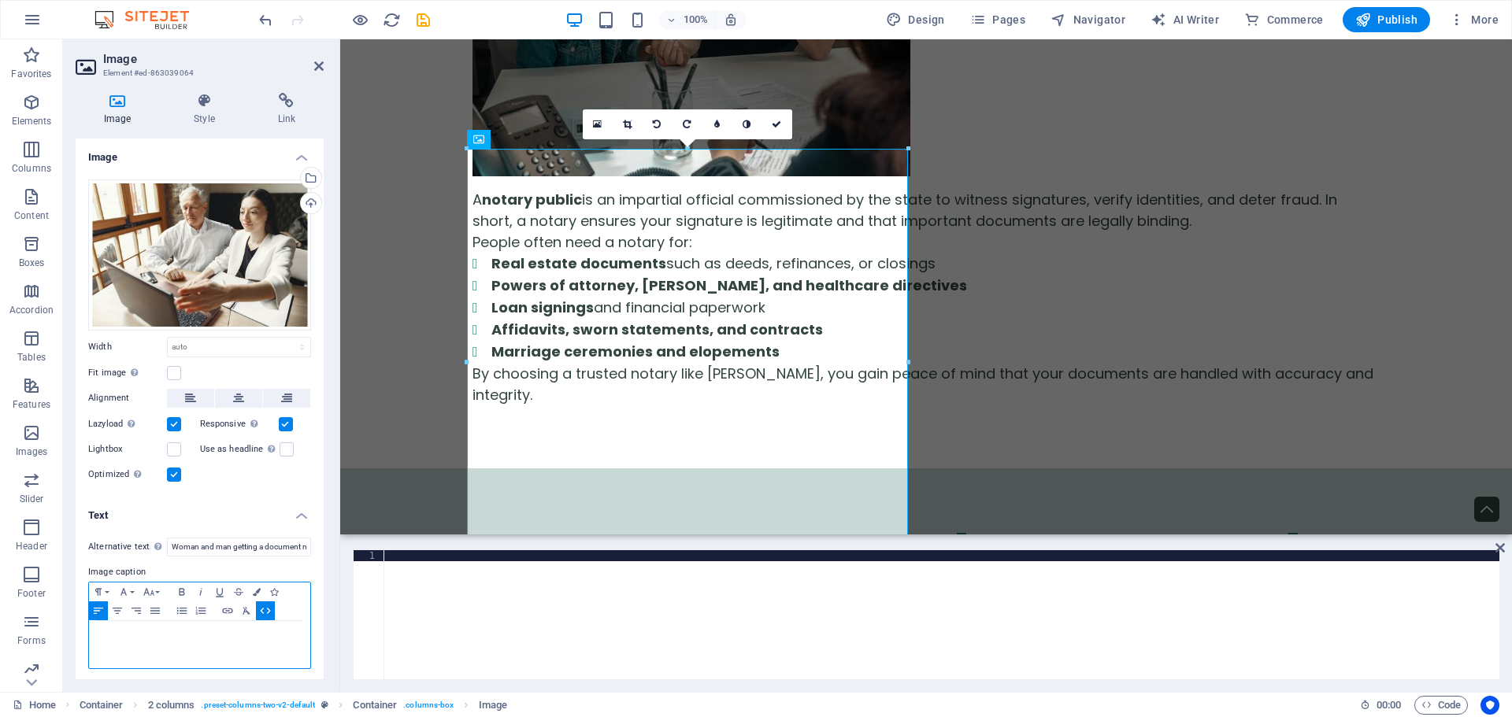
click at [265, 611] on icon "button" at bounding box center [265, 611] width 19 height 13
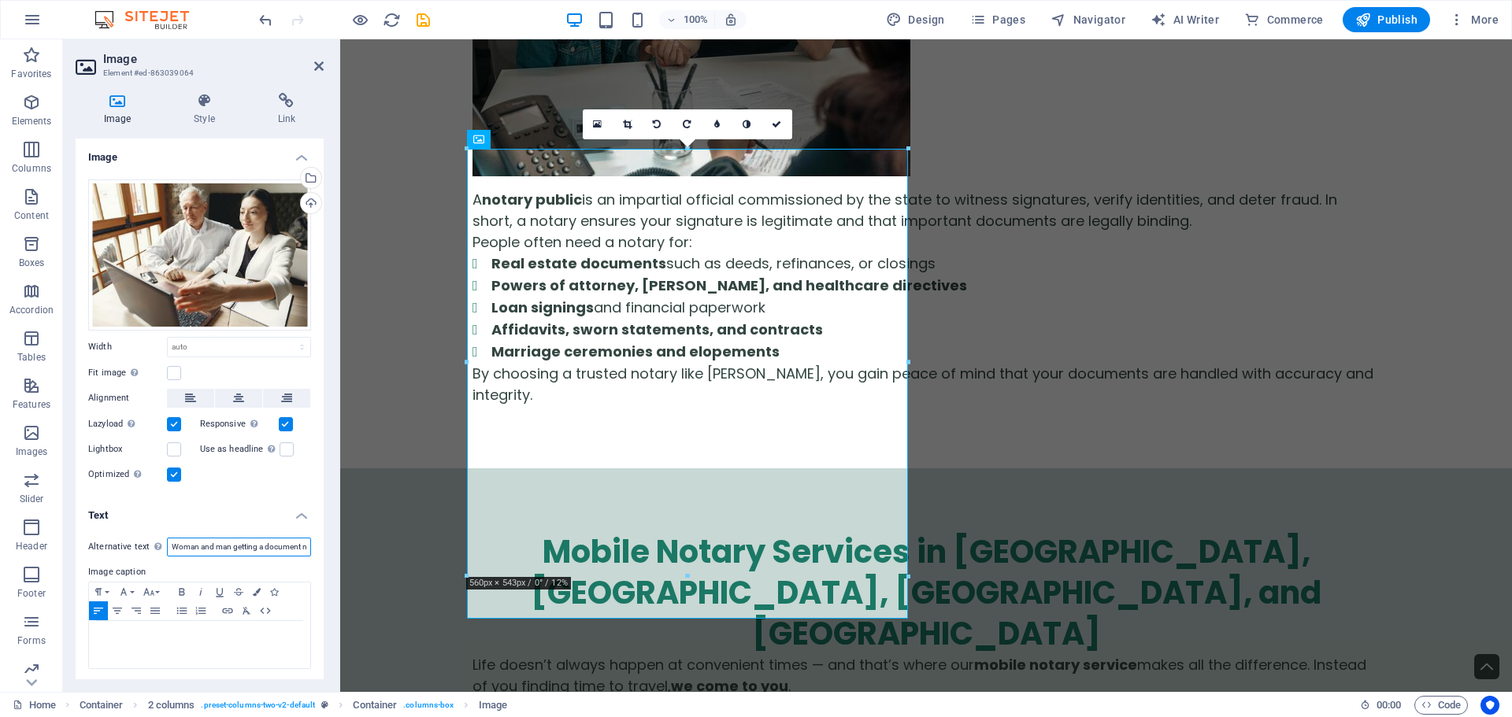
click at [272, 548] on input "Woman and man getting a document notarized online through [PERSON_NAME] Notary" at bounding box center [239, 547] width 144 height 19
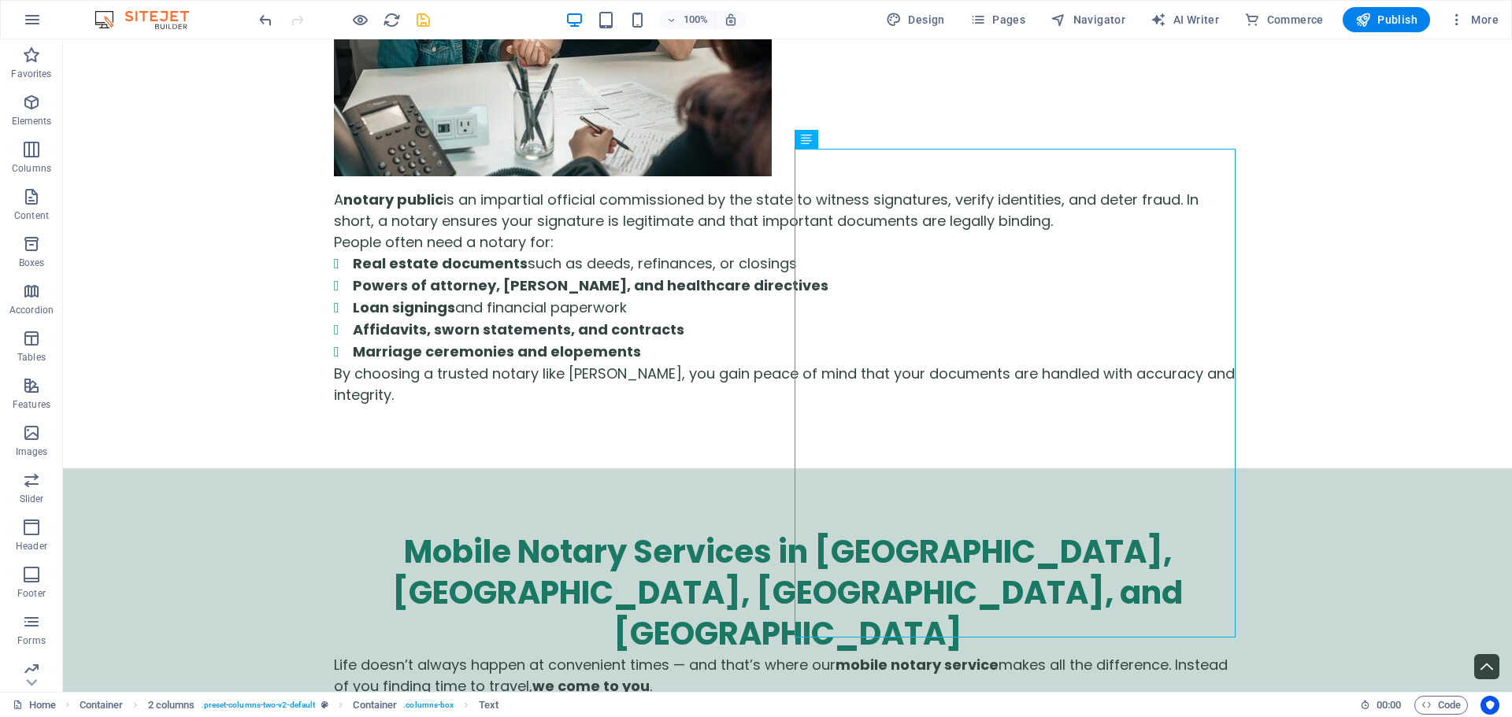
click at [427, 23] on icon "save" at bounding box center [423, 20] width 18 height 18
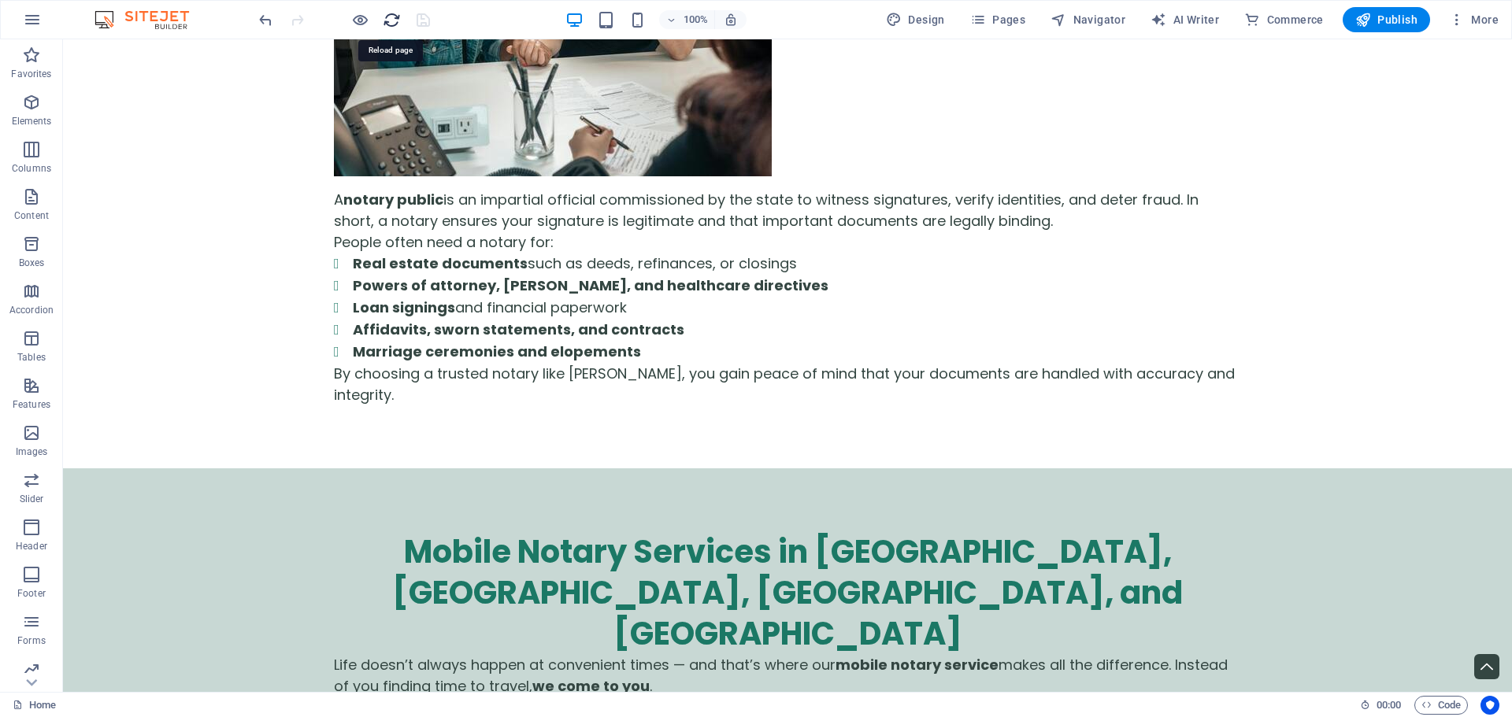
click at [387, 24] on icon "reload" at bounding box center [392, 20] width 18 height 18
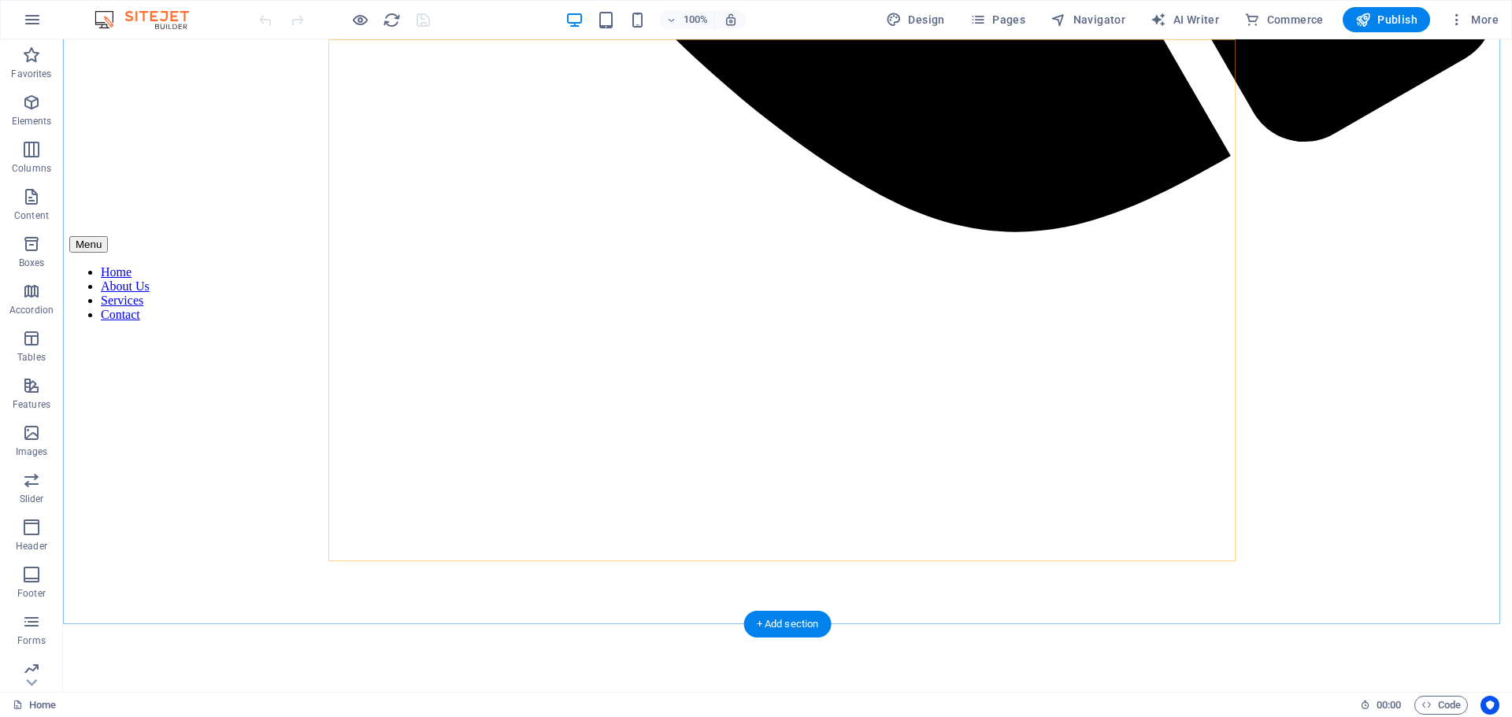
scroll to position [1811, 0]
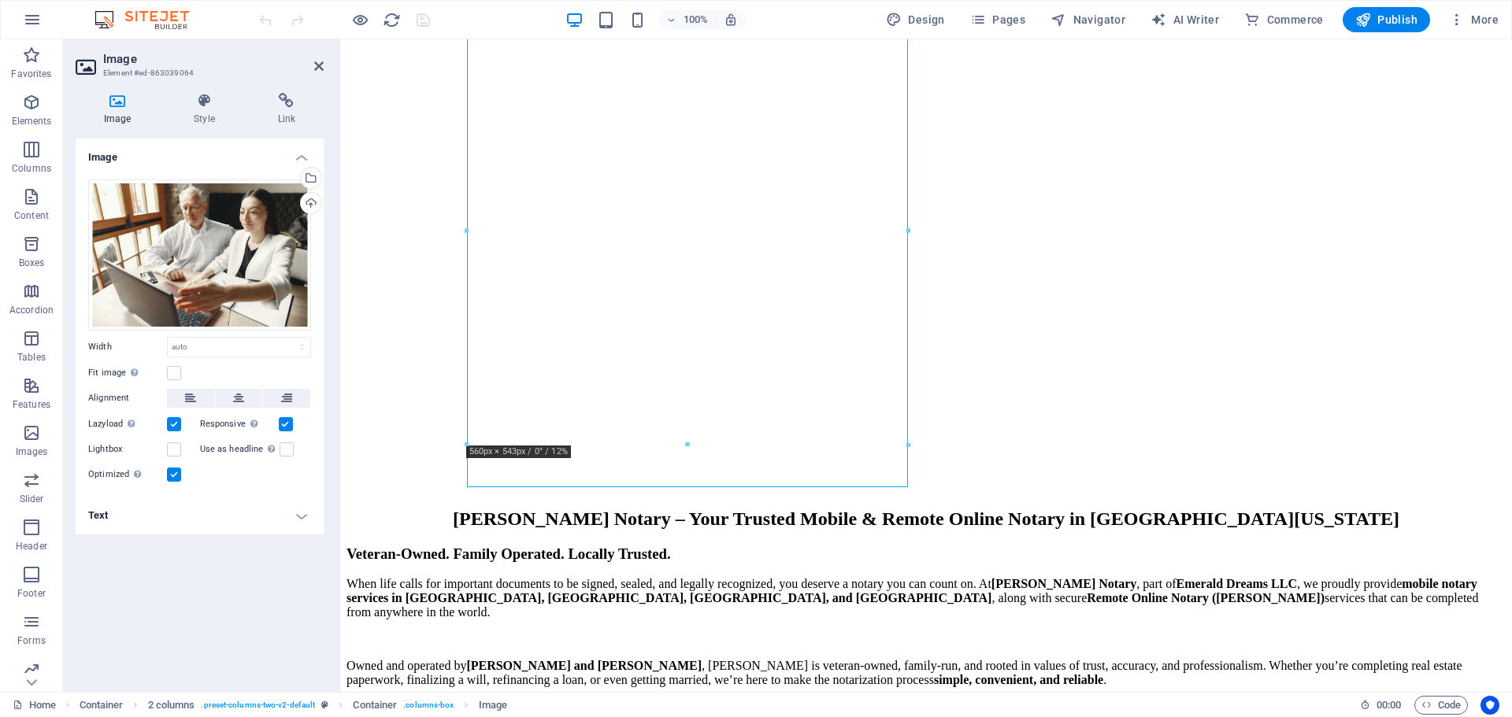
click at [306, 517] on h4 "Text" at bounding box center [200, 516] width 248 height 38
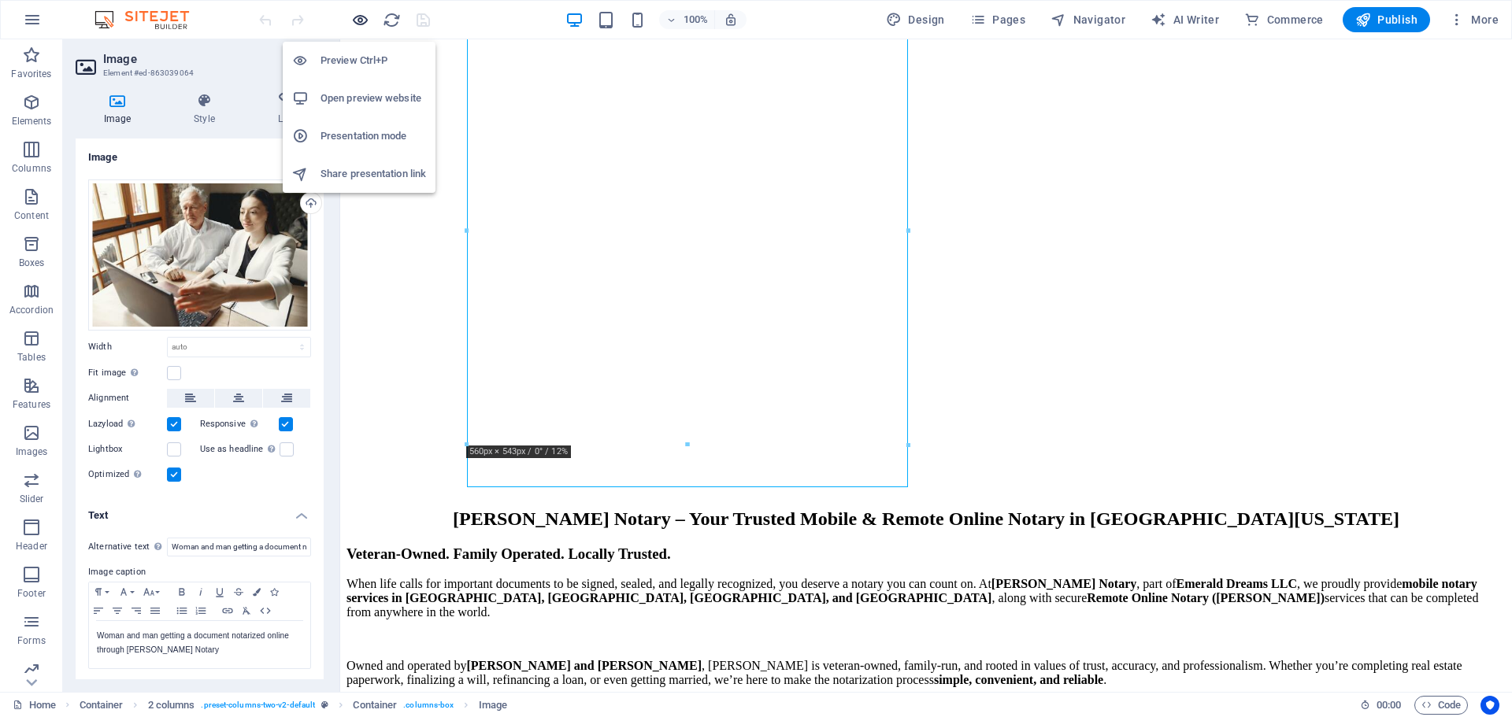
click at [362, 21] on icon "button" at bounding box center [360, 20] width 18 height 18
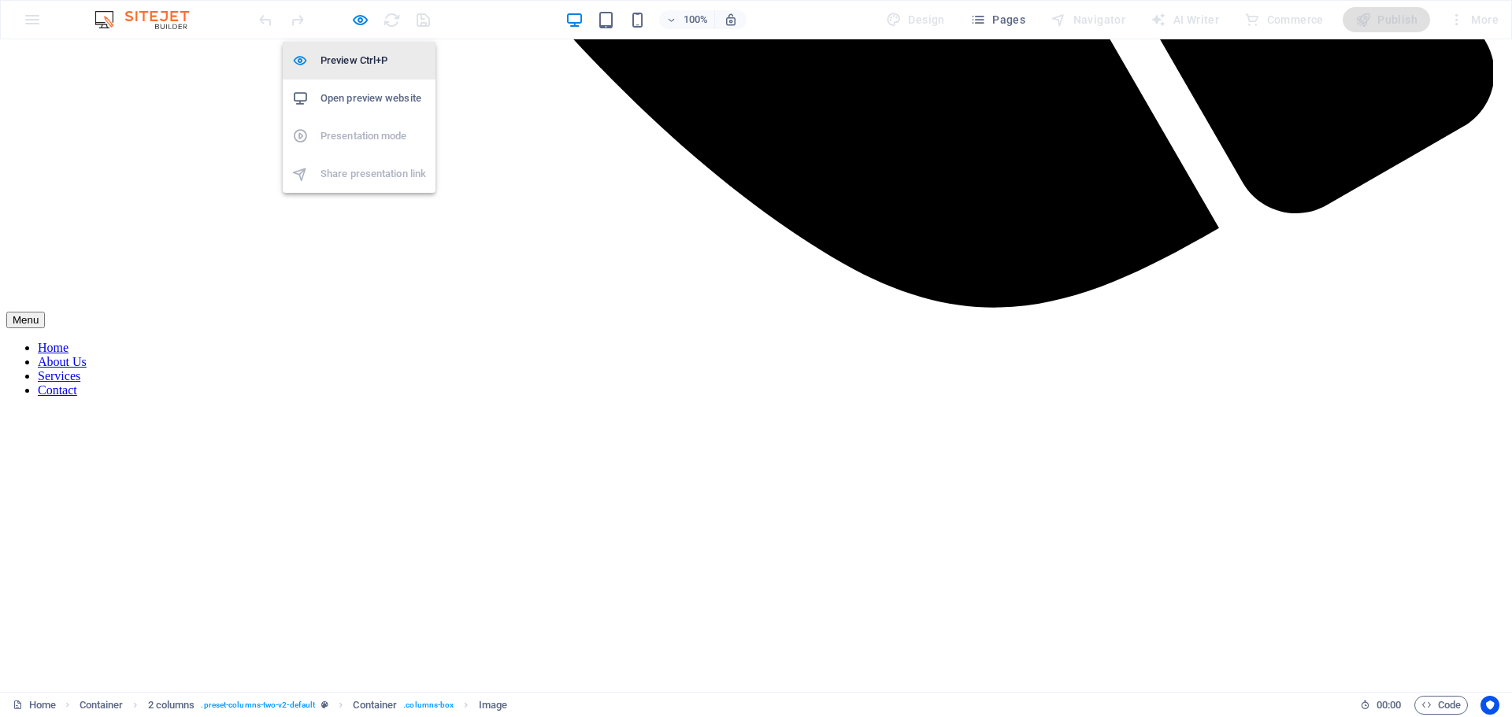
click at [352, 67] on h6 "Preview Ctrl+P" at bounding box center [372, 60] width 105 height 19
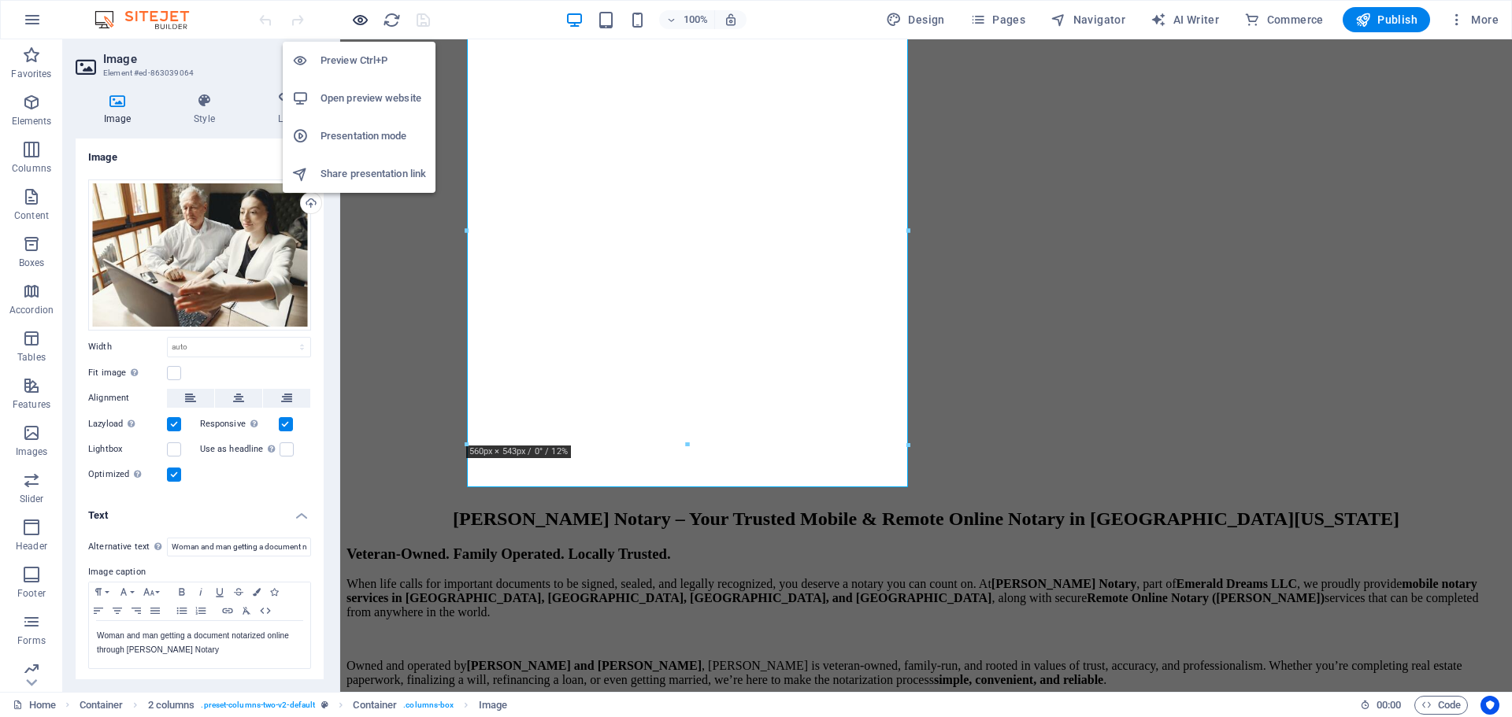
click at [364, 15] on icon "button" at bounding box center [360, 20] width 18 height 18
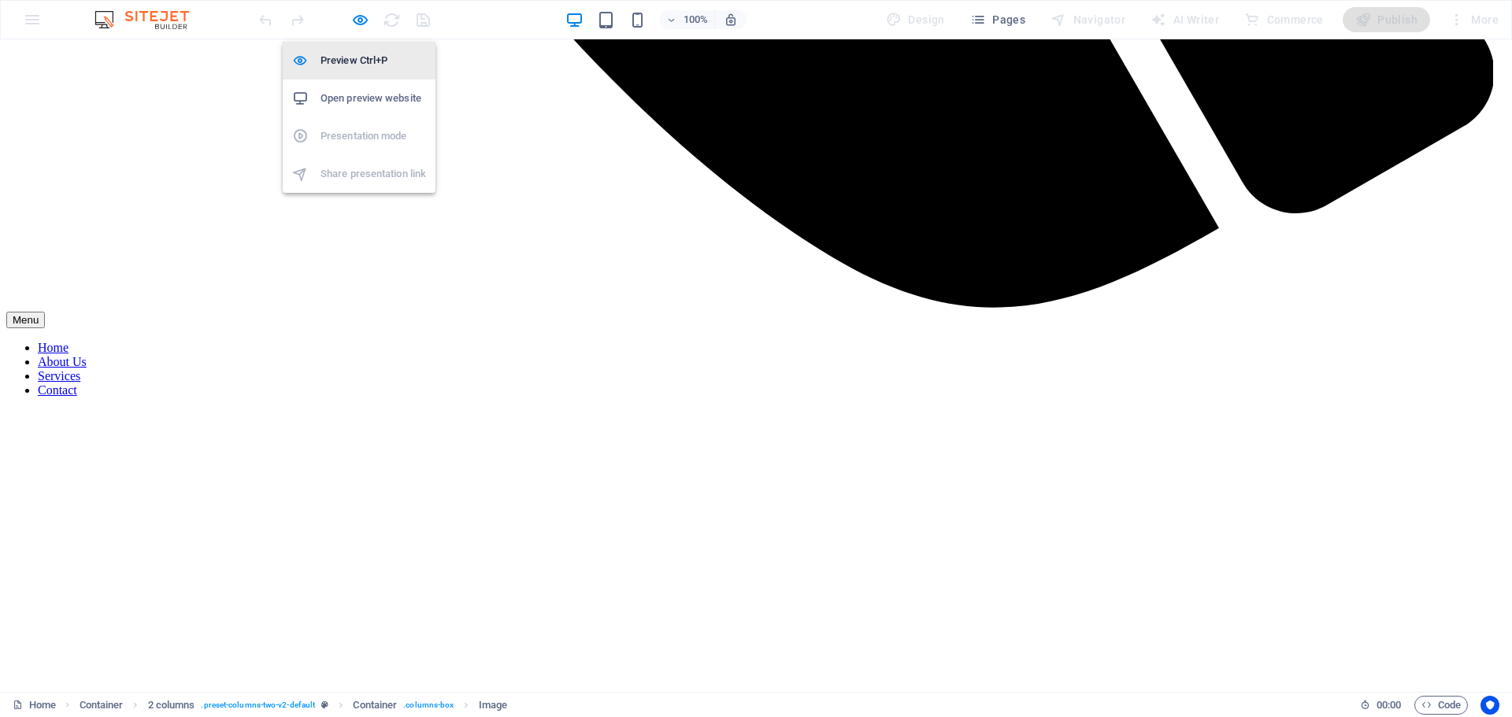
click at [344, 61] on h6 "Preview Ctrl+P" at bounding box center [372, 60] width 105 height 19
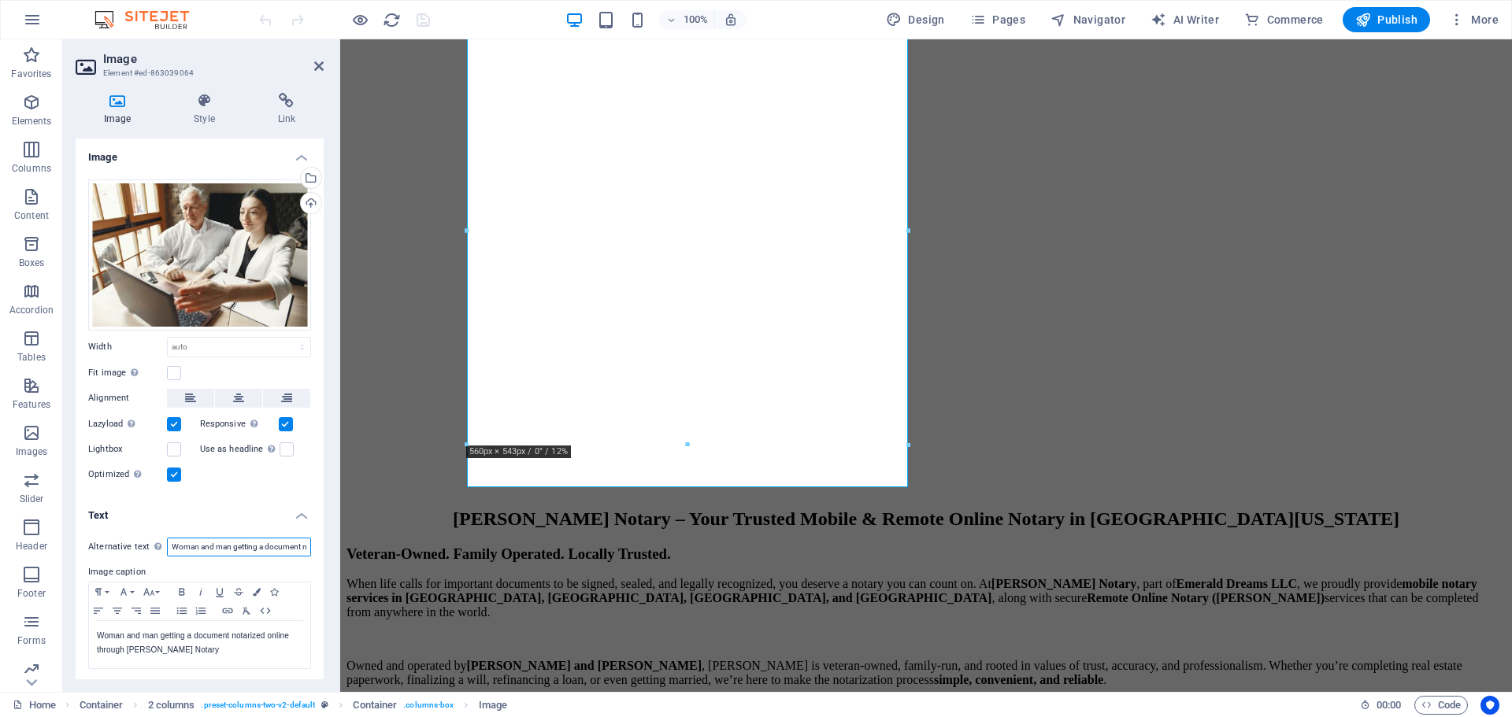
click at [230, 547] on input "Woman and man getting a document notarized online through [PERSON_NAME] Notary" at bounding box center [239, 547] width 144 height 19
click at [277, 494] on ul "Image Drag files here, click to choose files or select files from Files or our …" at bounding box center [200, 411] width 248 height 544
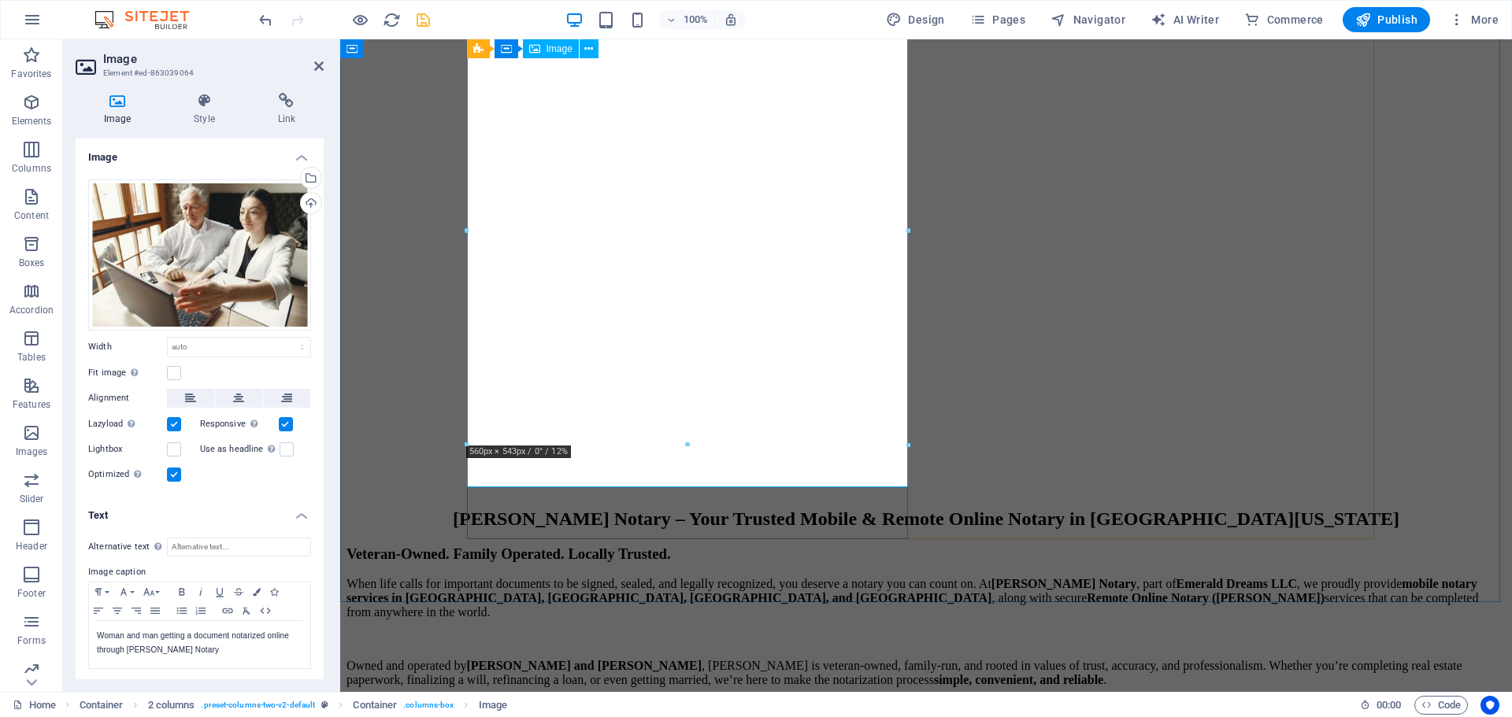
click at [420, 25] on icon "save" at bounding box center [423, 20] width 18 height 18
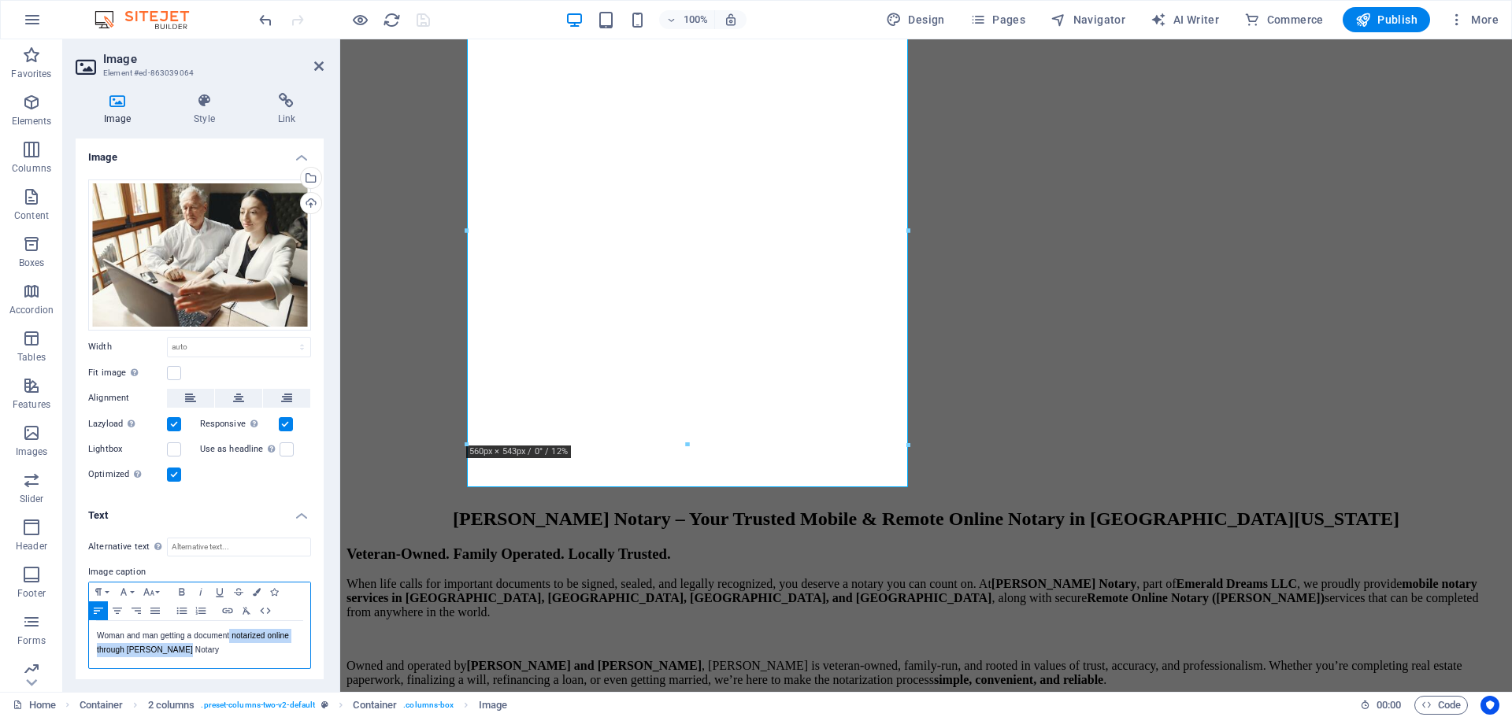
drag, startPoint x: 245, startPoint y: 646, endPoint x: 229, endPoint y: 640, distance: 16.7
click at [229, 640] on p "Woman and man getting a document notarized online through [PERSON_NAME] Notary" at bounding box center [199, 643] width 205 height 28
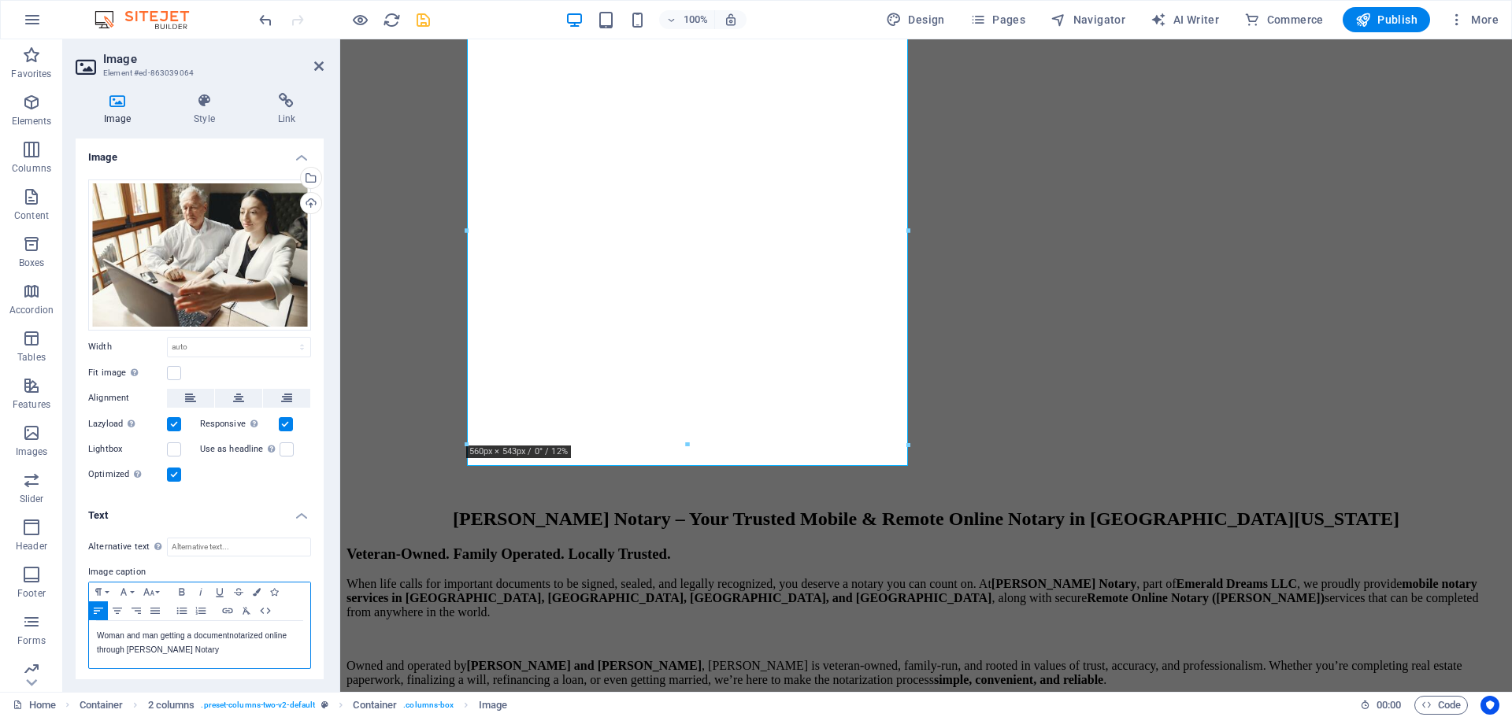
click at [206, 649] on p "Woman and man getting a document​ notarized online through [PERSON_NAME] Notary" at bounding box center [199, 643] width 205 height 28
drag, startPoint x: 206, startPoint y: 649, endPoint x: 85, endPoint y: 629, distance: 122.8
click at [85, 629] on div "Alternative text The alternative text is used by devices that cannot display im…" at bounding box center [200, 603] width 248 height 157
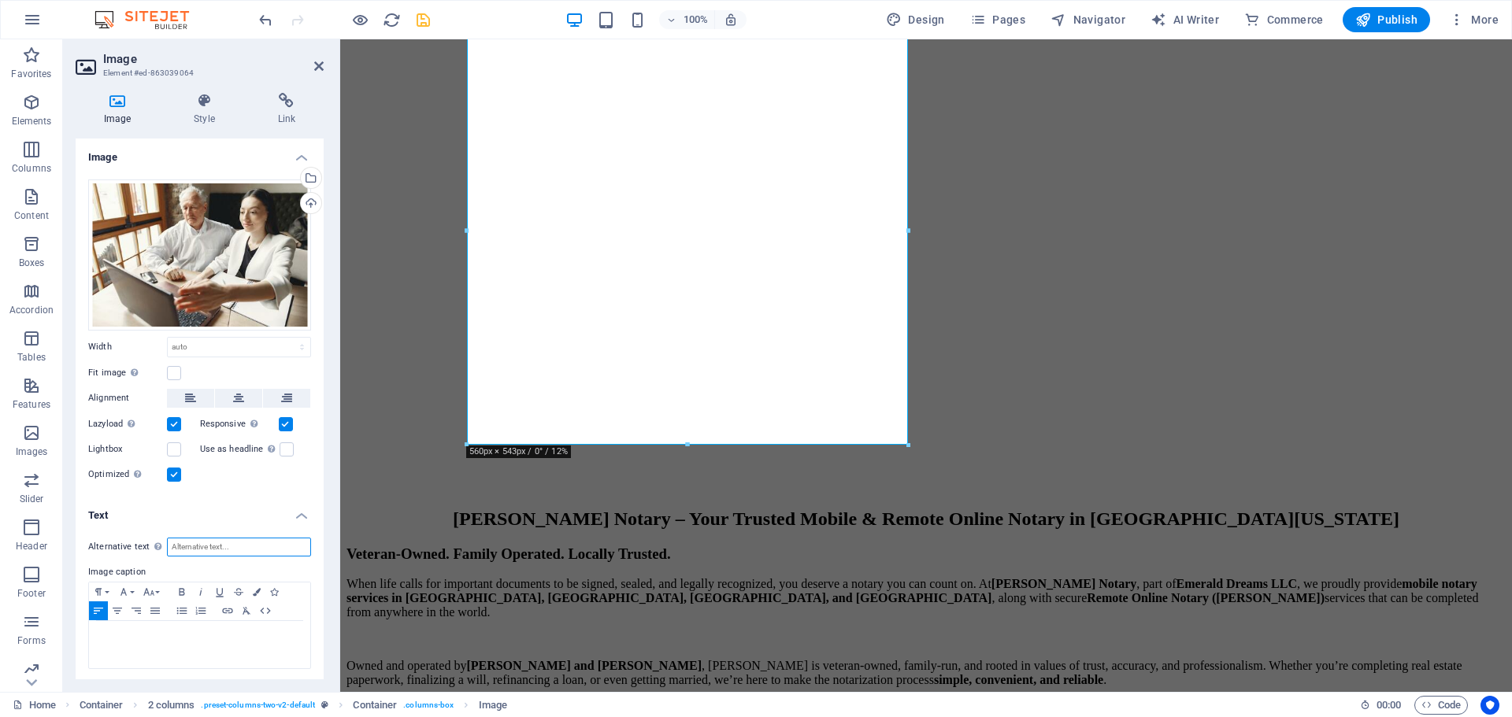
click at [252, 546] on input "Alternative text The alternative text is used by devices that cannot display im…" at bounding box center [239, 547] width 144 height 19
paste input "Woman and man getting a document​ notarized online through [PERSON_NAME] Notary"
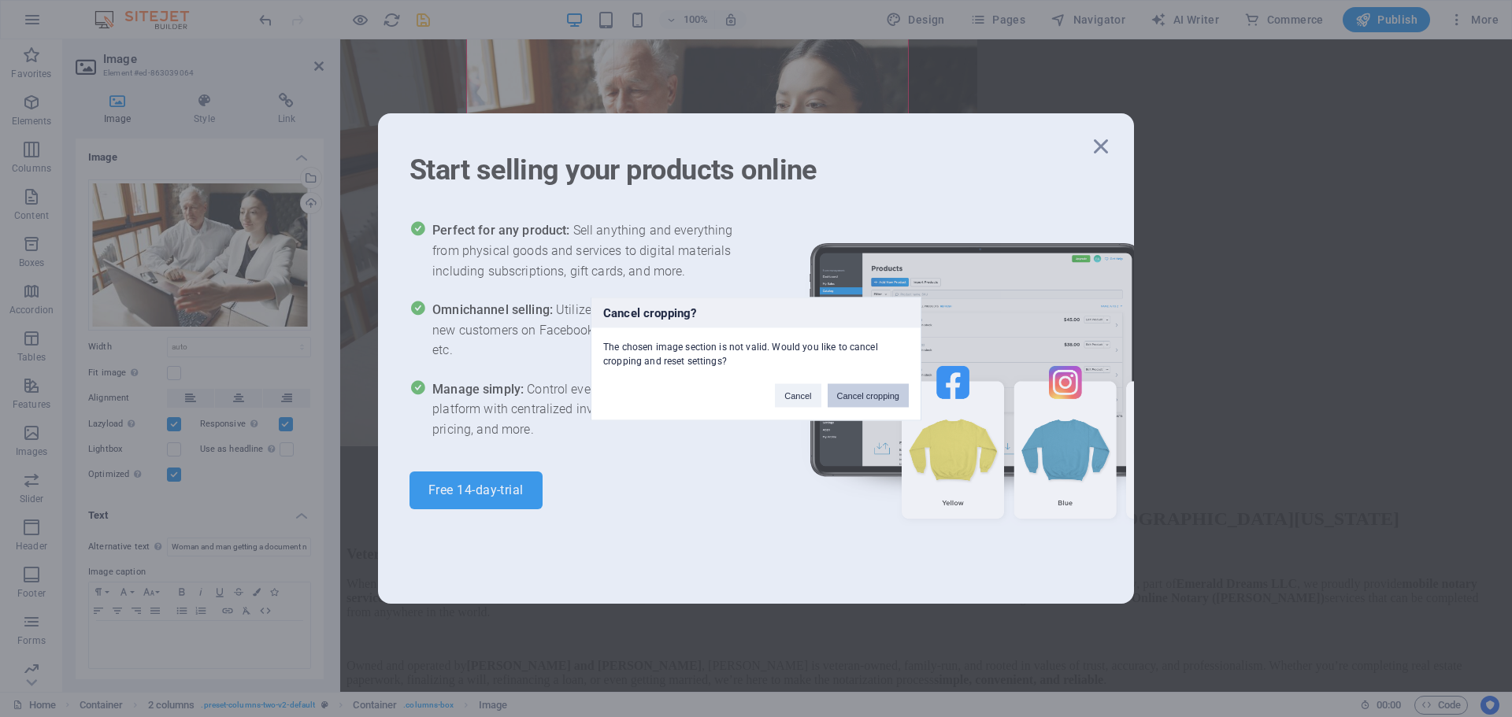
click at [883, 397] on button "Cancel cropping" at bounding box center [868, 395] width 82 height 24
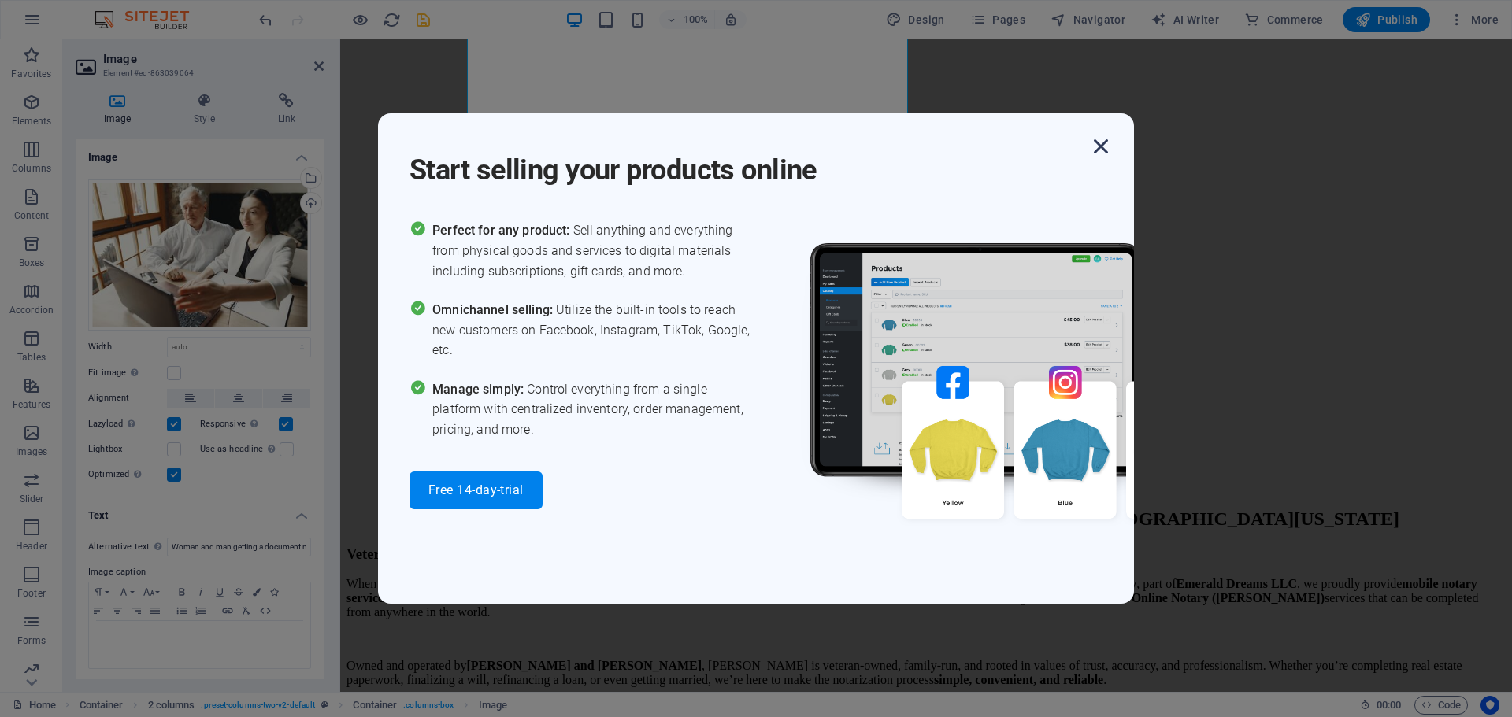
click at [1097, 150] on icon "button" at bounding box center [1100, 146] width 28 height 28
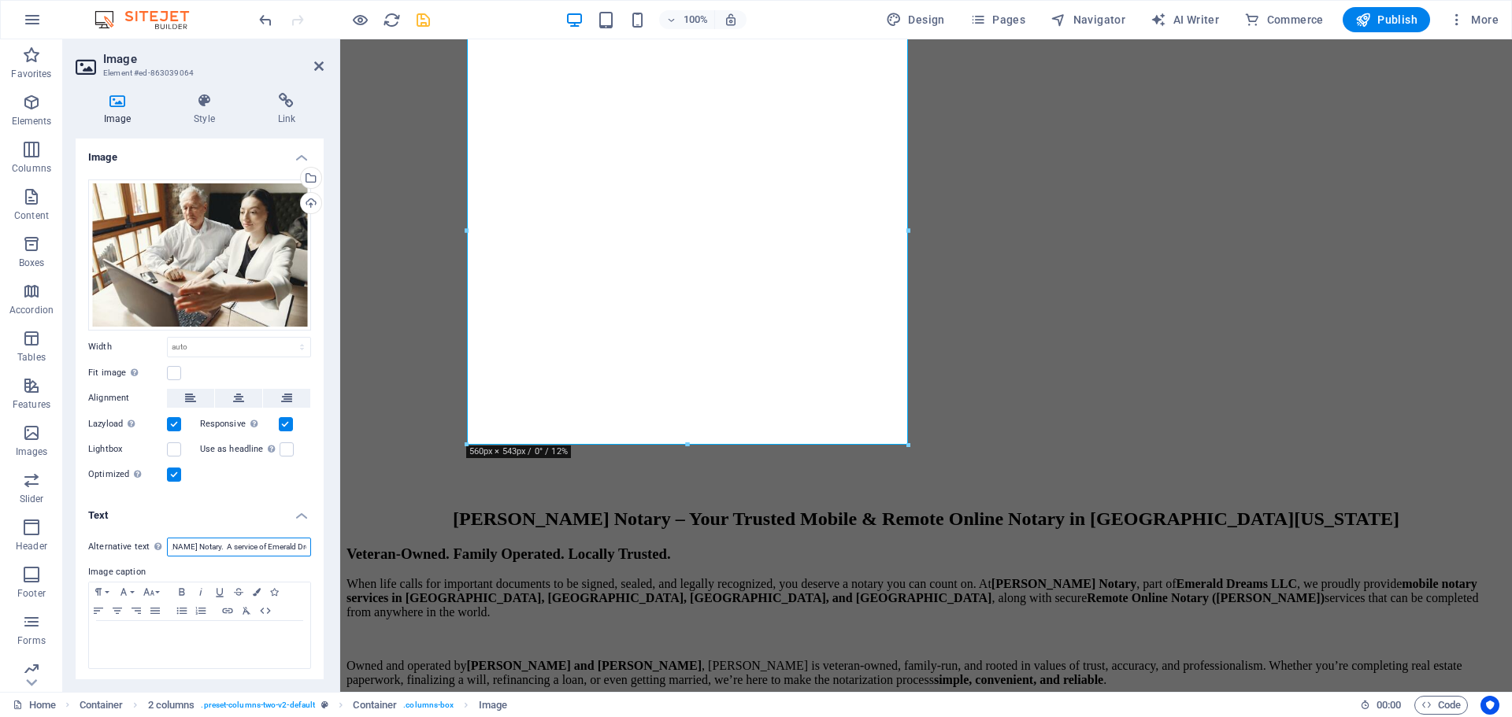
scroll to position [0, 257]
type input "Woman and man getting a document​ notarized online through [PERSON_NAME] Notary…"
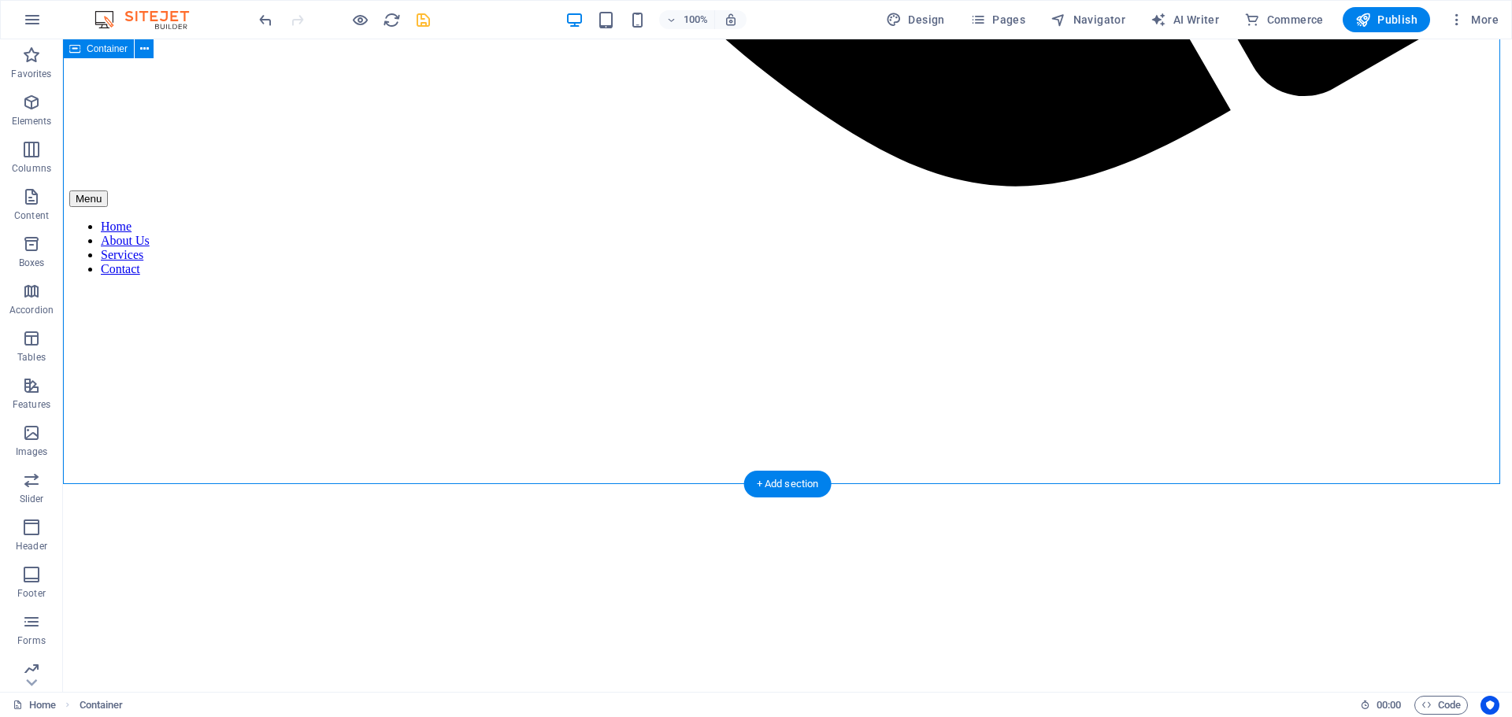
scroll to position [1811, 0]
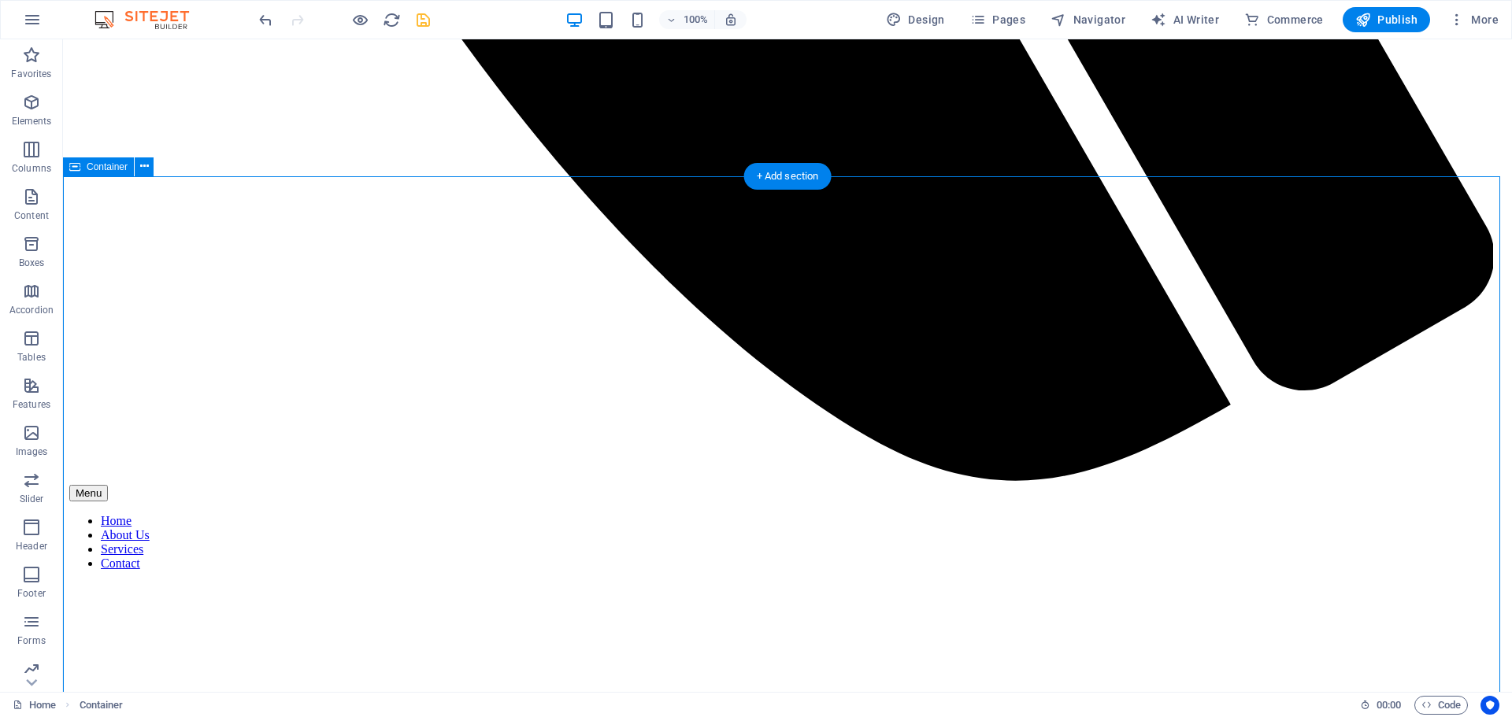
scroll to position [1732, 0]
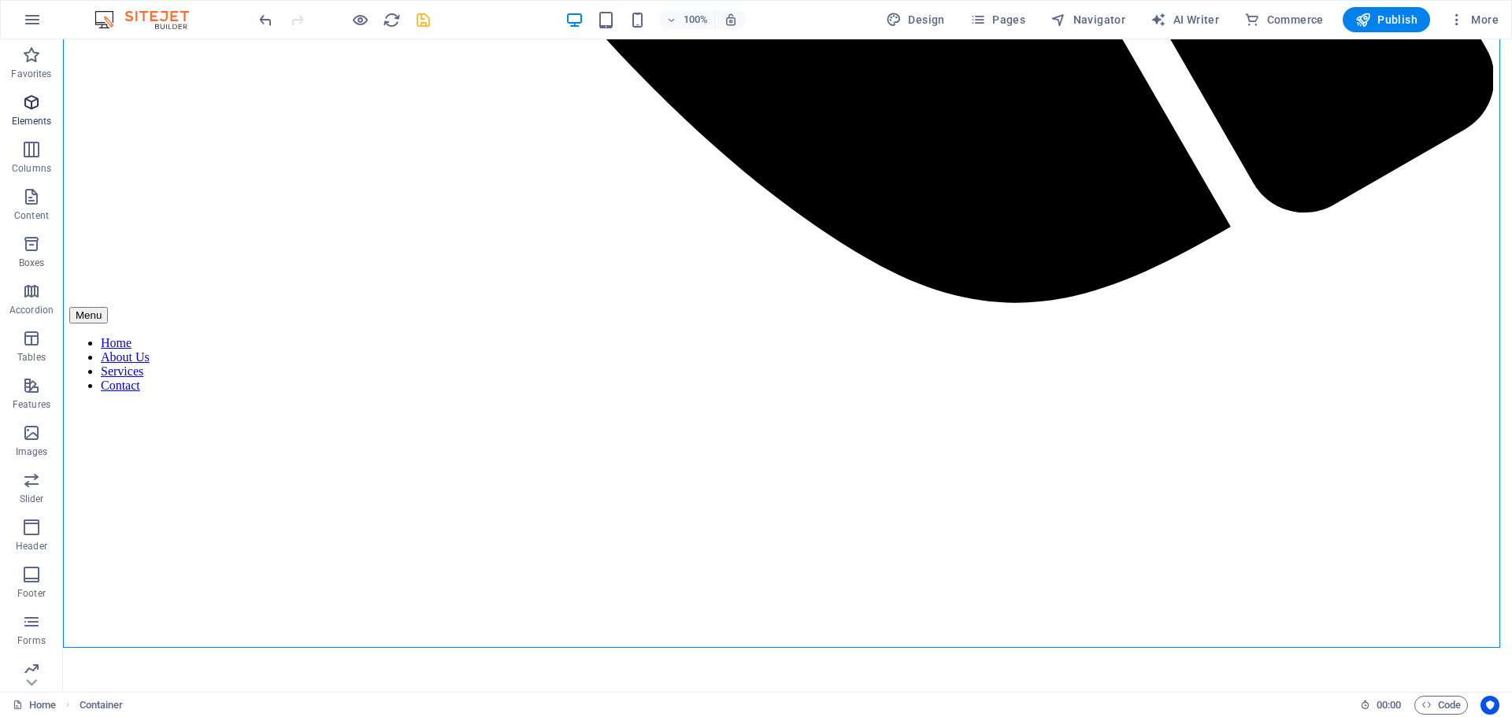
drag, startPoint x: 39, startPoint y: 109, endPoint x: 45, endPoint y: 118, distance: 11.4
click at [39, 109] on icon "button" at bounding box center [31, 102] width 19 height 19
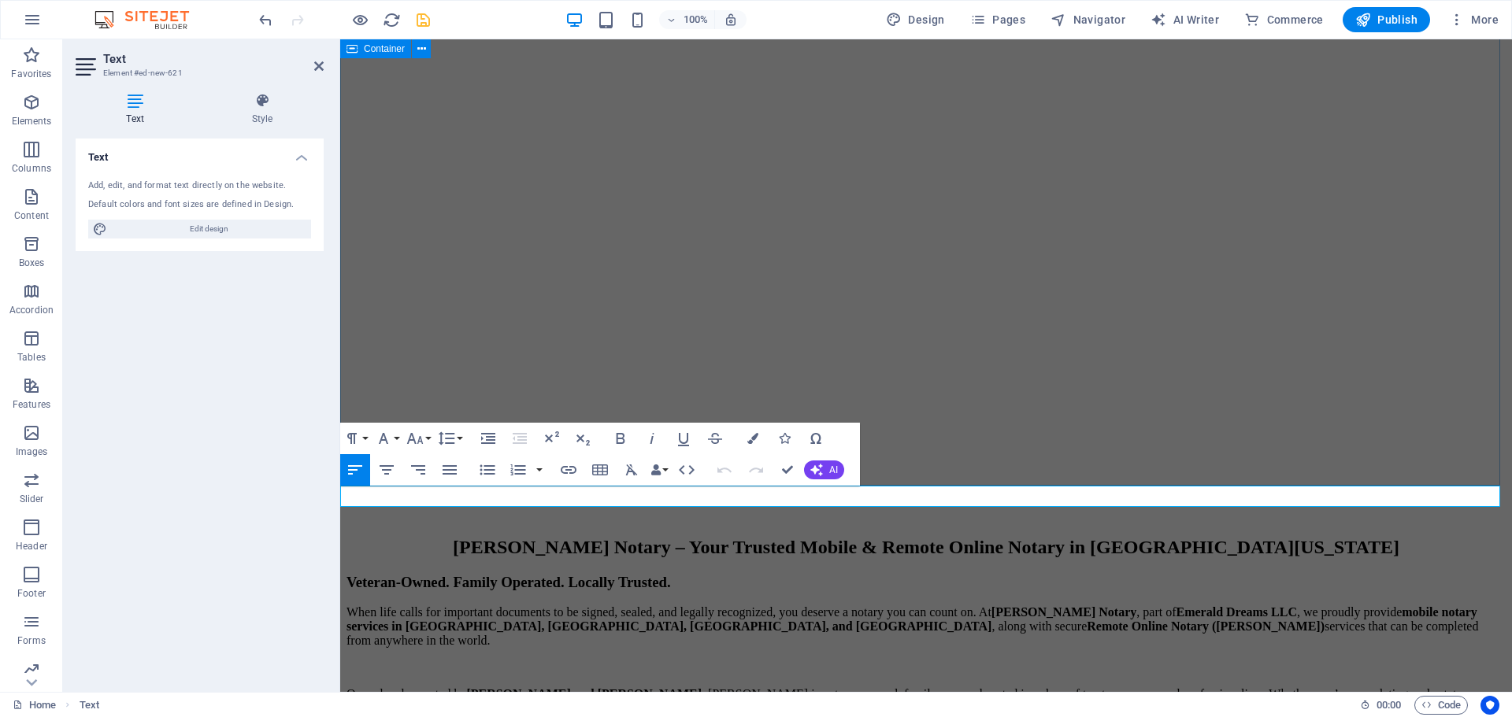
scroll to position [1889, 0]
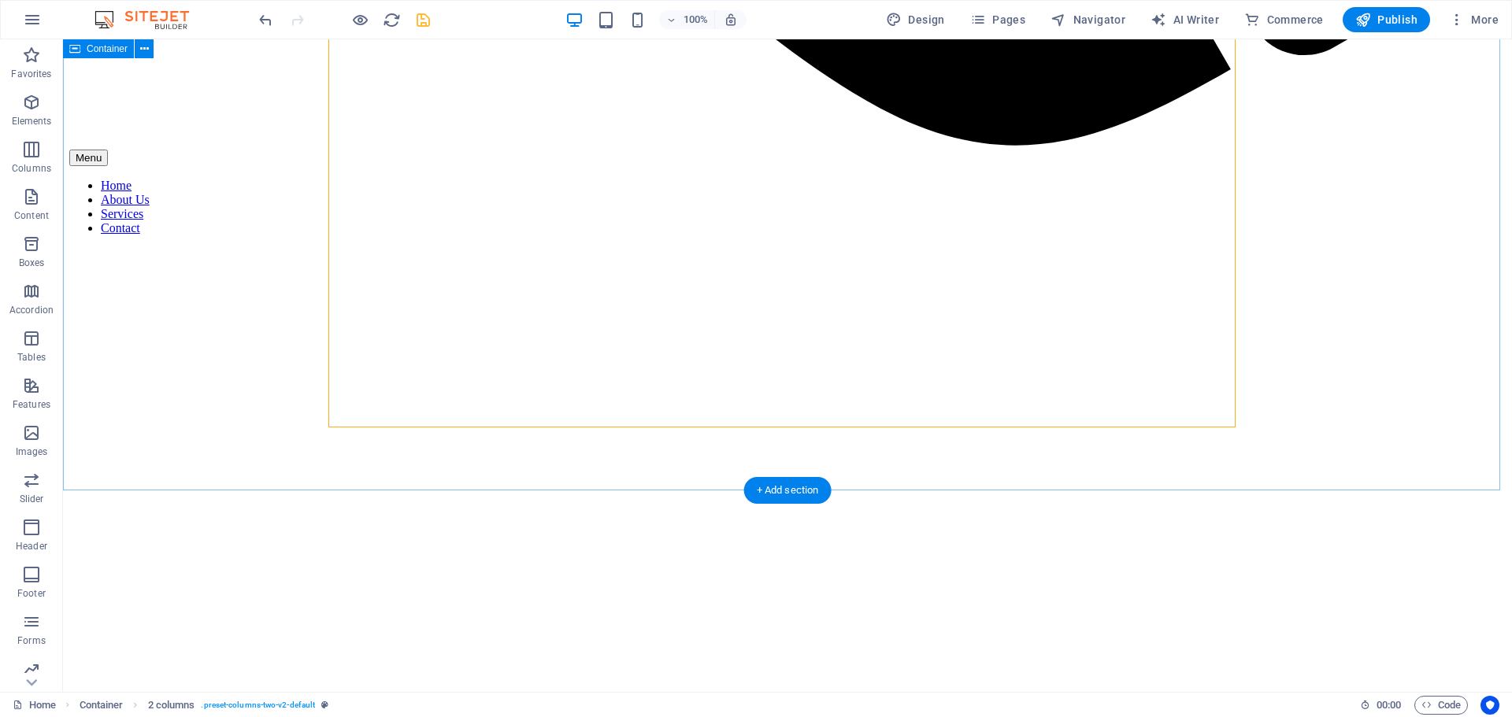
drag, startPoint x: 186, startPoint y: 521, endPoint x: 486, endPoint y: 429, distance: 313.8
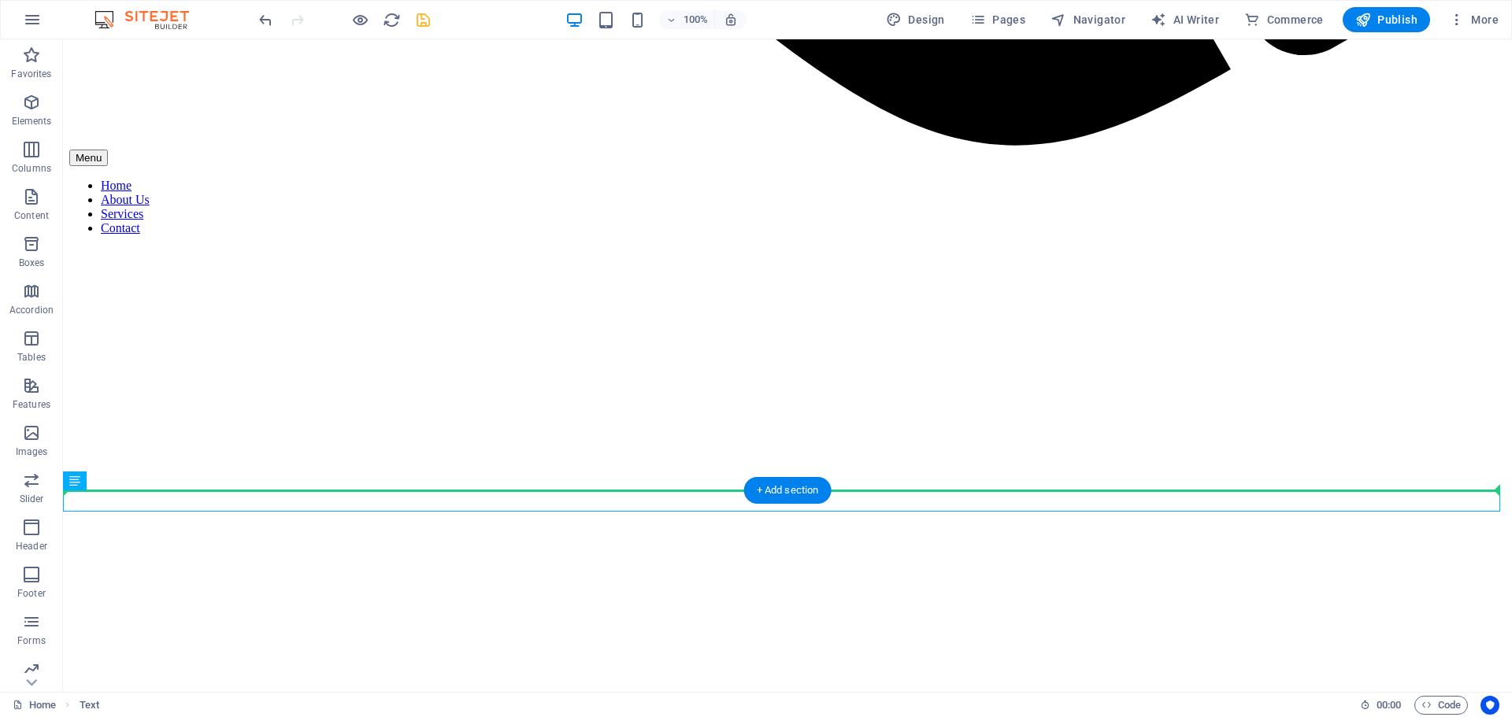
drag, startPoint x: 159, startPoint y: 524, endPoint x: 458, endPoint y: 457, distance: 306.4
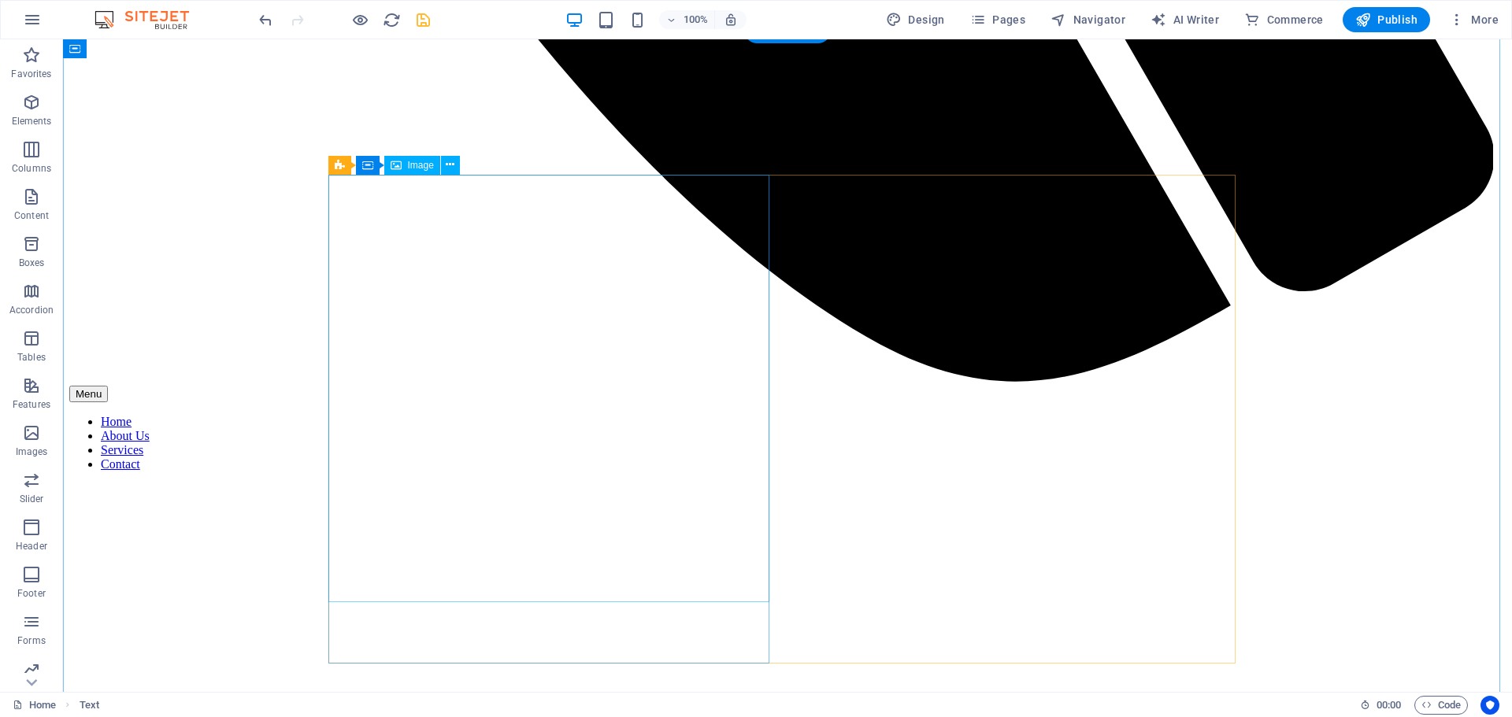
scroll to position [1732, 0]
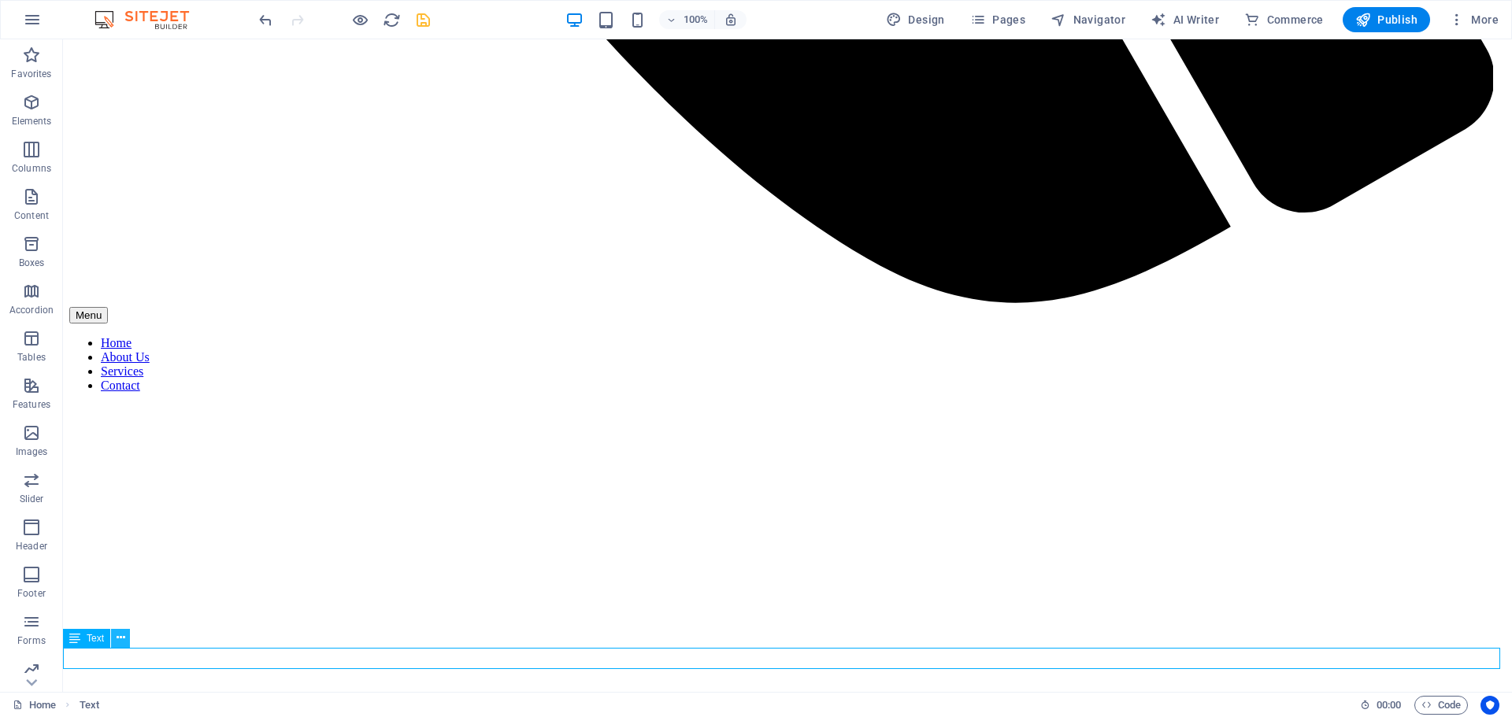
click at [123, 638] on icon at bounding box center [121, 638] width 9 height 17
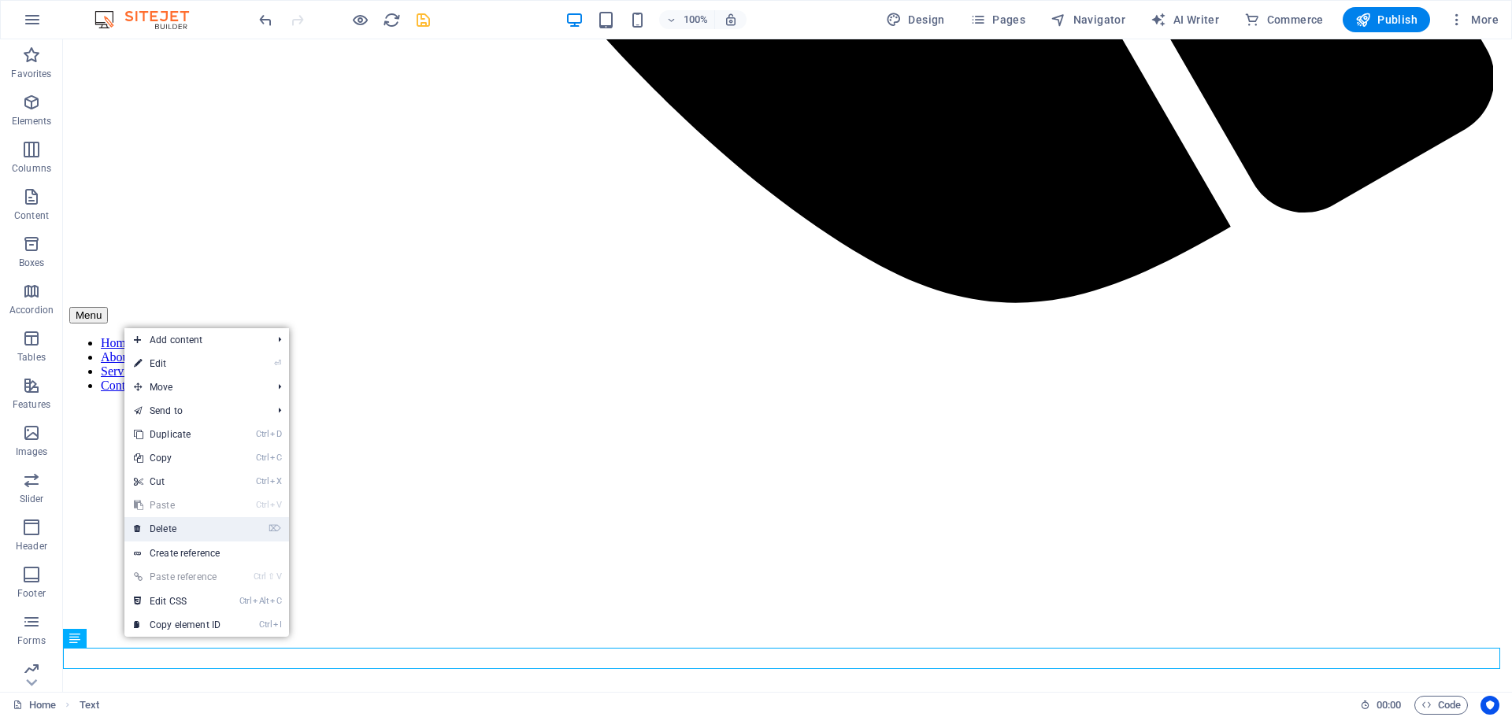
click at [202, 528] on link "⌦ Delete" at bounding box center [176, 529] width 105 height 24
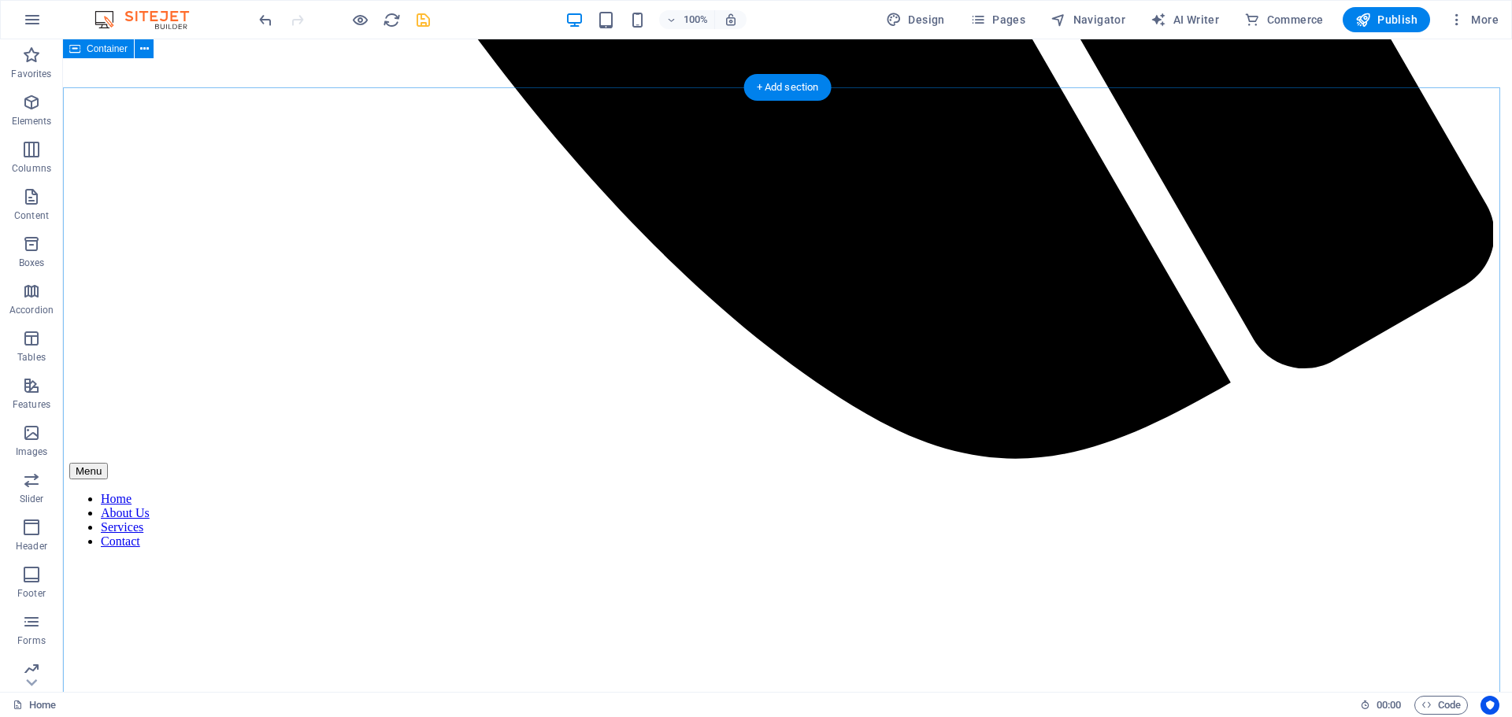
scroll to position [1575, 0]
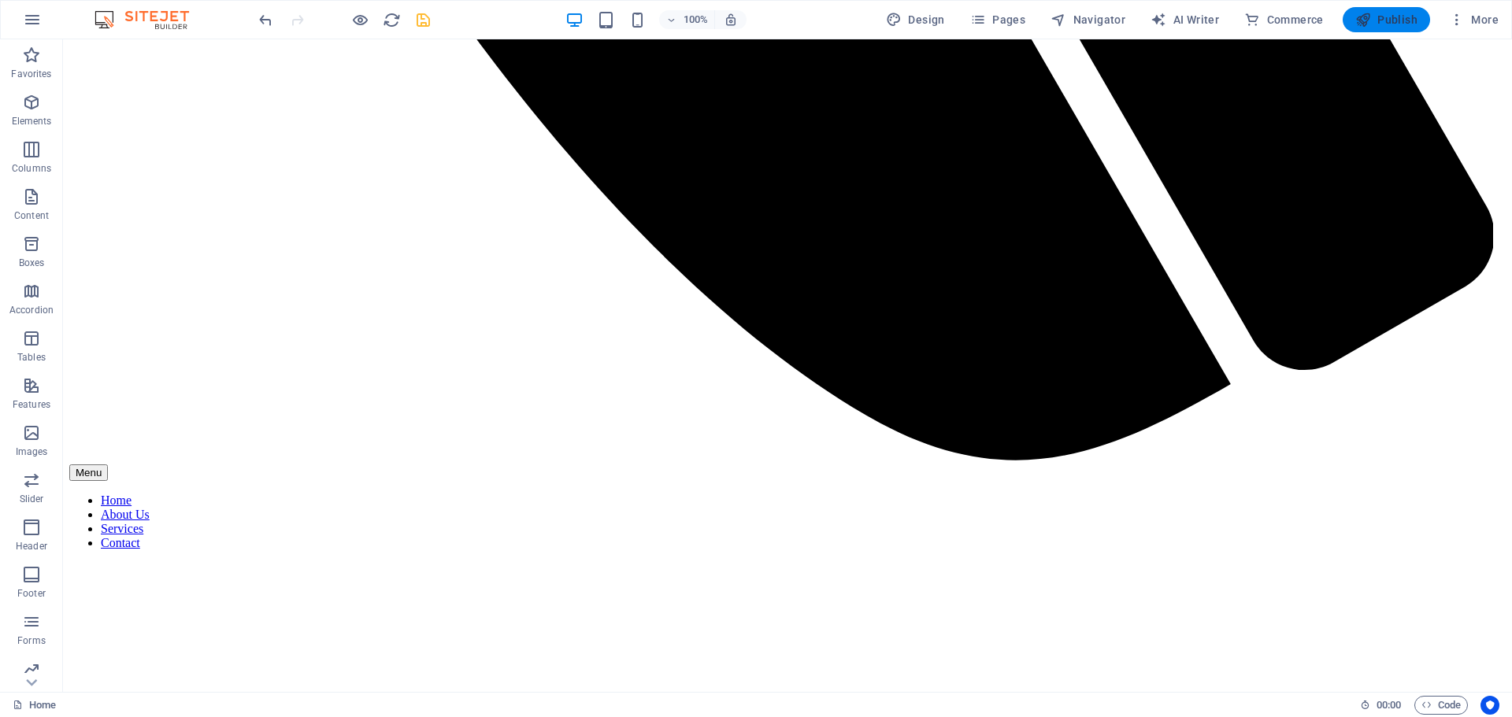
click at [1386, 27] on span "Publish" at bounding box center [1386, 20] width 62 height 16
